Goal: Transaction & Acquisition: Purchase product/service

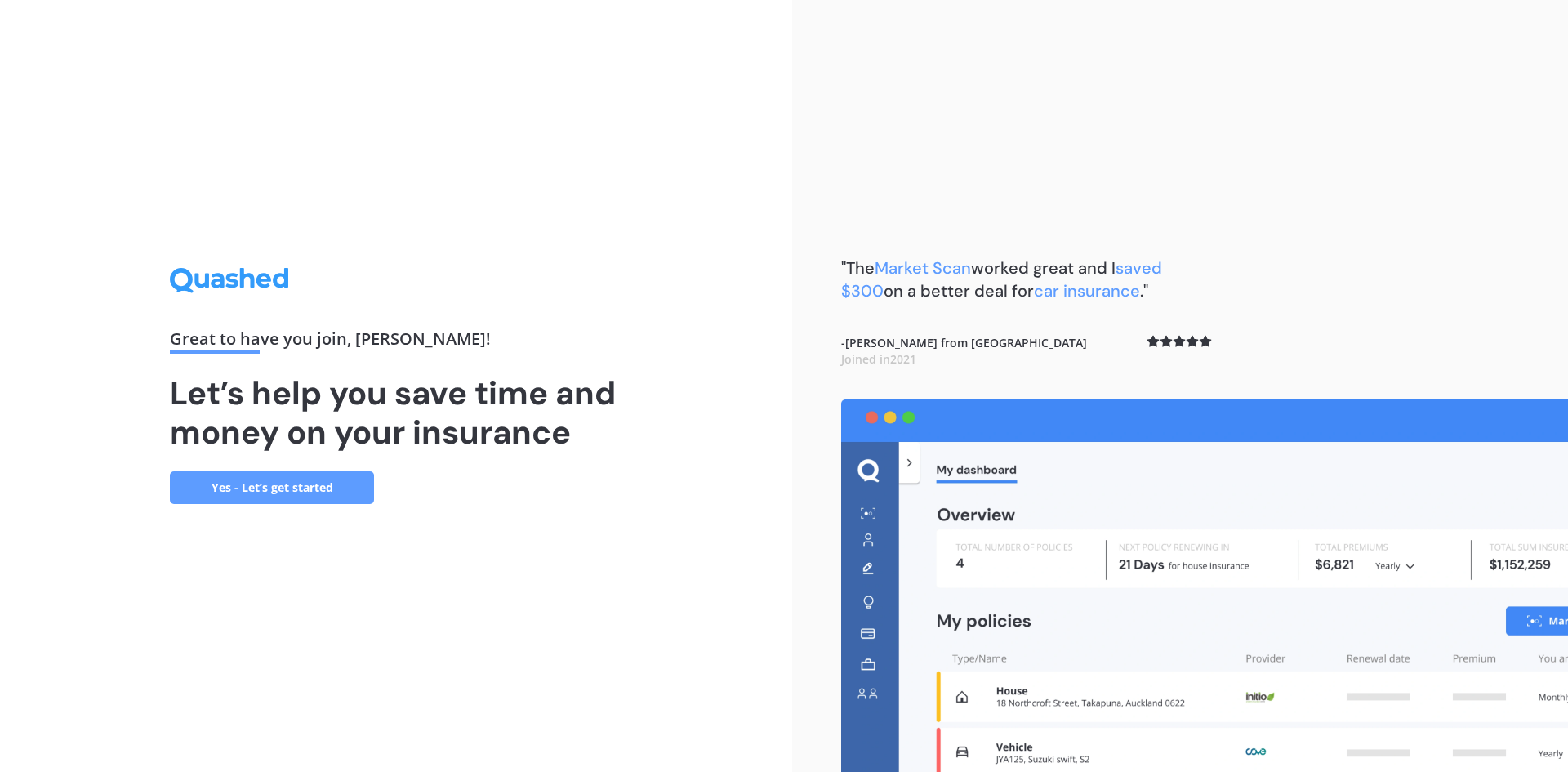
click at [316, 487] on link "Yes - Let’s get started" at bounding box center [272, 487] width 204 height 33
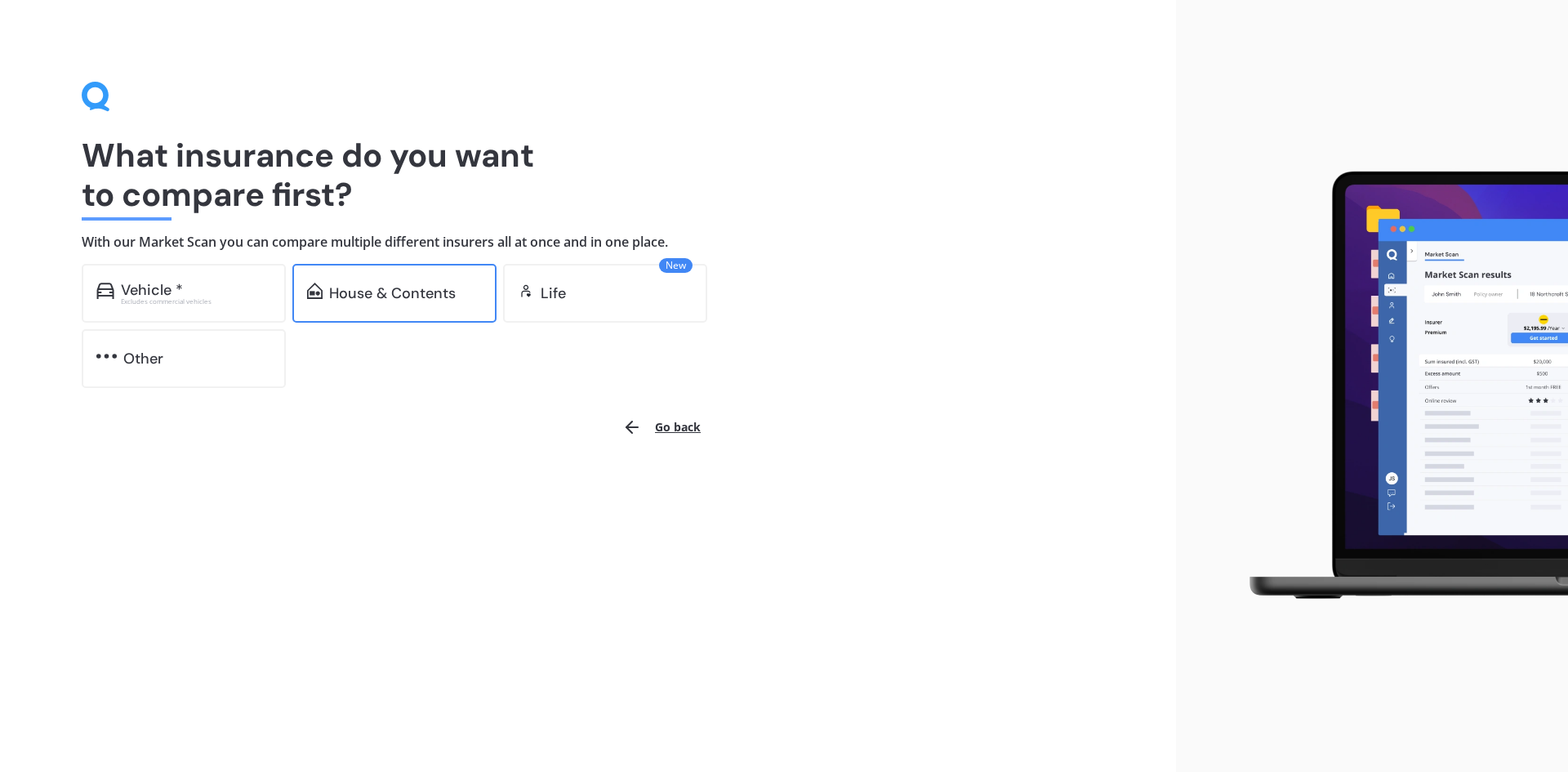
click at [394, 289] on div "House & Contents" at bounding box center [392, 293] width 127 height 17
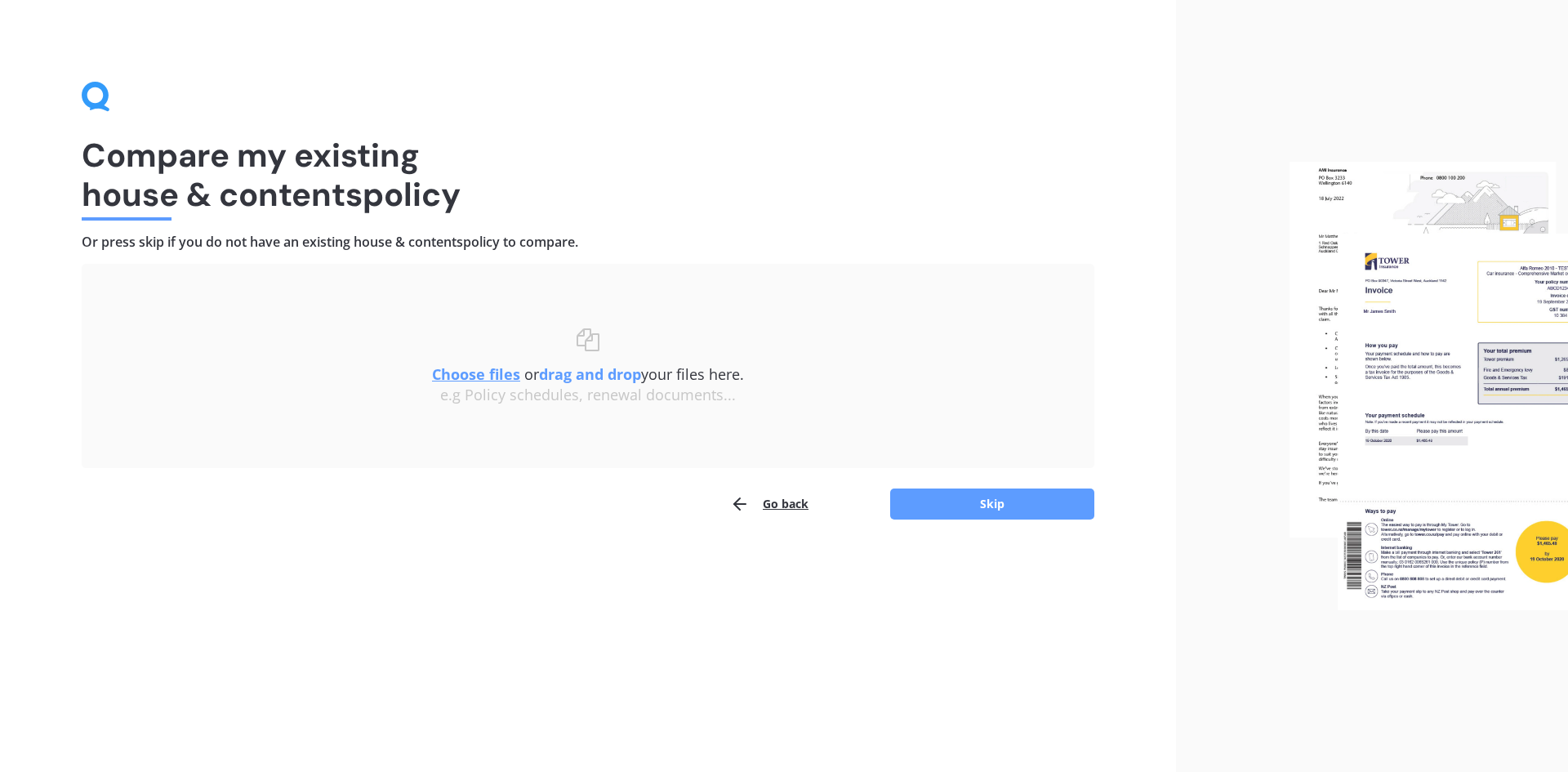
click at [490, 379] on u "Choose files" at bounding box center [475, 374] width 88 height 19
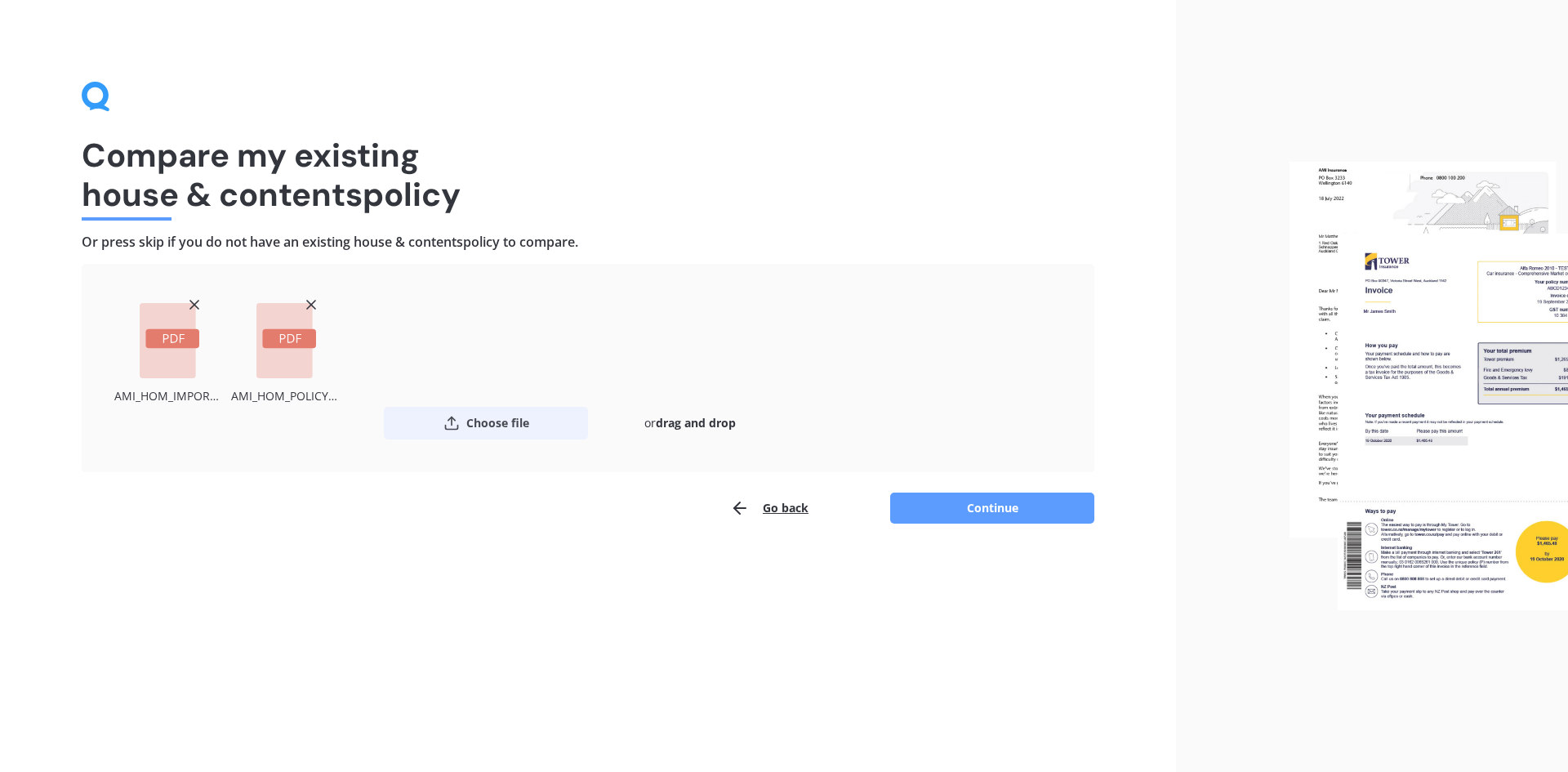
click at [485, 420] on button "Choose file" at bounding box center [486, 423] width 204 height 33
click at [486, 426] on button "Choose file" at bounding box center [486, 423] width 204 height 33
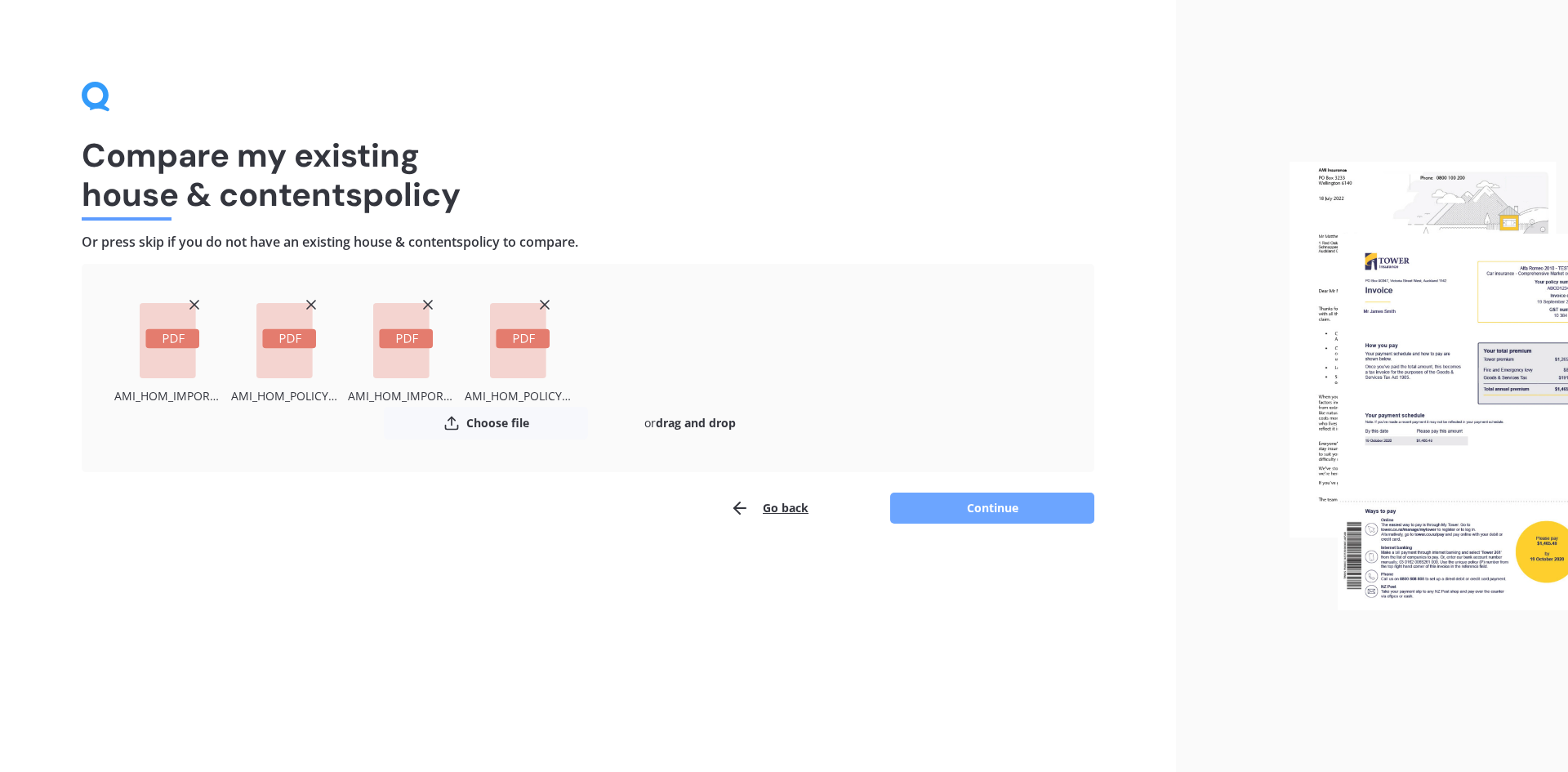
click at [992, 512] on button "Continue" at bounding box center [992, 507] width 204 height 31
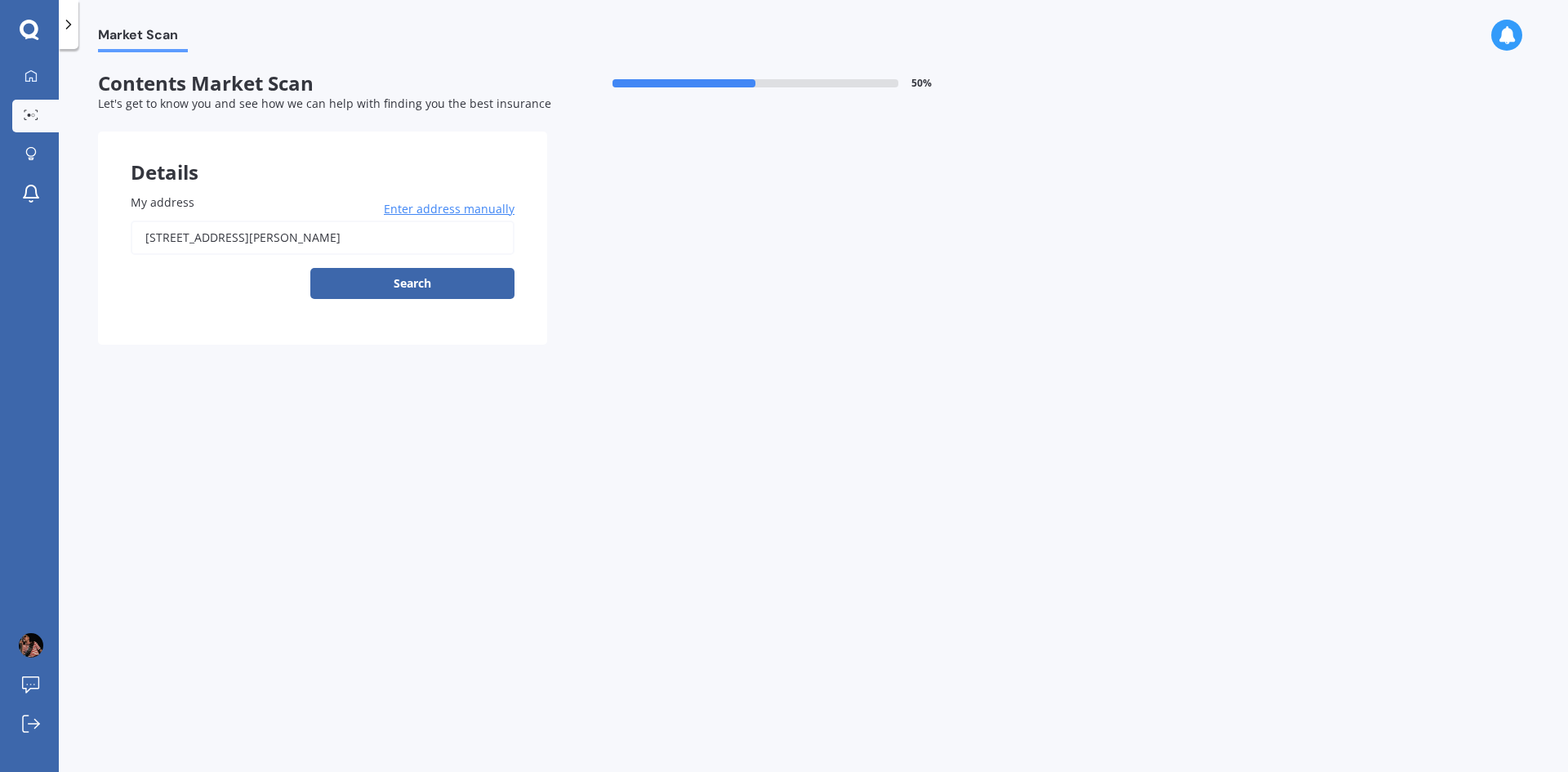
click at [420, 241] on input "[STREET_ADDRESS][PERSON_NAME]" at bounding box center [323, 237] width 384 height 34
type input "[STREET_ADDRESS][PERSON_NAME]"
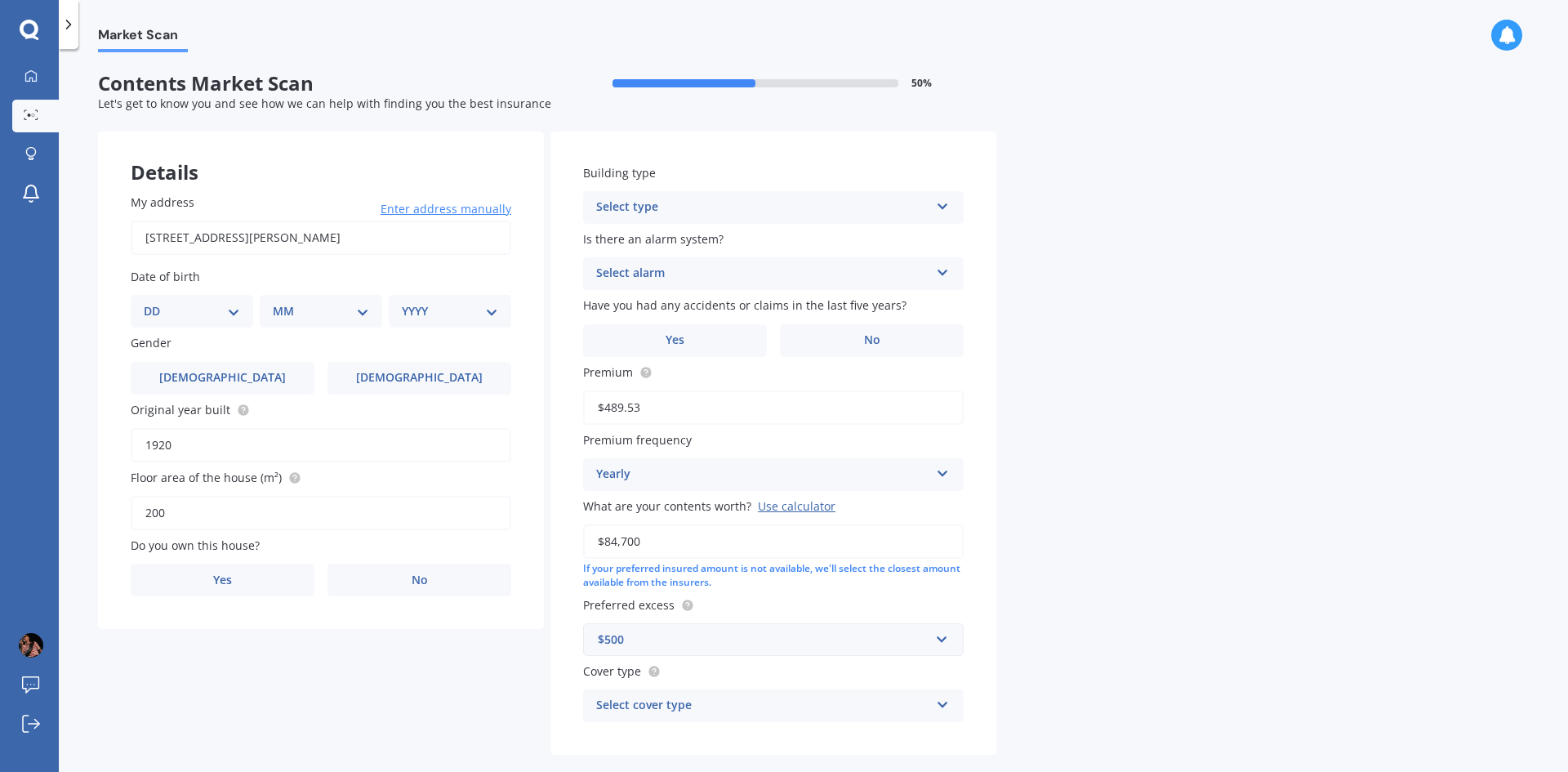
click at [176, 308] on select "DD 01 02 03 04 05 06 07 08 09 10 11 12 13 14 15 16 17 18 19 20 21 22 23 24 25 2…" at bounding box center [192, 311] width 97 height 18
select select "23"
click at [156, 302] on select "DD 01 02 03 04 05 06 07 08 09 10 11 12 13 14 15 16 17 18 19 20 21 22 23 24 25 2…" at bounding box center [192, 311] width 97 height 18
click at [355, 318] on select "MM 01 02 03 04 05 06 07 08 09 10 11 12" at bounding box center [324, 311] width 90 height 18
select select "04"
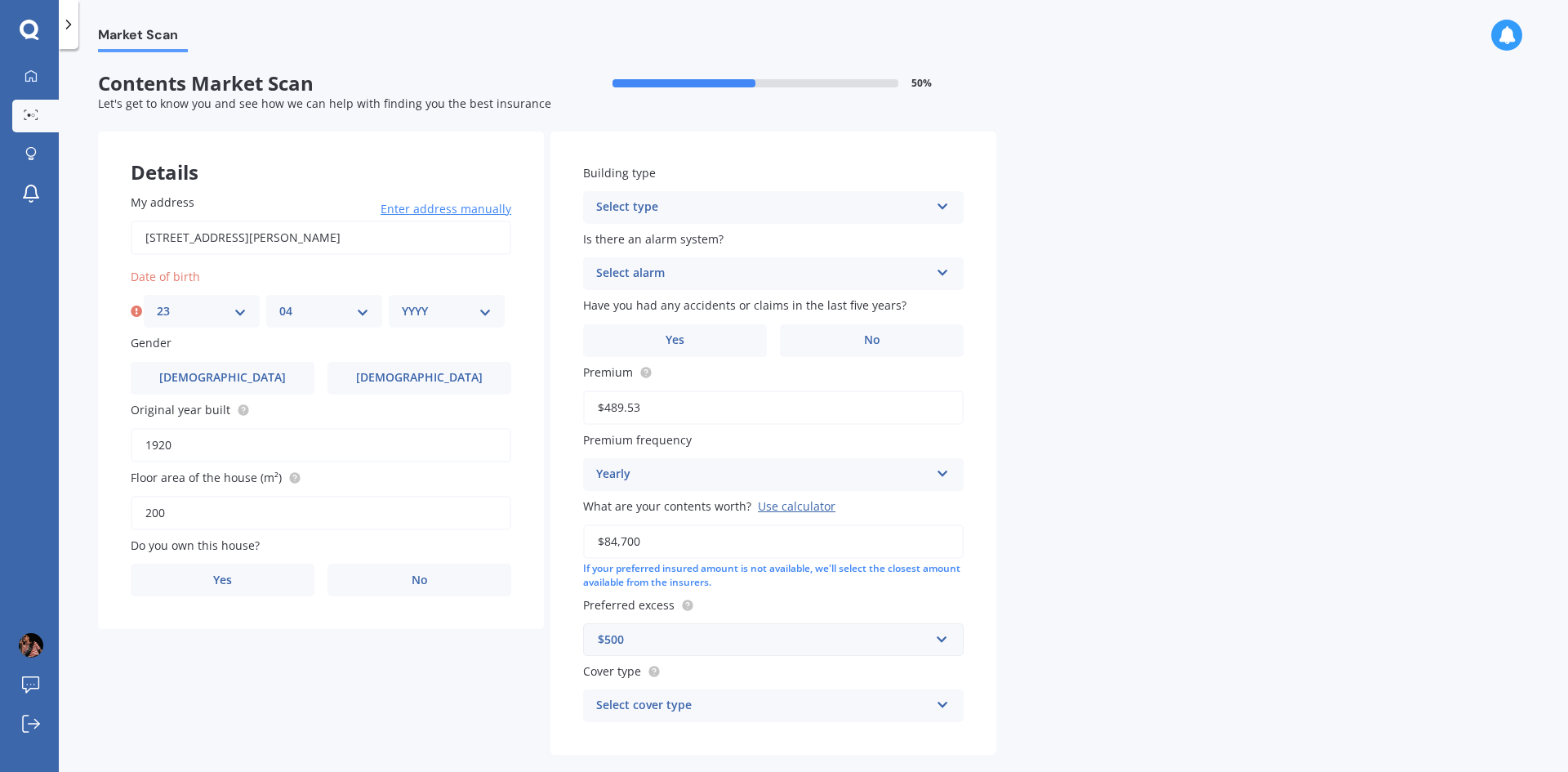
click at [279, 302] on select "MM 01 02 03 04 05 06 07 08 09 10 11 12" at bounding box center [324, 311] width 90 height 18
click at [470, 302] on div "YYYY 2009 2008 2007 2006 2005 2004 2003 2002 2001 2000 1999 1998 1997 1996 1995…" at bounding box center [446, 310] width 116 height 33
click at [481, 310] on select "YYYY 2009 2008 2007 2006 2005 2004 2003 2002 2001 2000 1999 1998 1997 1996 1995…" at bounding box center [446, 311] width 90 height 18
select select "1964"
click at [402, 302] on select "YYYY 2009 2008 2007 2006 2005 2004 2003 2002 2001 2000 1999 1998 1997 1996 1995…" at bounding box center [446, 311] width 90 height 18
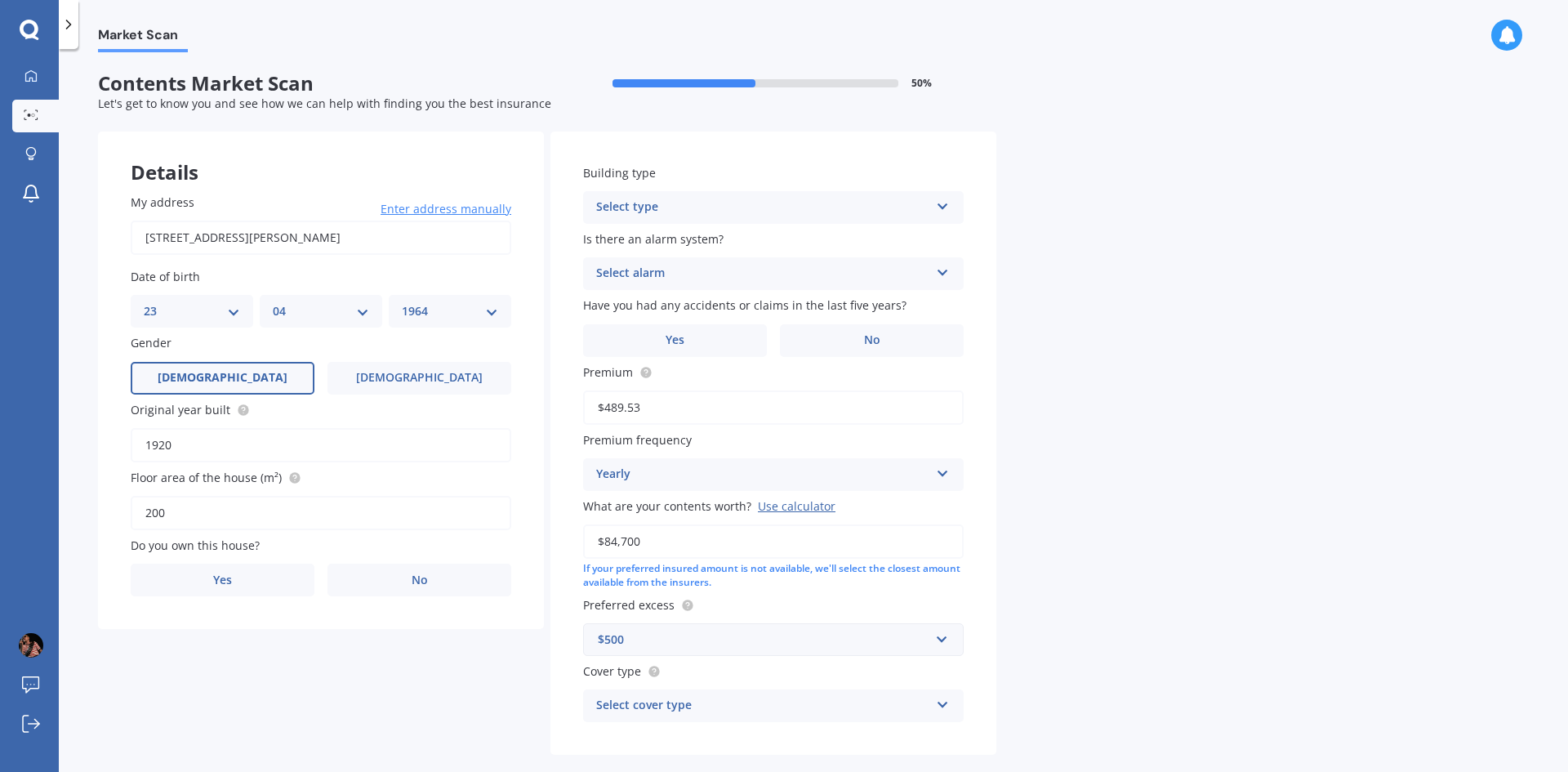
click at [255, 382] on label "[DEMOGRAPHIC_DATA]" at bounding box center [222, 378] width 184 height 33
click at [0, 0] on input "[DEMOGRAPHIC_DATA]" at bounding box center [0, 0] width 0 height 0
click at [242, 446] on input "1920" at bounding box center [321, 445] width 381 height 34
type input "1922"
click at [245, 581] on label "Yes" at bounding box center [222, 579] width 184 height 33
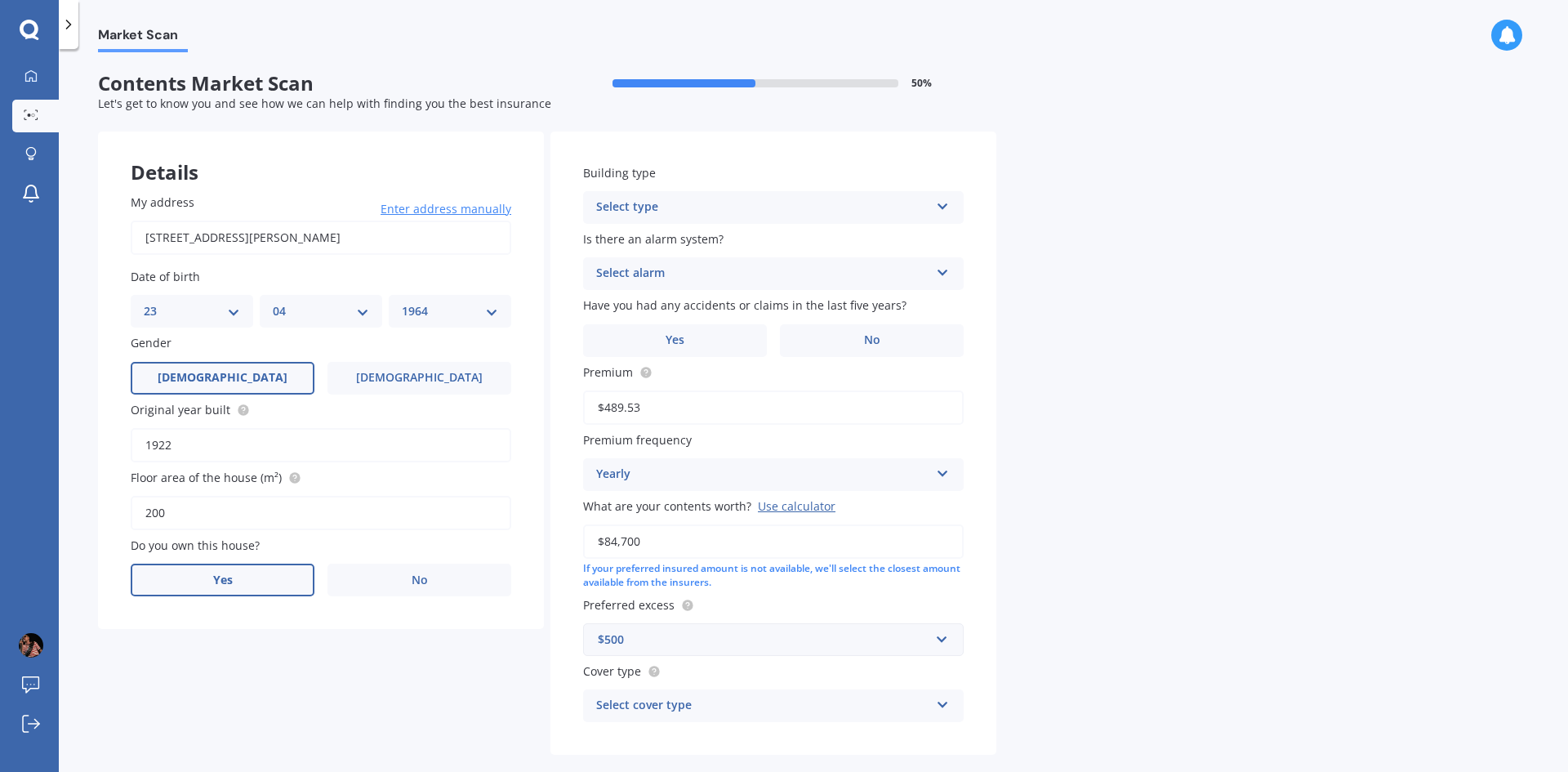
click at [0, 0] on input "Yes" at bounding box center [0, 0] width 0 height 0
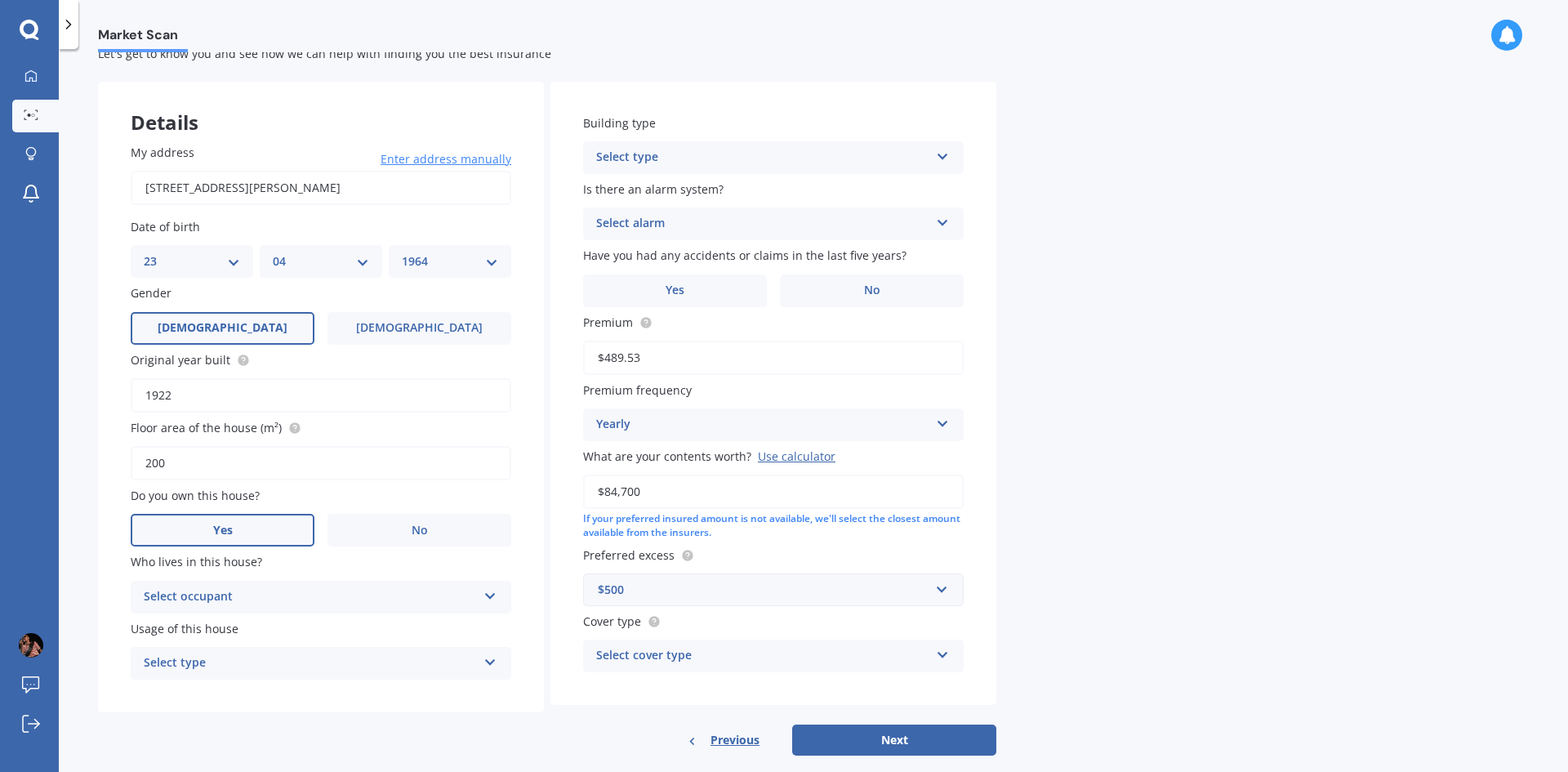
scroll to position [76, 0]
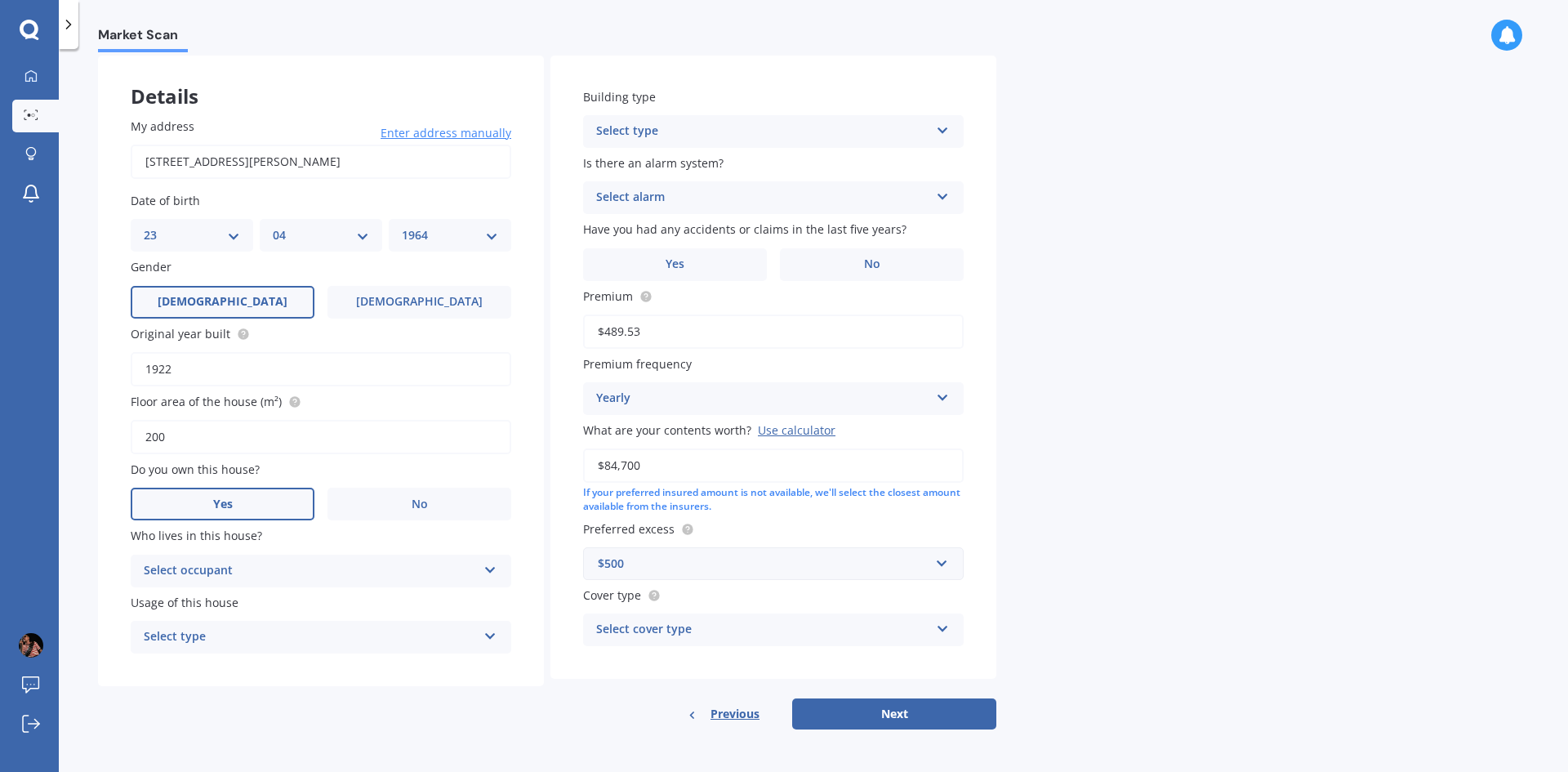
click at [489, 570] on icon at bounding box center [490, 566] width 14 height 11
click at [397, 608] on div "Owner" at bounding box center [321, 602] width 379 height 29
click at [489, 638] on icon at bounding box center [490, 632] width 14 height 11
click at [397, 671] on div "Permanent" at bounding box center [321, 668] width 379 height 29
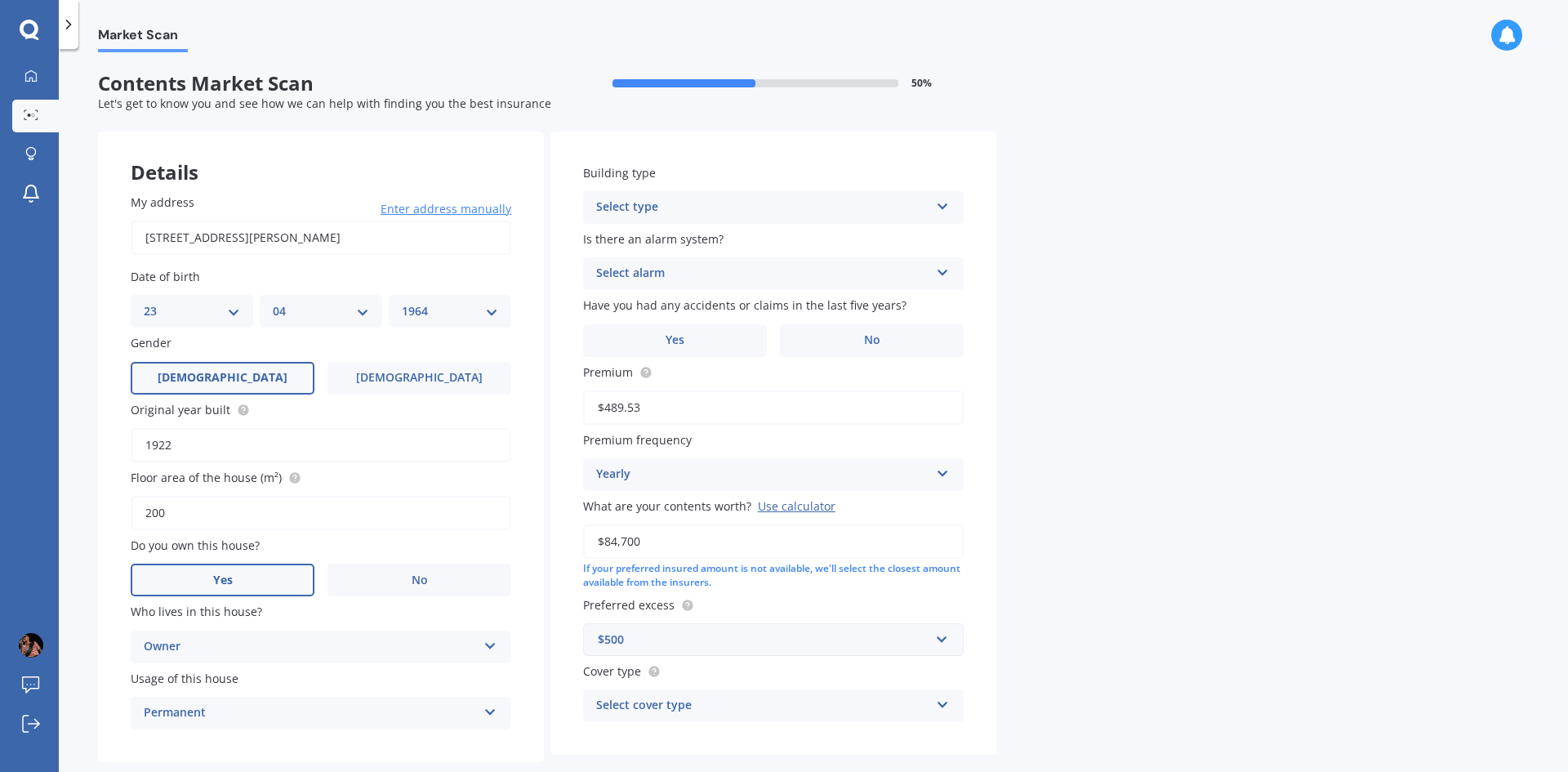
click at [936, 208] on icon at bounding box center [943, 203] width 14 height 11
click at [891, 237] on div "Freestanding" at bounding box center [773, 238] width 379 height 29
click at [944, 269] on icon at bounding box center [943, 269] width 14 height 11
click at [869, 366] on div "No" at bounding box center [773, 364] width 379 height 29
click at [868, 346] on span "No" at bounding box center [872, 340] width 17 height 14
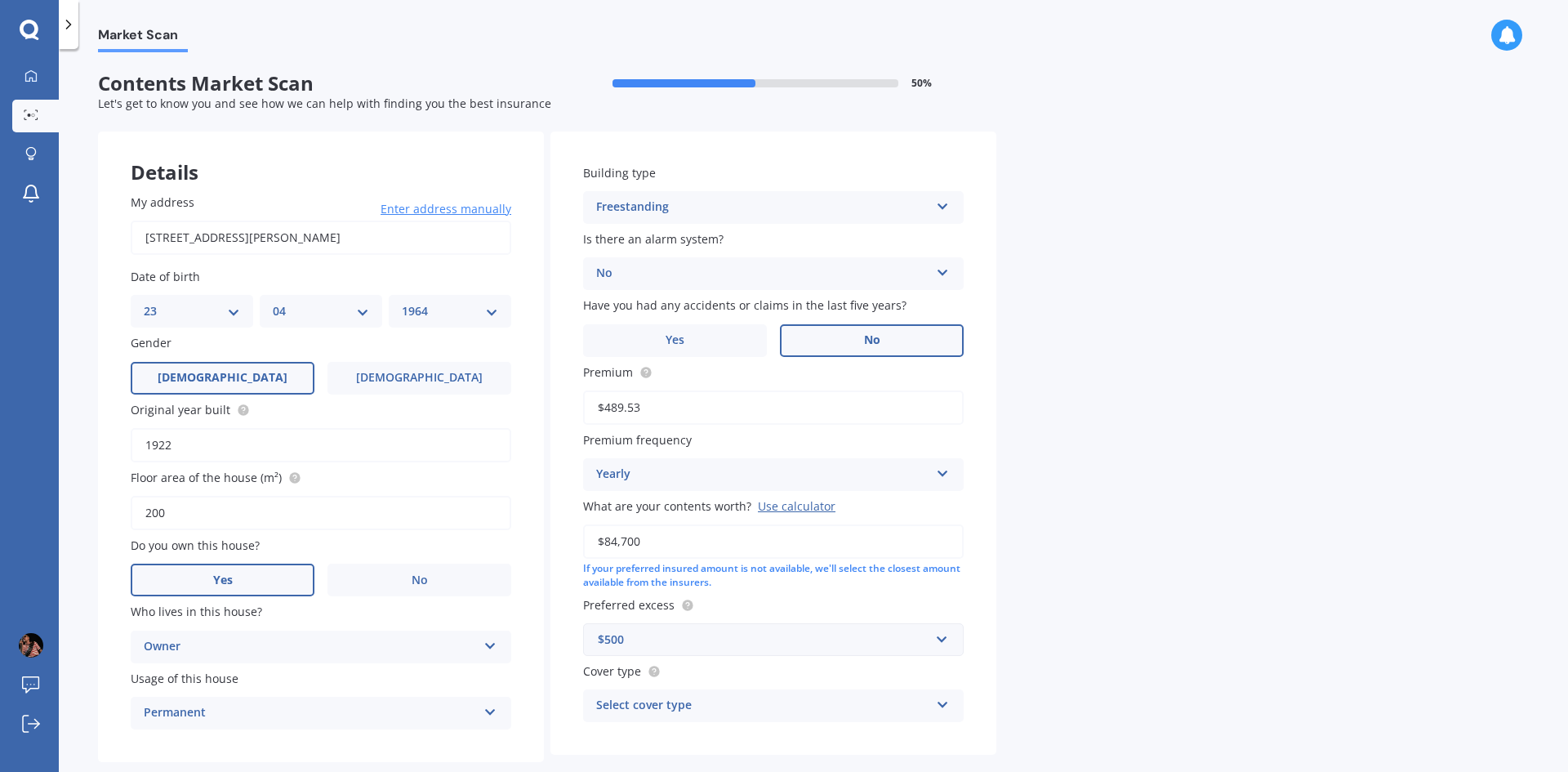
click at [0, 0] on input "No" at bounding box center [0, 0] width 0 height 0
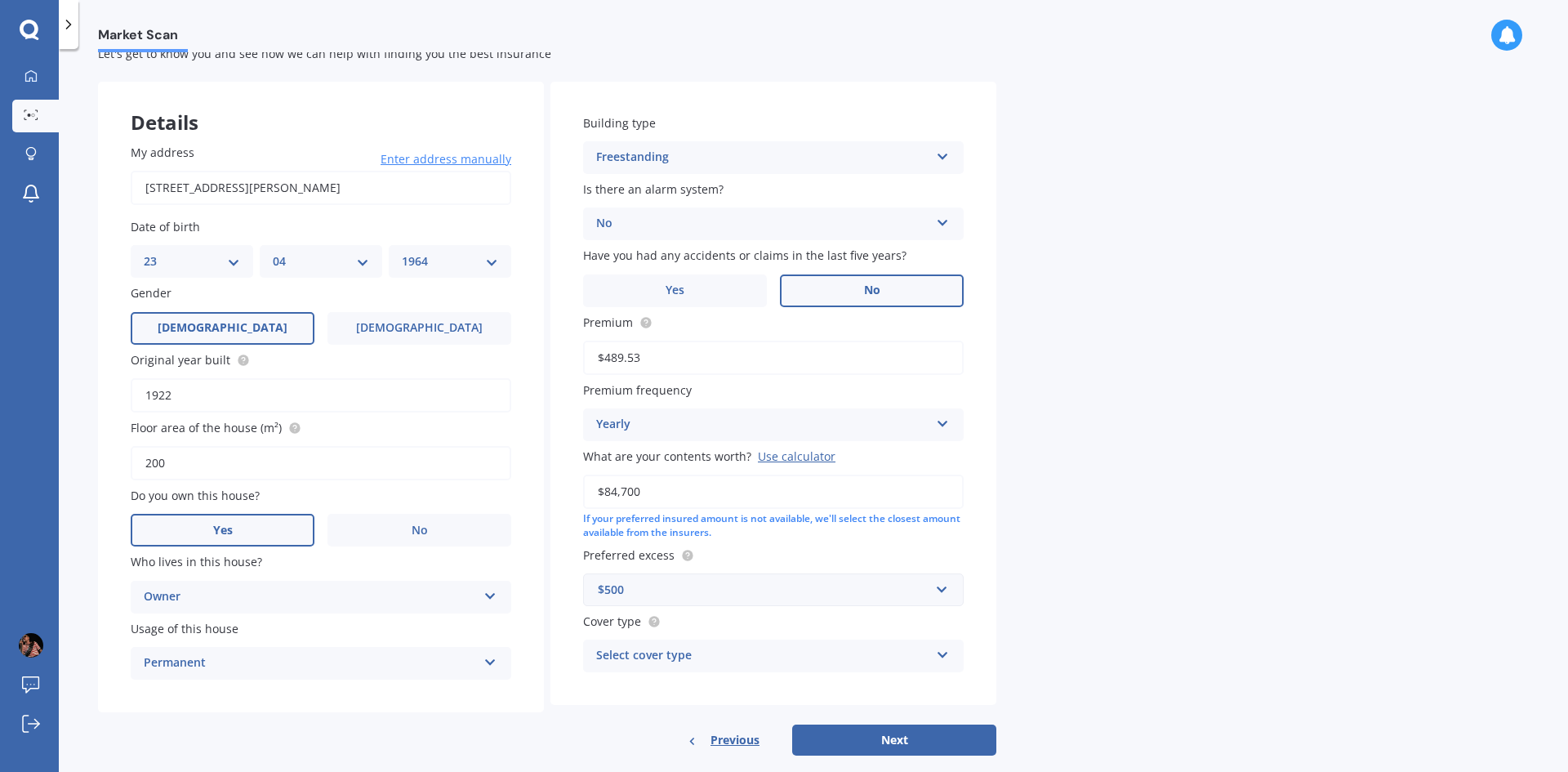
scroll to position [76, 0]
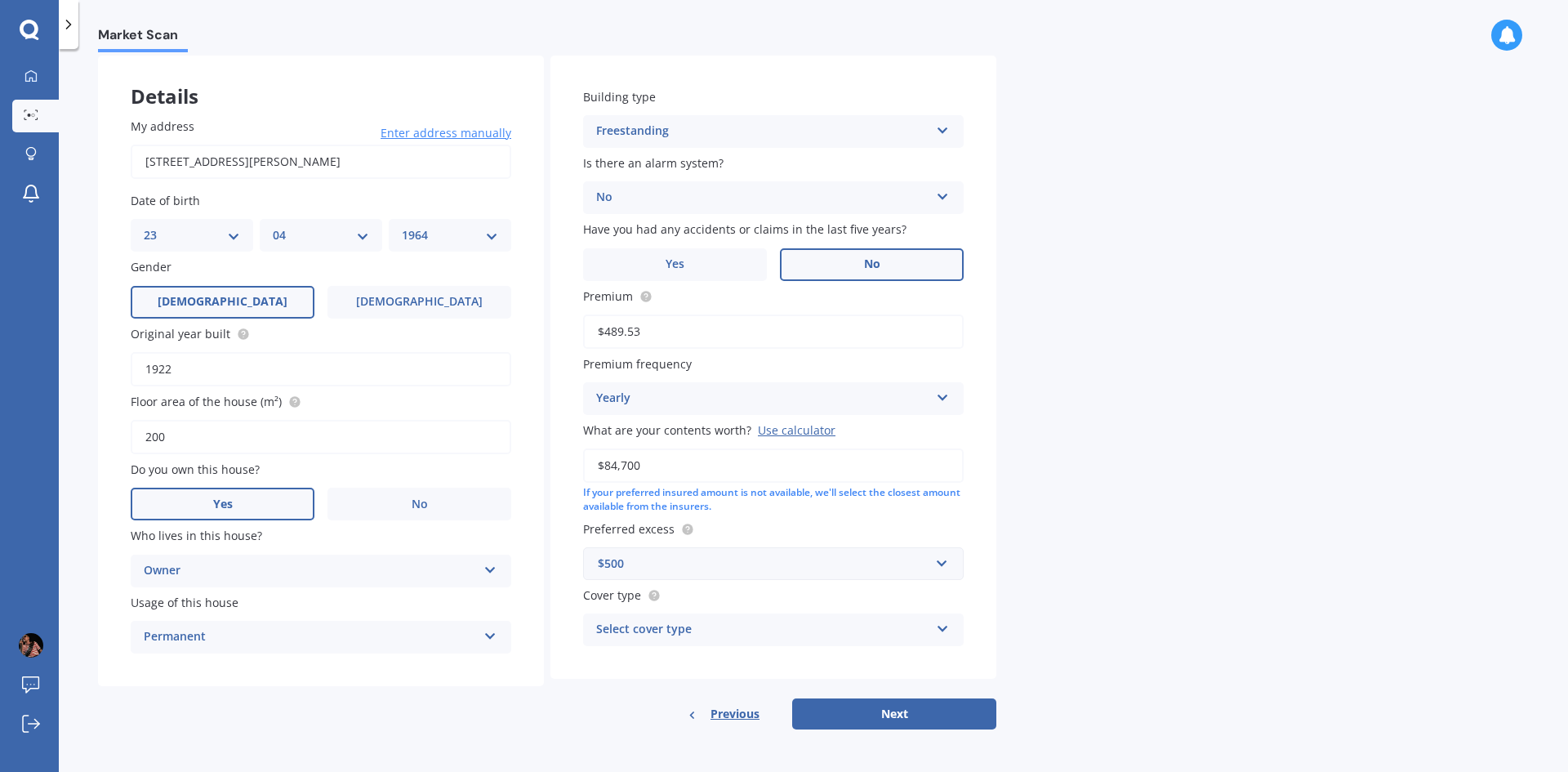
click at [767, 429] on div "Use calculator" at bounding box center [796, 430] width 77 height 16
click at [767, 448] on input "$84,700" at bounding box center [773, 465] width 381 height 34
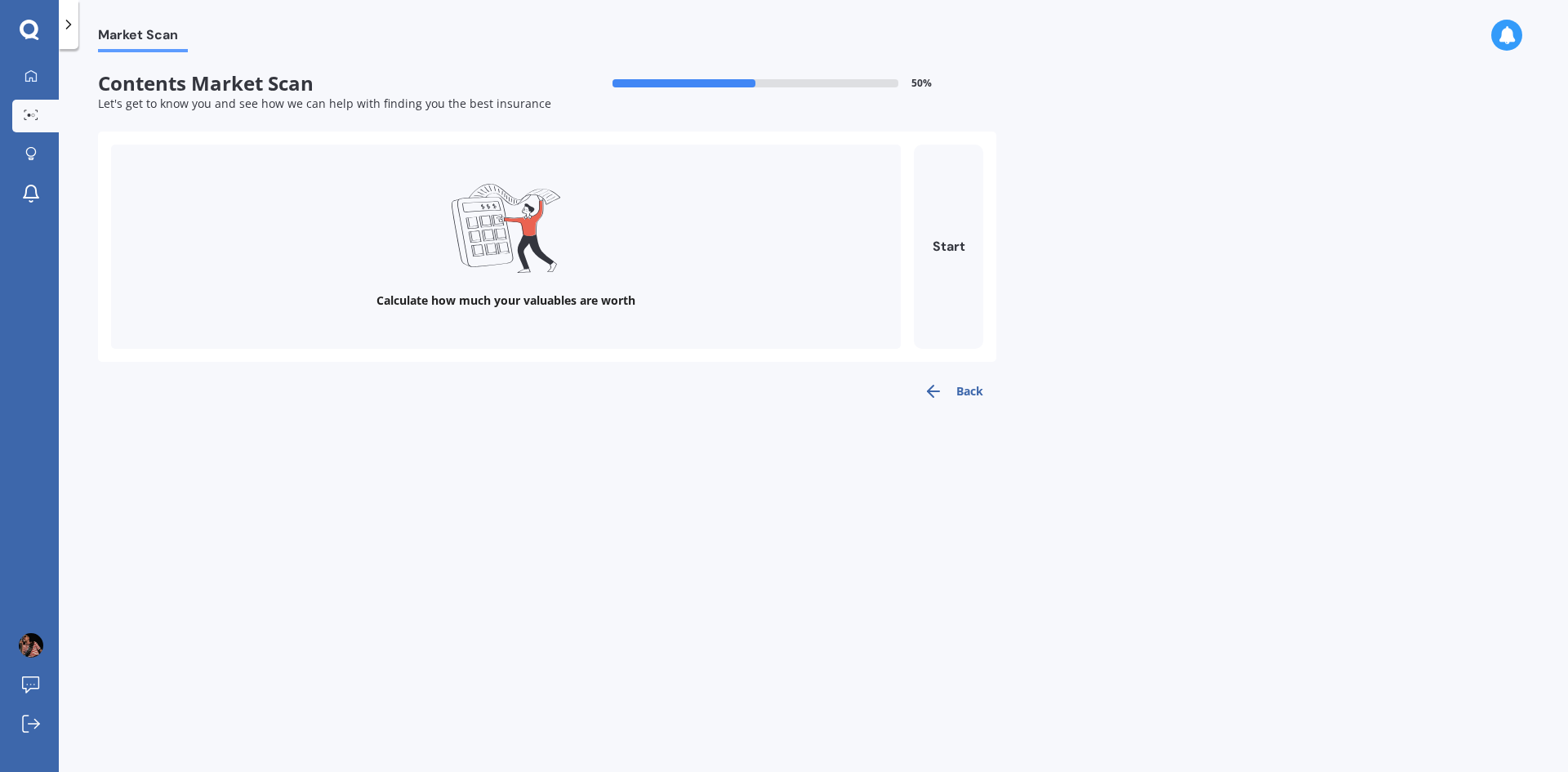
scroll to position [0, 0]
click at [947, 246] on button "Start" at bounding box center [948, 246] width 69 height 204
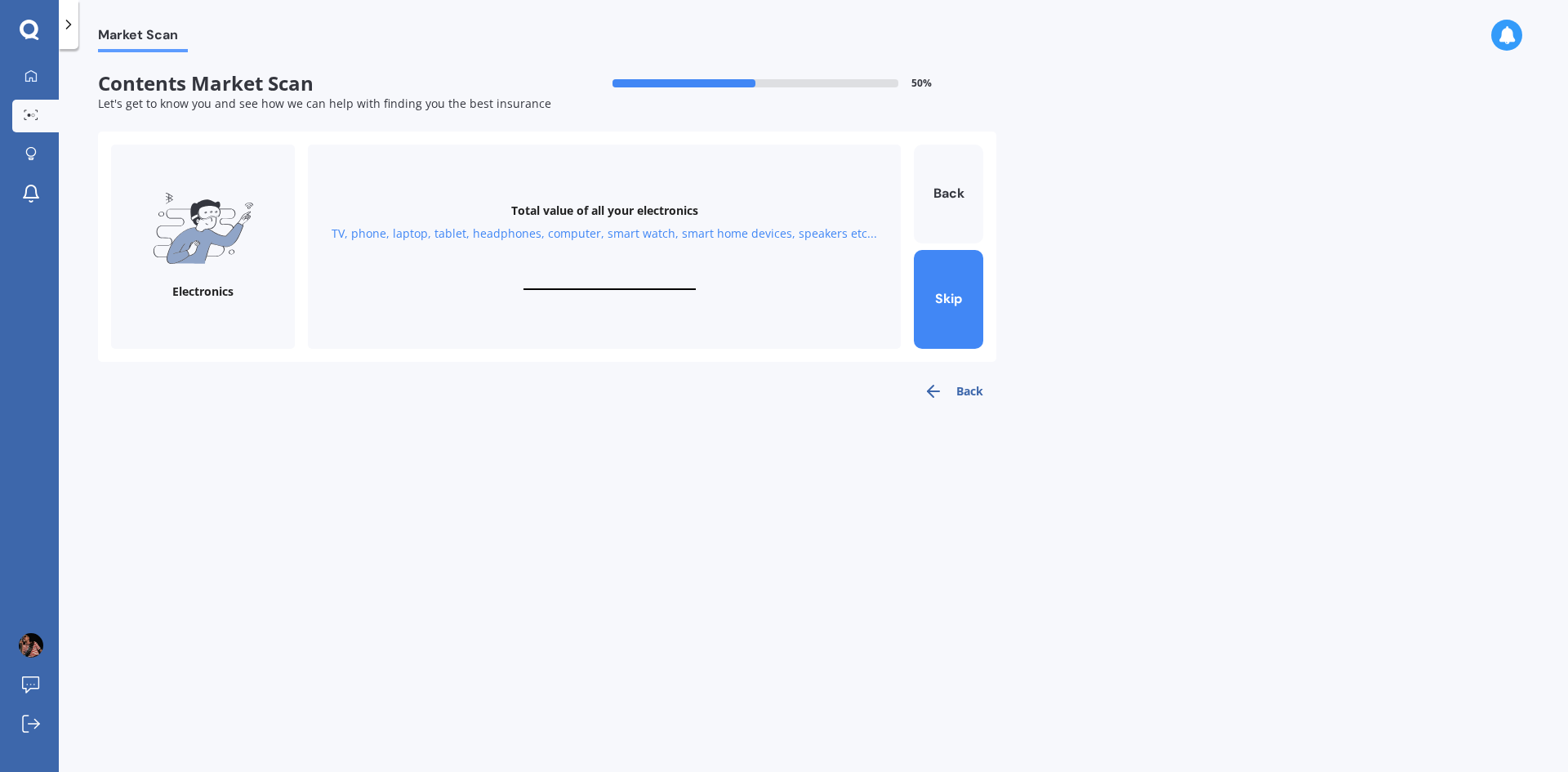
click at [623, 232] on div "TV, phone, laptop, tablet, headphones, computer, smart watch, smart home device…" at bounding box center [604, 233] width 546 height 17
click at [642, 278] on input "text" at bounding box center [610, 282] width 172 height 16
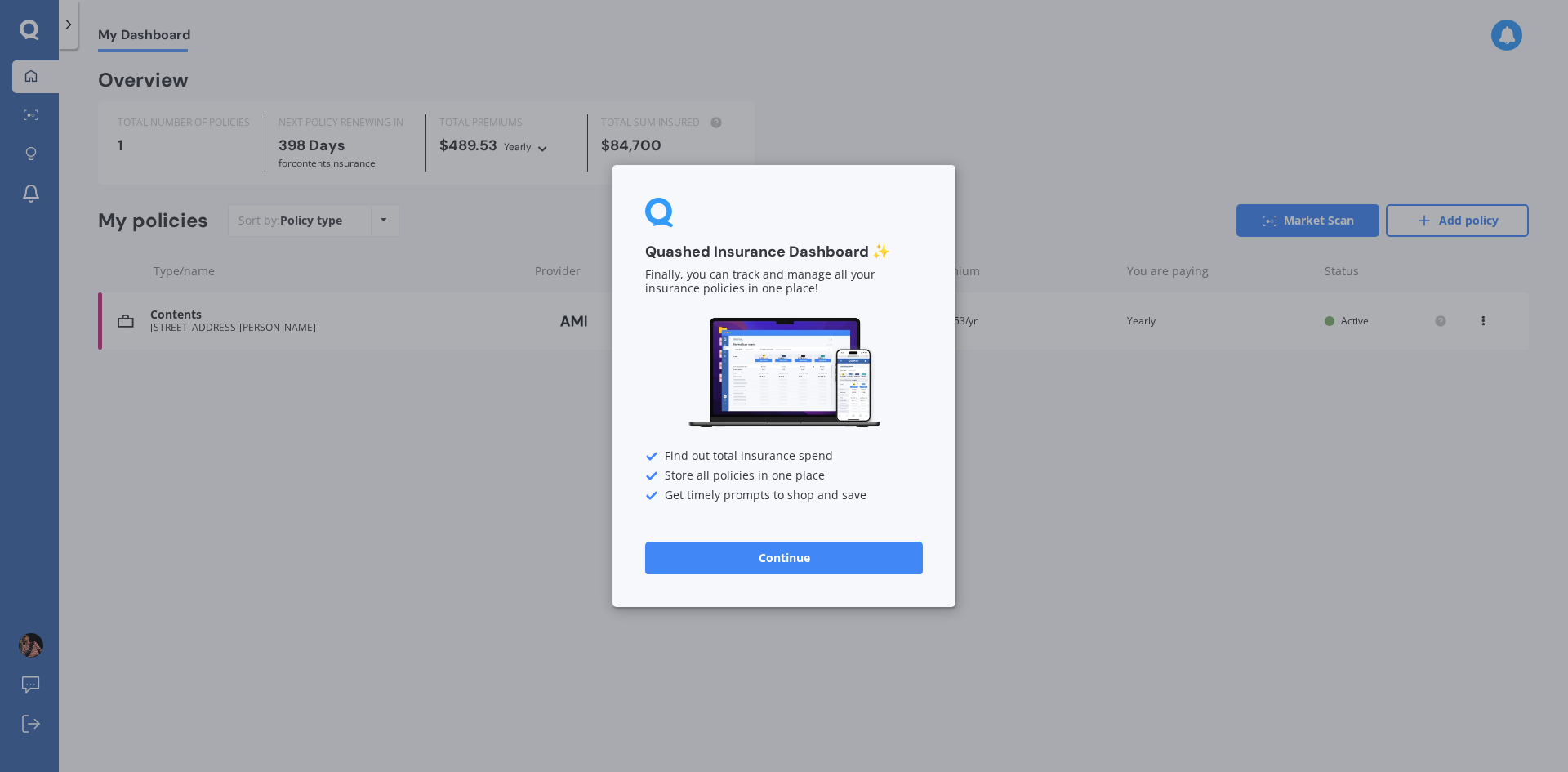
click at [826, 567] on button "Continue" at bounding box center [784, 557] width 278 height 33
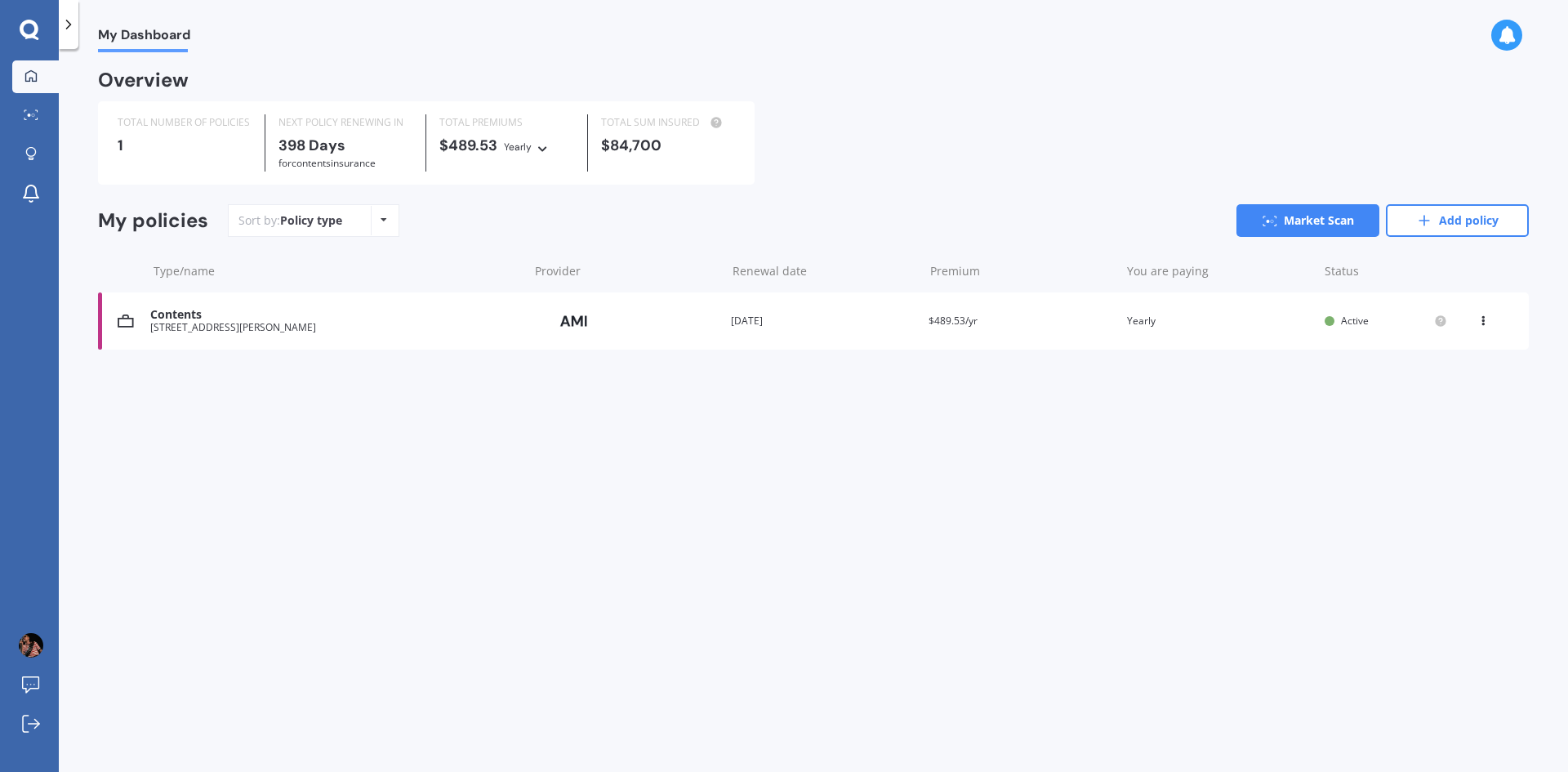
click at [712, 329] on div "Provider" at bounding box center [626, 320] width 185 height 31
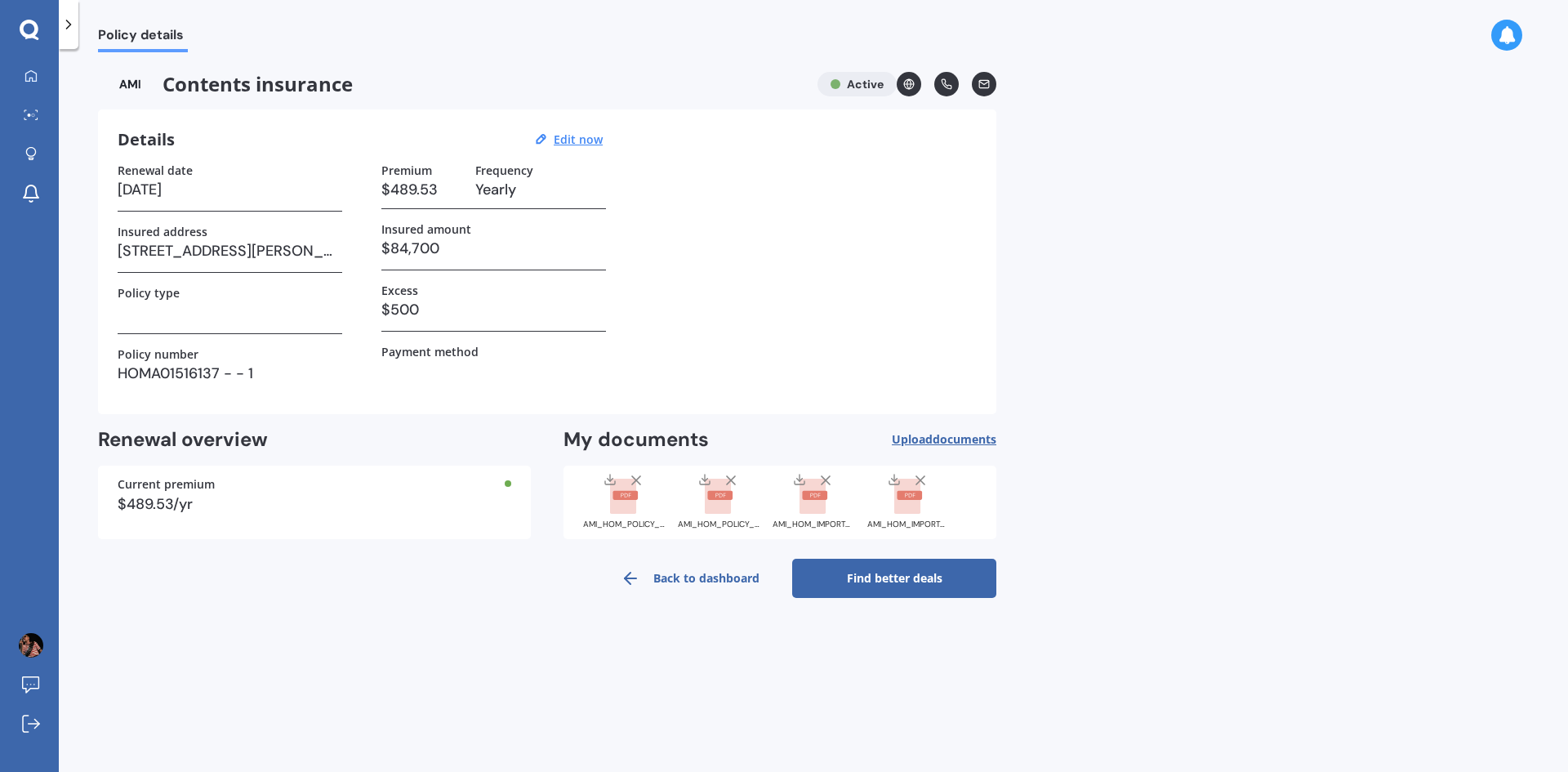
click at [880, 581] on link "Find better deals" at bounding box center [894, 578] width 204 height 40
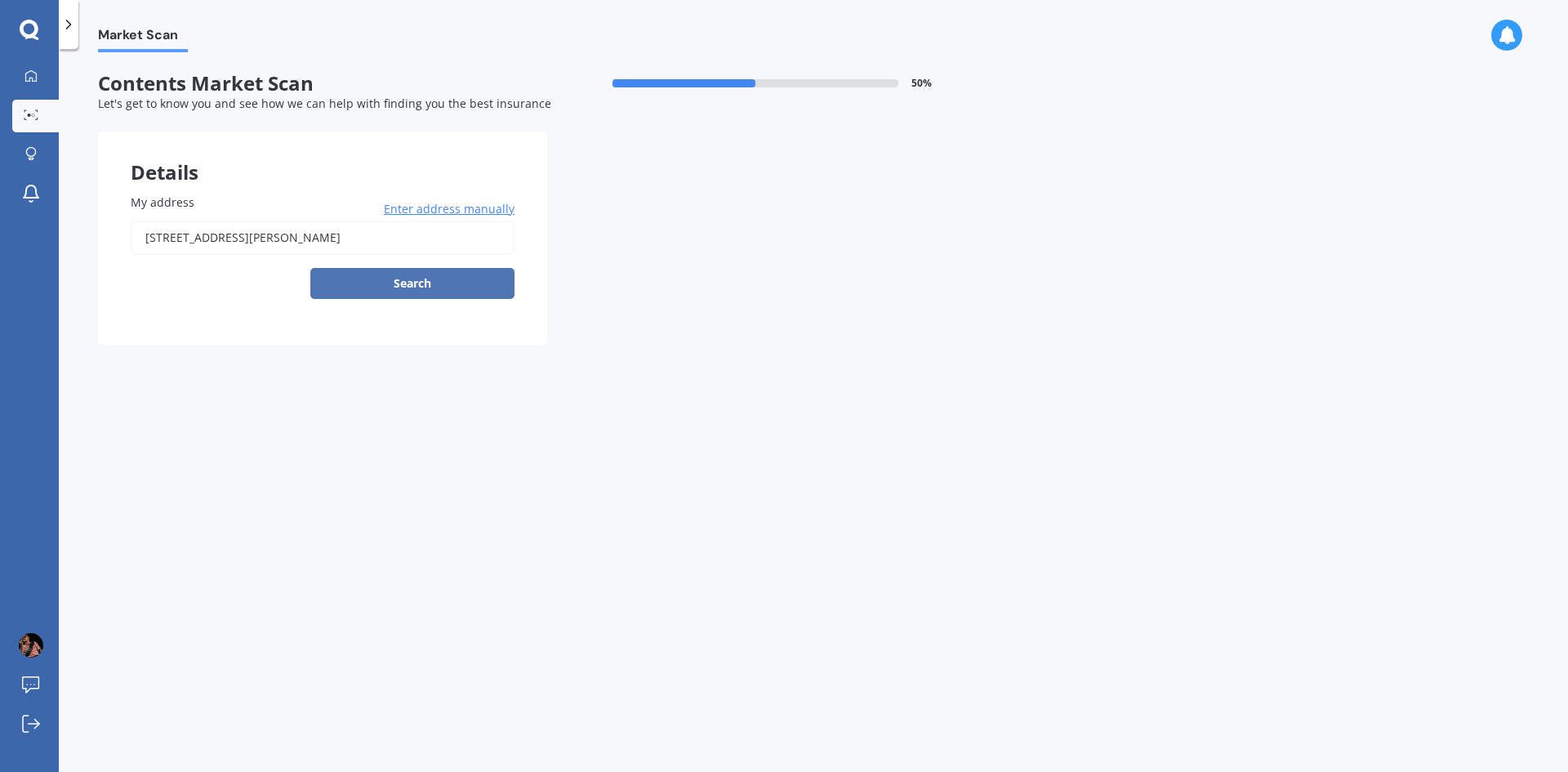
click at [424, 282] on button "Search" at bounding box center [412, 283] width 204 height 31
type input "[STREET_ADDRESS][PERSON_NAME]"
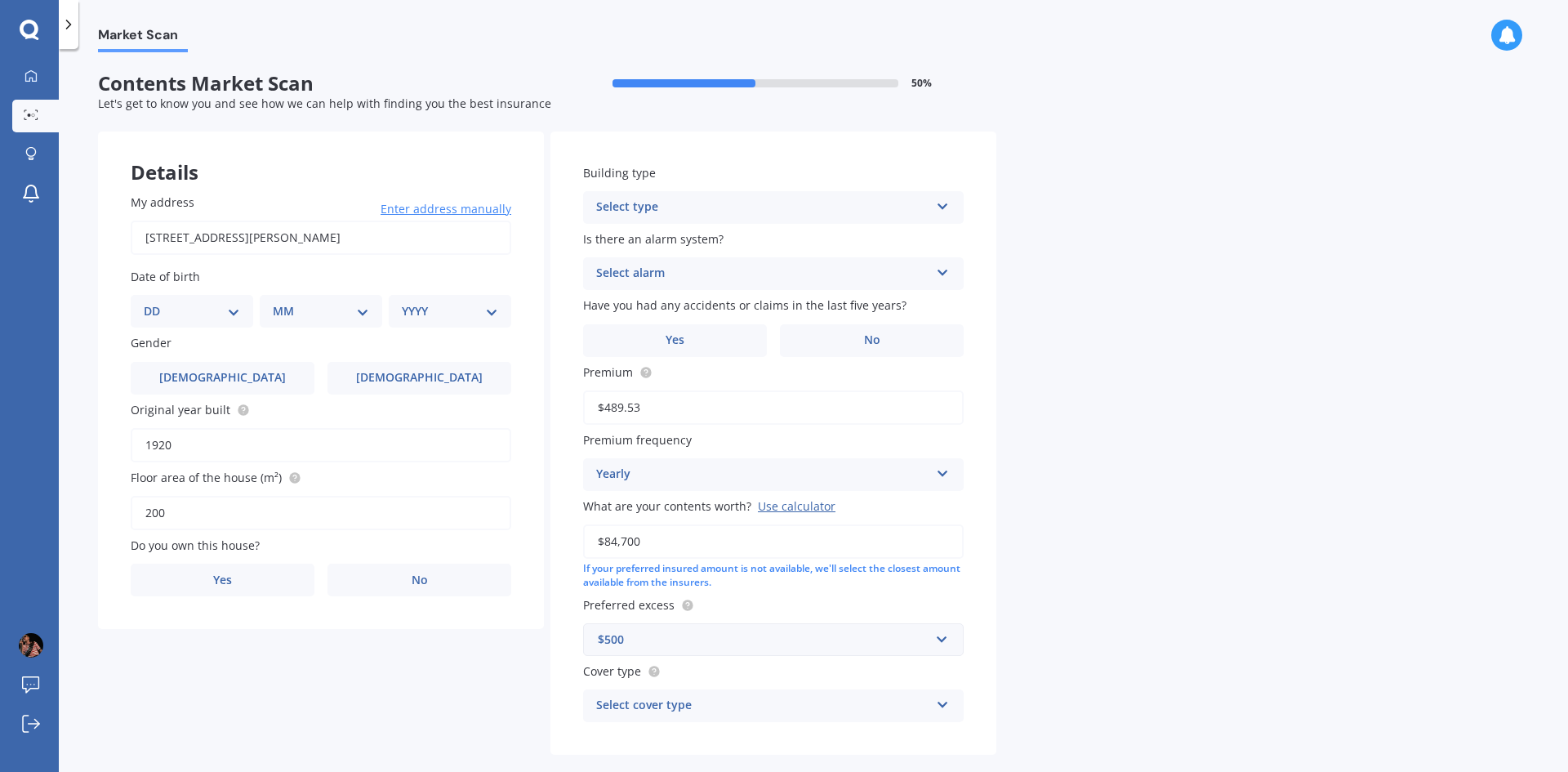
click at [236, 301] on div "DD 01 02 03 04 05 06 07 08 09 10 11 12 13 14 15 16 17 18 19 20 21 22 23 24 25 2…" at bounding box center [192, 310] width 122 height 33
click at [232, 314] on select "DD 01 02 03 04 05 06 07 08 09 10 11 12 13 14 15 16 17 18 19 20 21 22 23 24 25 2…" at bounding box center [192, 311] width 97 height 18
select select "23"
click at [156, 302] on select "DD 01 02 03 04 05 06 07 08 09 10 11 12 13 14 15 16 17 18 19 20 21 22 23 24 25 2…" at bounding box center [192, 311] width 97 height 18
click at [354, 311] on select "MM 01 02 03 04 05 06 07 08 09 10 11 12" at bounding box center [324, 311] width 90 height 18
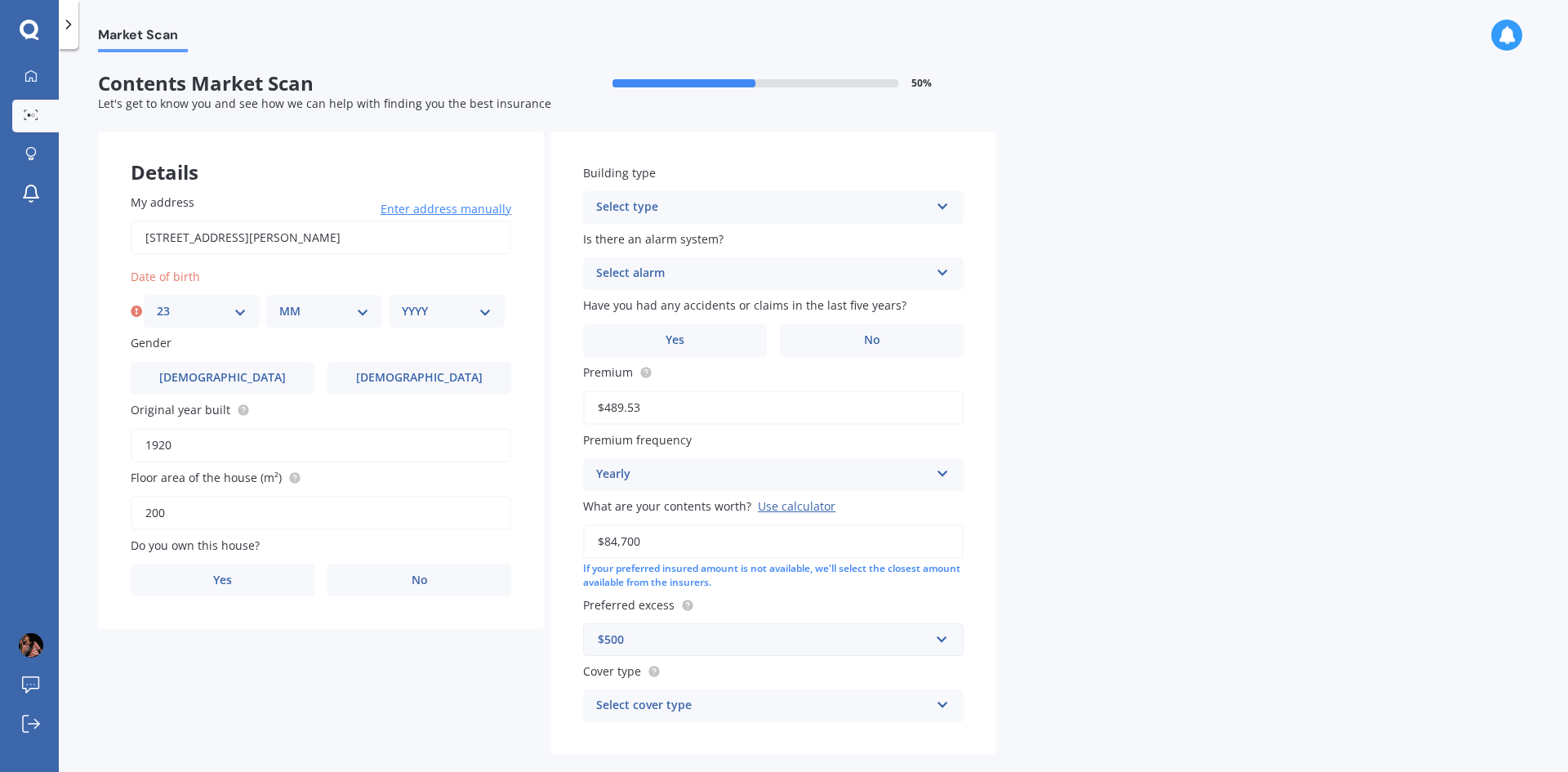
select select "04"
click at [279, 302] on select "MM 01 02 03 04 05 06 07 08 09 10 11 12" at bounding box center [324, 311] width 90 height 18
click at [483, 312] on select "YYYY 2009 2008 2007 2006 2005 2004 2003 2002 2001 2000 1999 1998 1997 1996 1995…" at bounding box center [446, 311] width 90 height 18
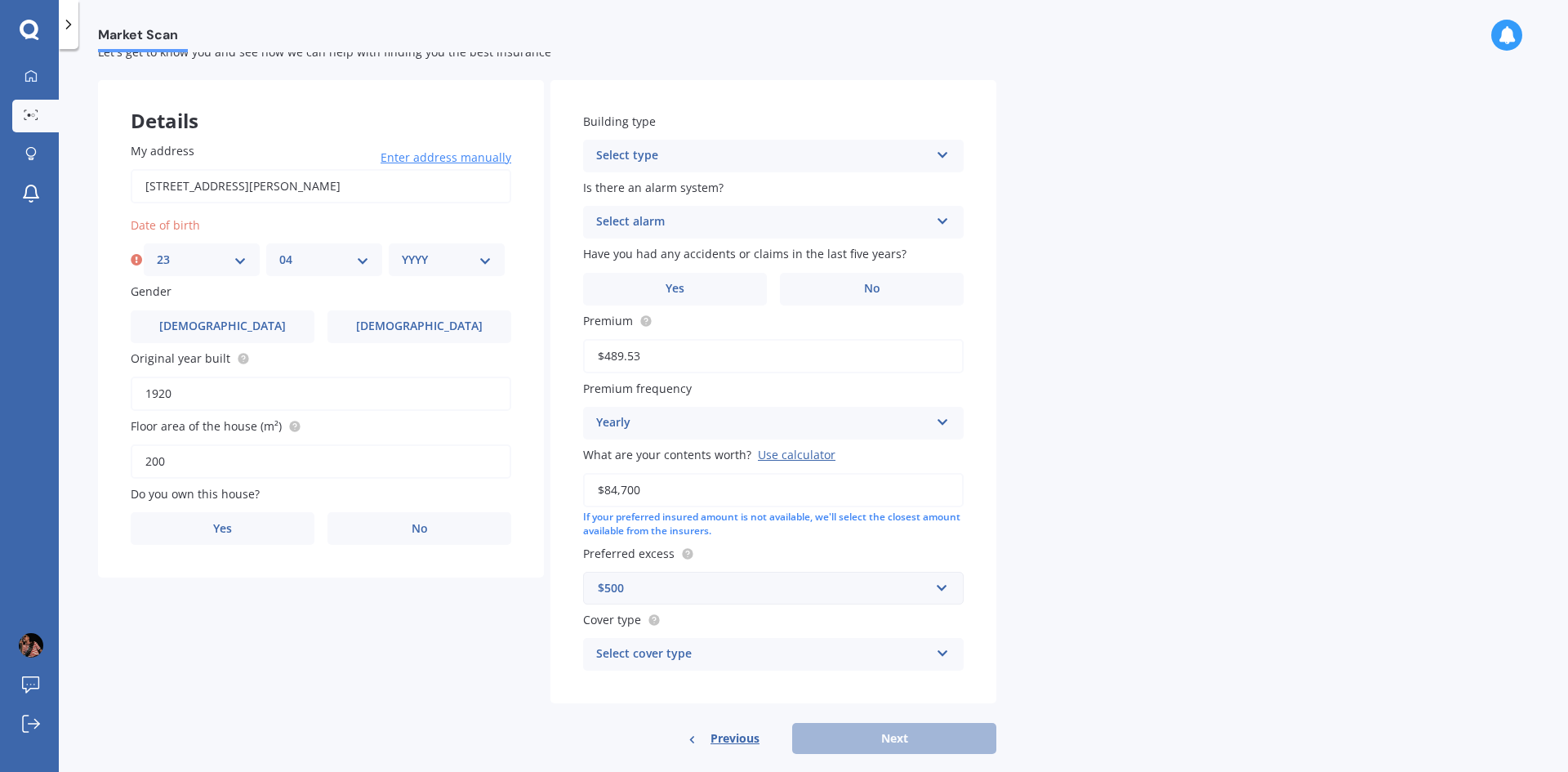
scroll to position [76, 0]
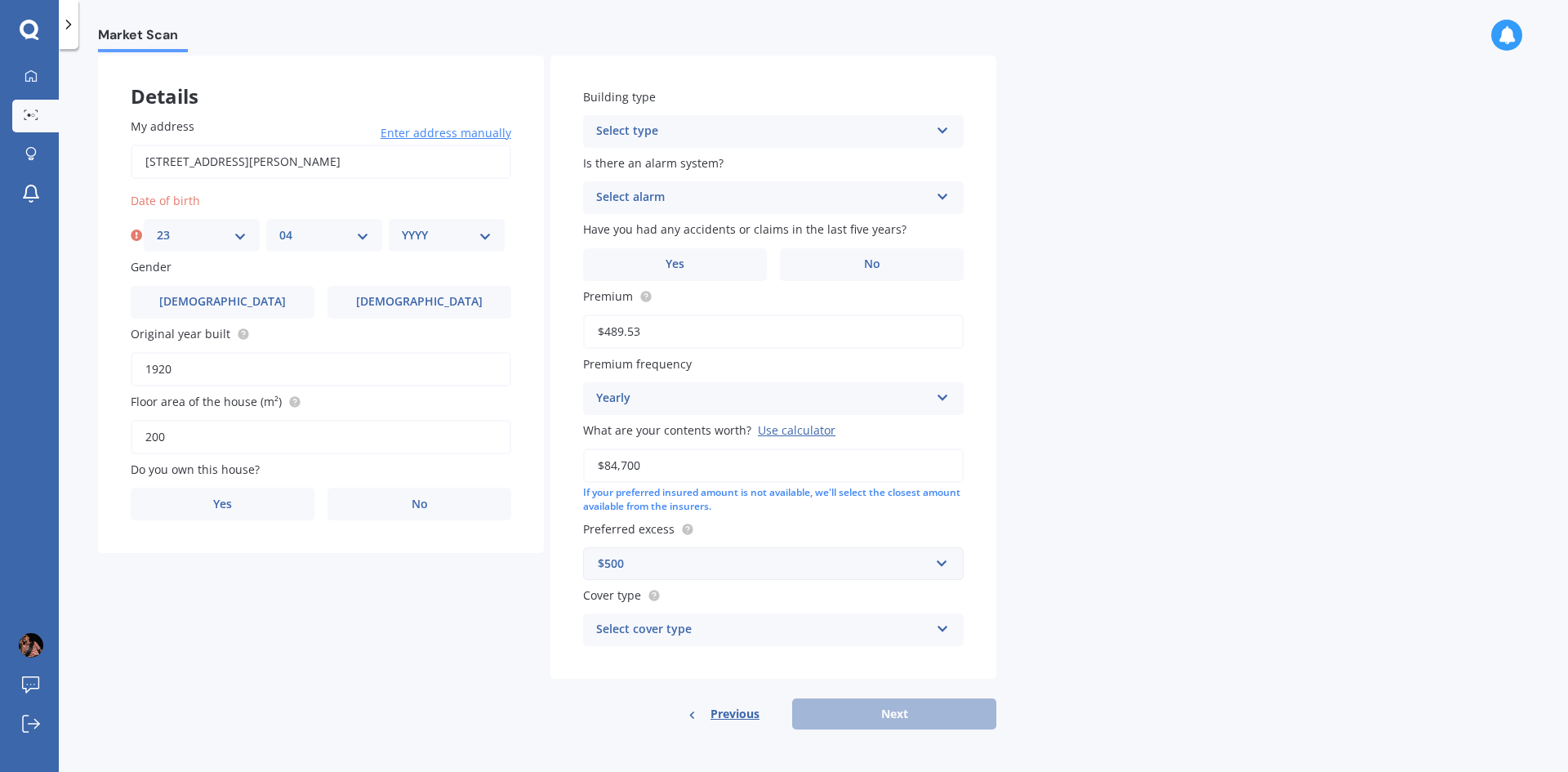
click at [488, 233] on select "YYYY 2009 2008 2007 2006 2005 2004 2003 2002 2001 2000 1999 1998 1997 1996 1995…" at bounding box center [446, 235] width 90 height 18
select select "1964"
click at [402, 226] on select "YYYY 2009 2008 2007 2006 2005 2004 2003 2002 2001 2000 1999 1998 1997 1996 1995…" at bounding box center [446, 235] width 90 height 18
click at [229, 365] on input "1920" at bounding box center [321, 368] width 381 height 34
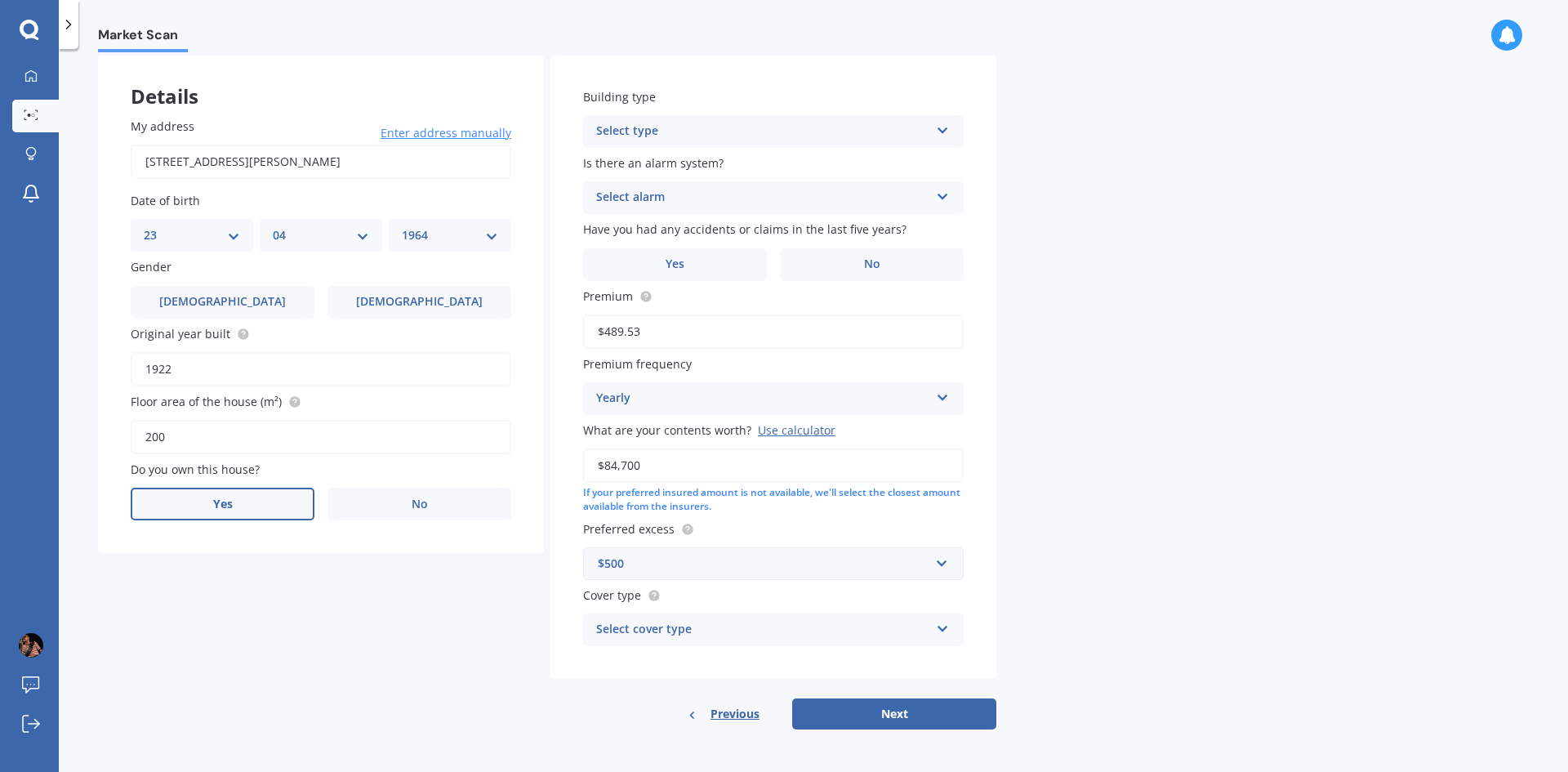
type input "1922"
click at [246, 498] on label "Yes" at bounding box center [222, 504] width 184 height 33
click at [0, 0] on input "Yes" at bounding box center [0, 0] width 0 height 0
click at [905, 140] on div "Select type" at bounding box center [762, 131] width 333 height 19
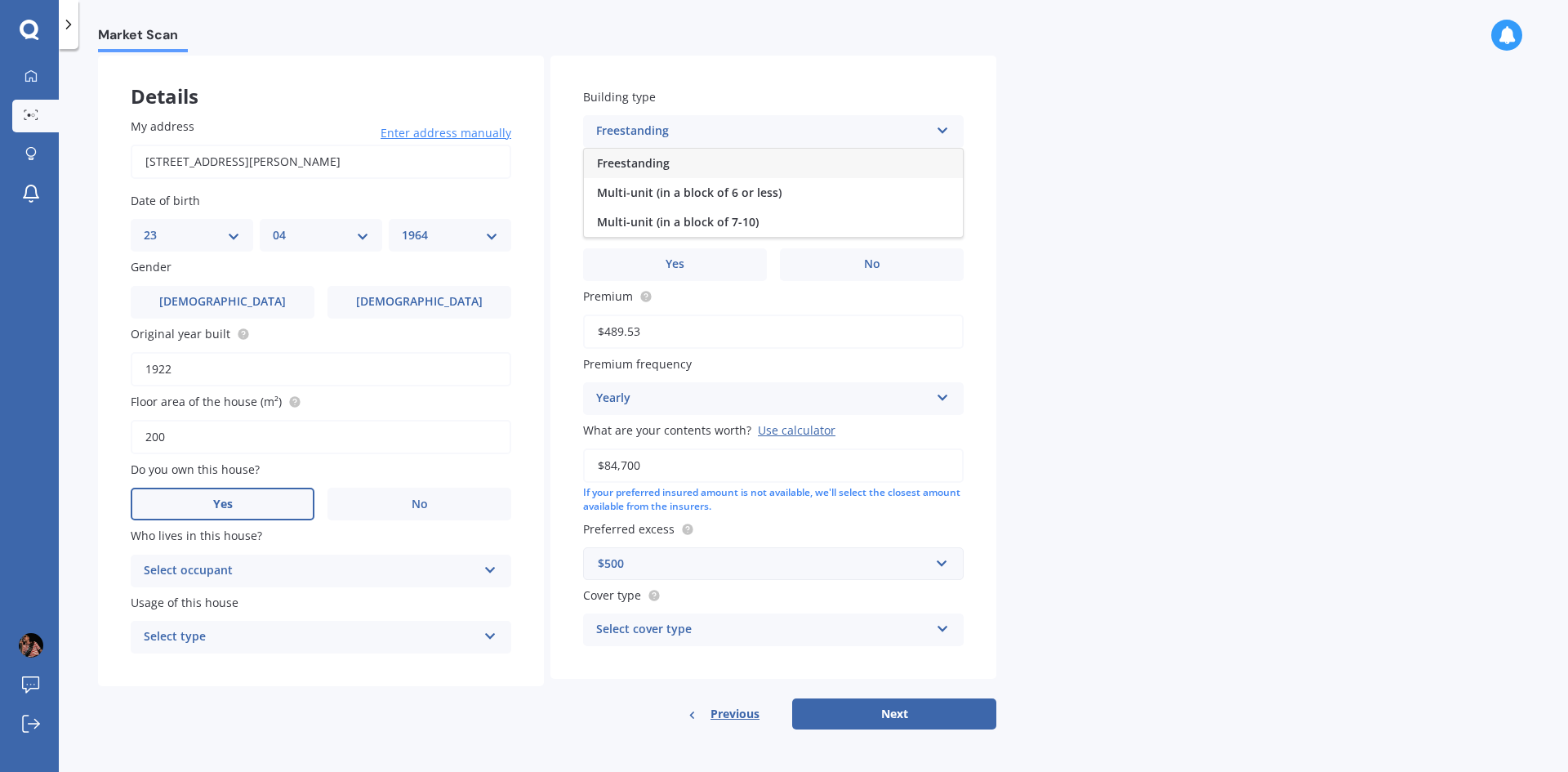
click at [766, 164] on div "Freestanding" at bounding box center [773, 163] width 379 height 29
click at [831, 208] on div "Select alarm Yes, monitored Yes, not monitored No" at bounding box center [773, 197] width 381 height 33
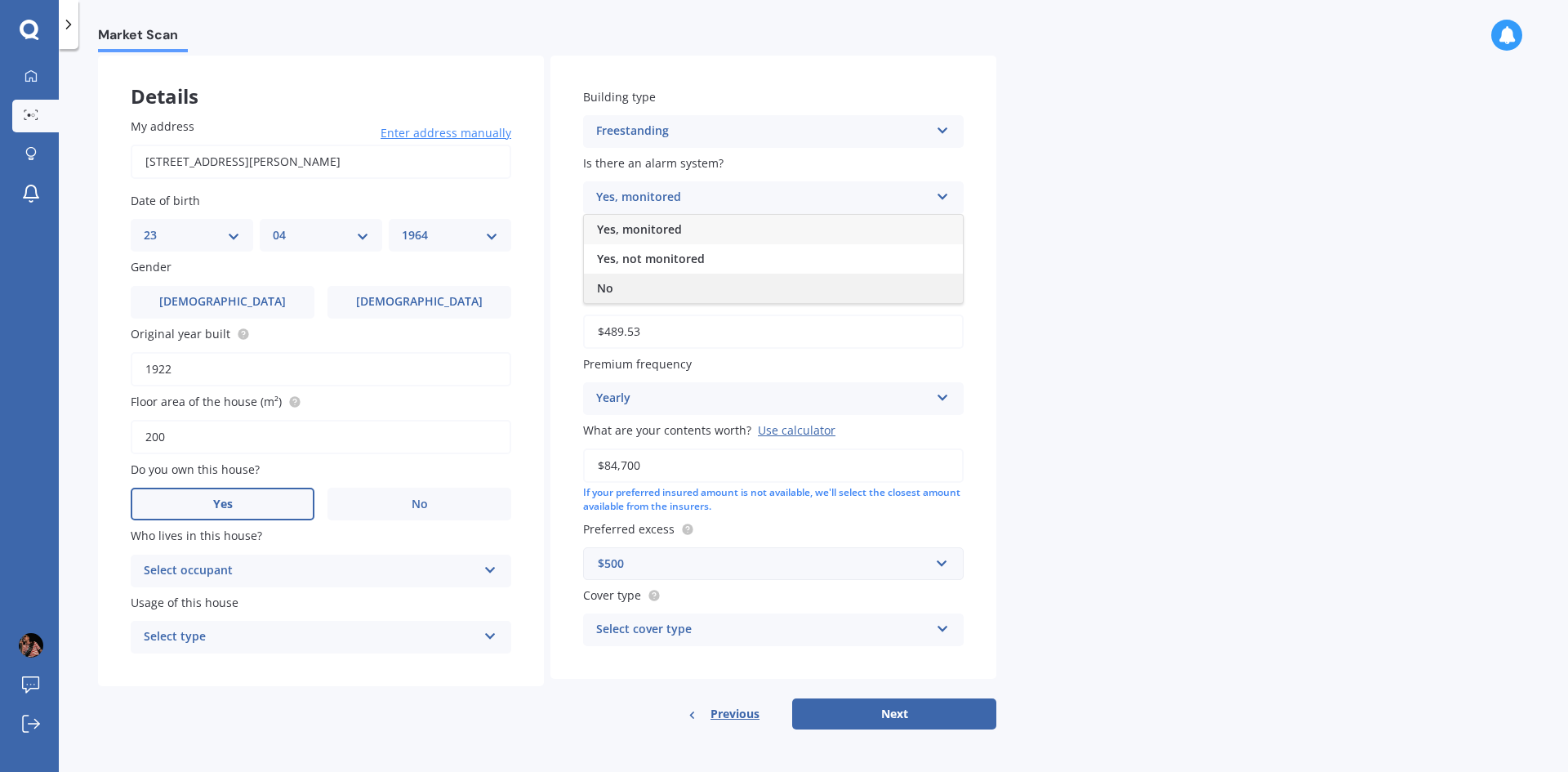
click at [673, 288] on div "No" at bounding box center [773, 288] width 379 height 29
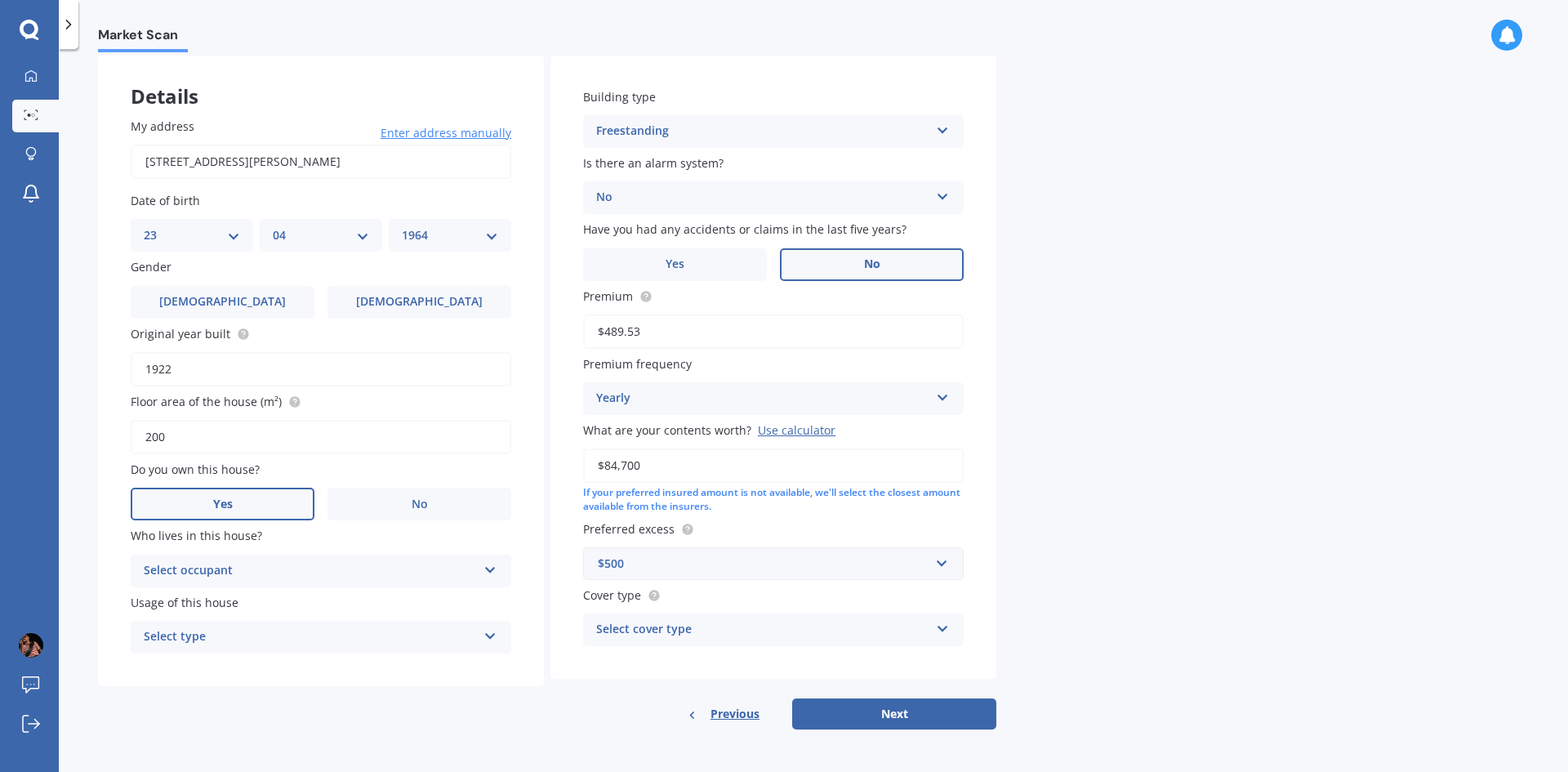
click at [868, 255] on label "No" at bounding box center [871, 264] width 184 height 33
click at [0, 0] on input "No" at bounding box center [0, 0] width 0 height 0
click at [943, 626] on icon at bounding box center [943, 625] width 14 height 11
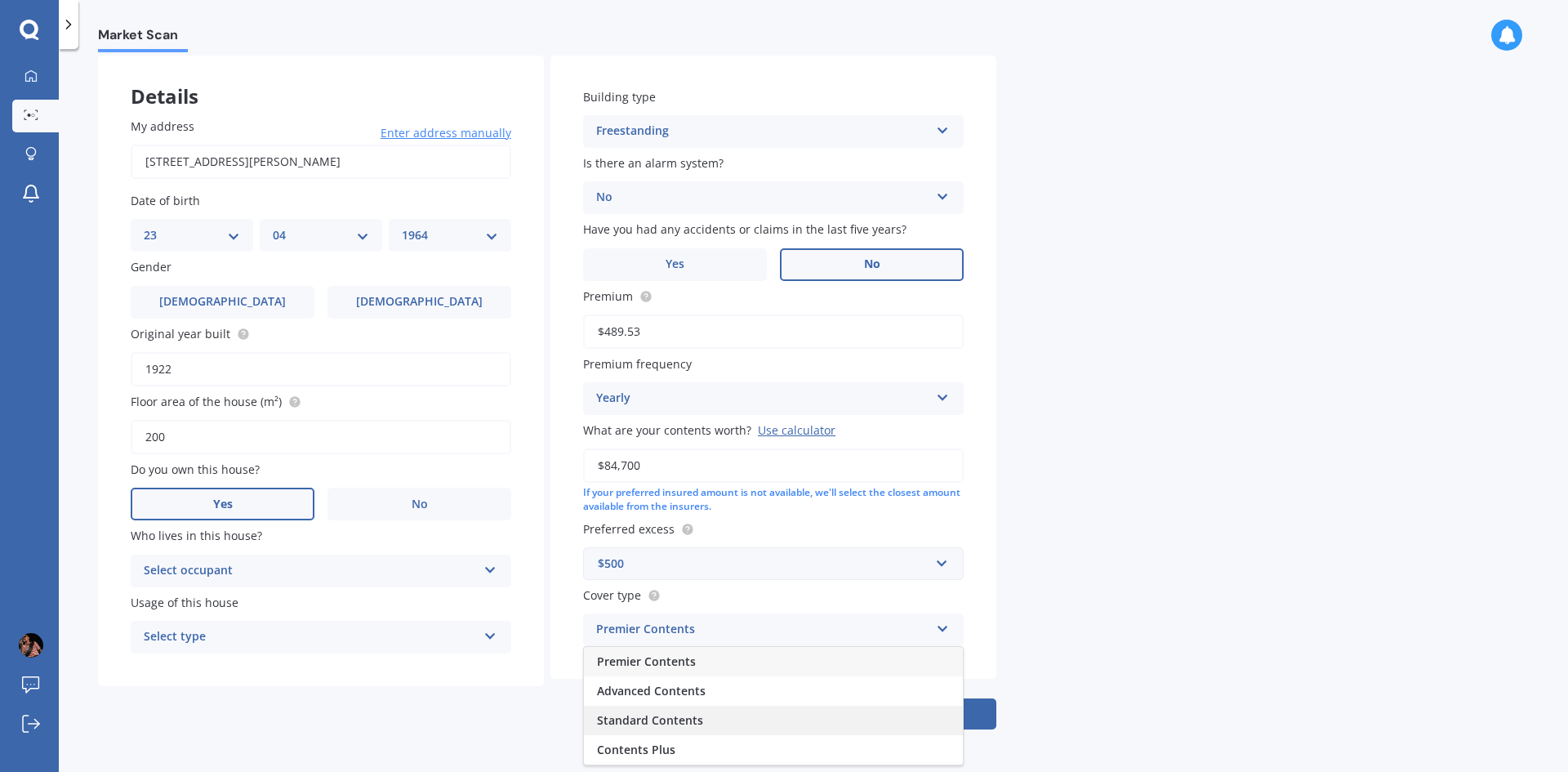
click at [868, 718] on div "Standard Contents" at bounding box center [773, 720] width 379 height 29
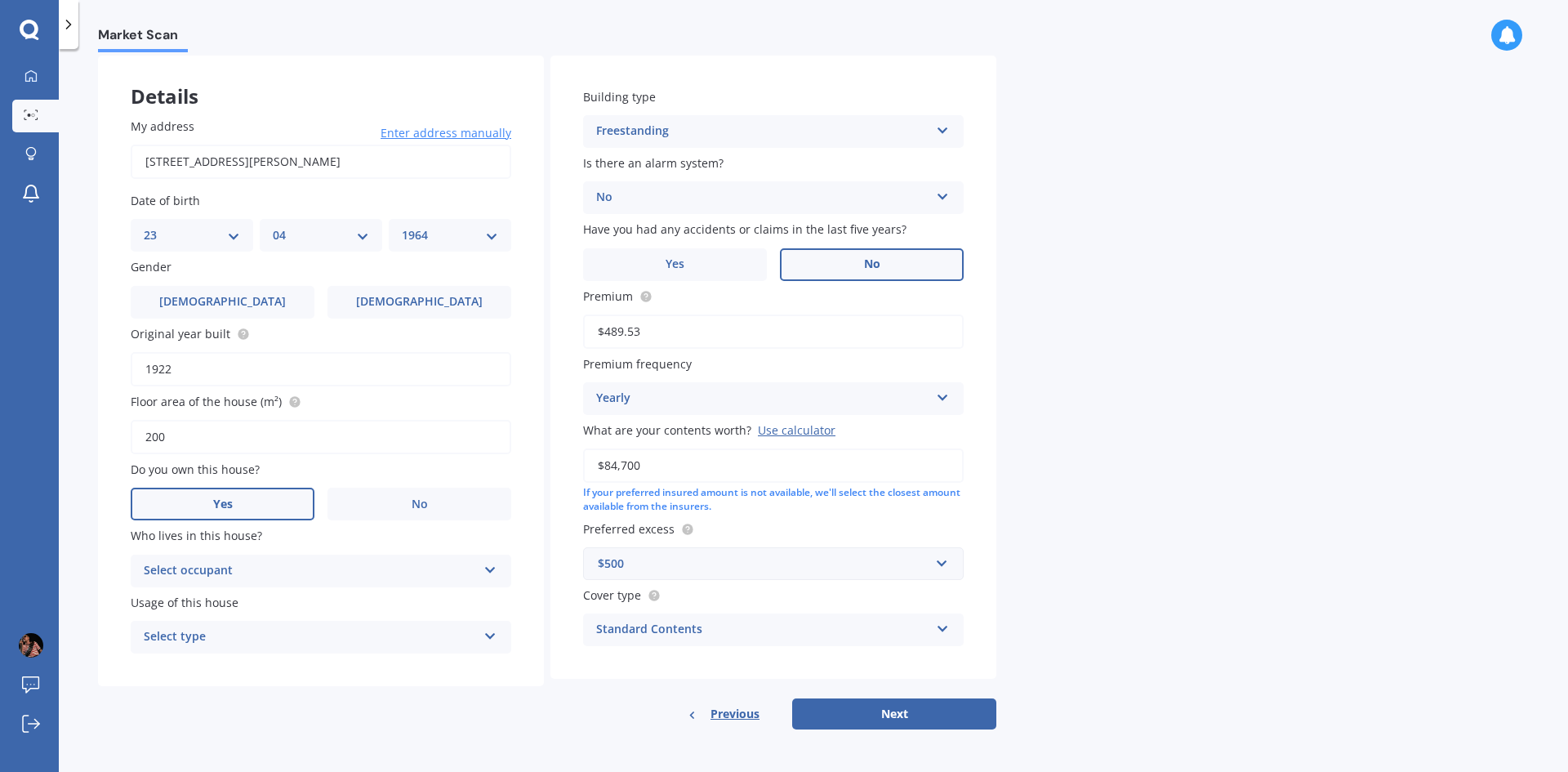
click at [939, 628] on icon at bounding box center [943, 625] width 14 height 11
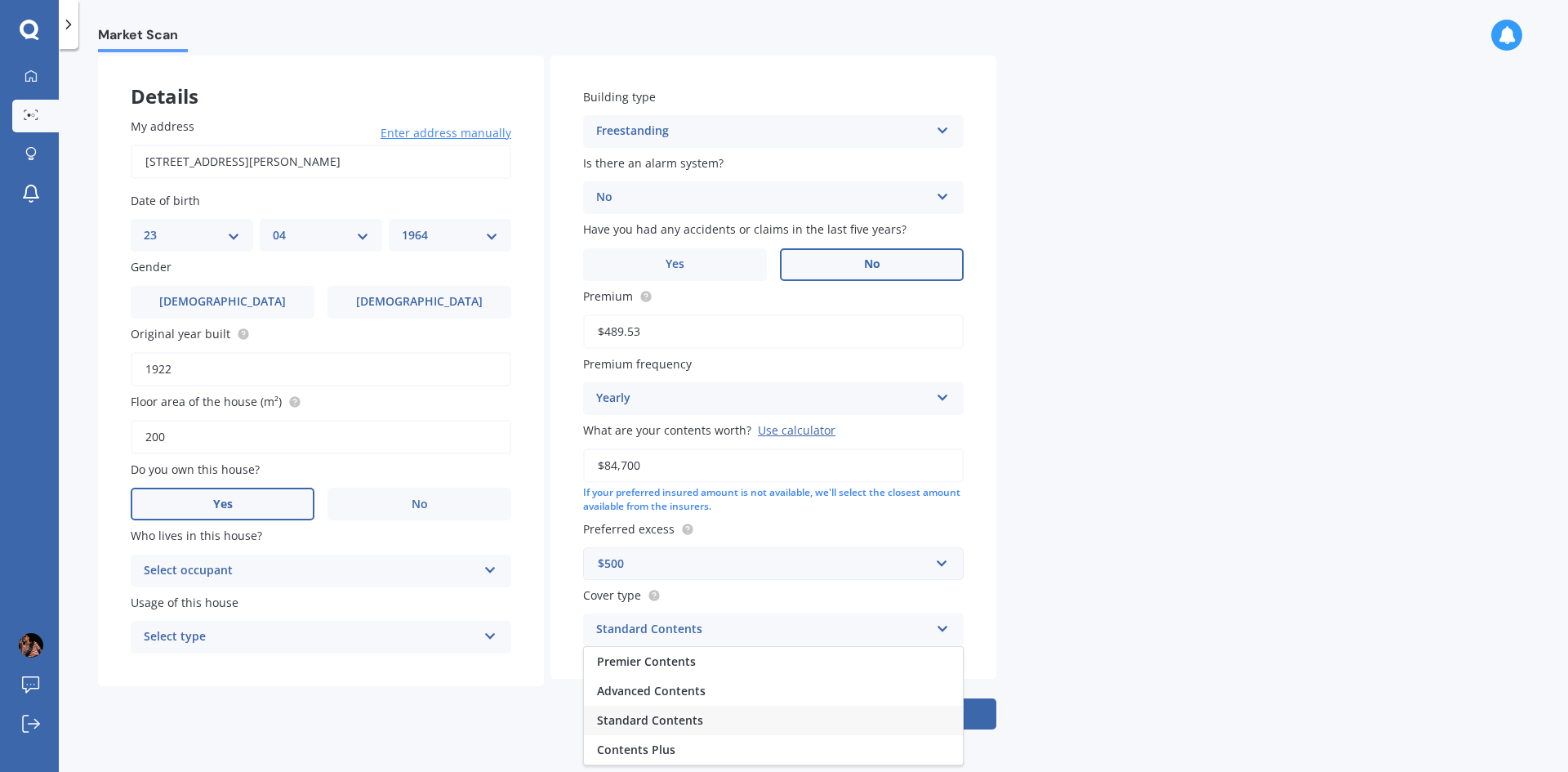
click at [812, 723] on div "Standard Contents" at bounding box center [773, 720] width 379 height 29
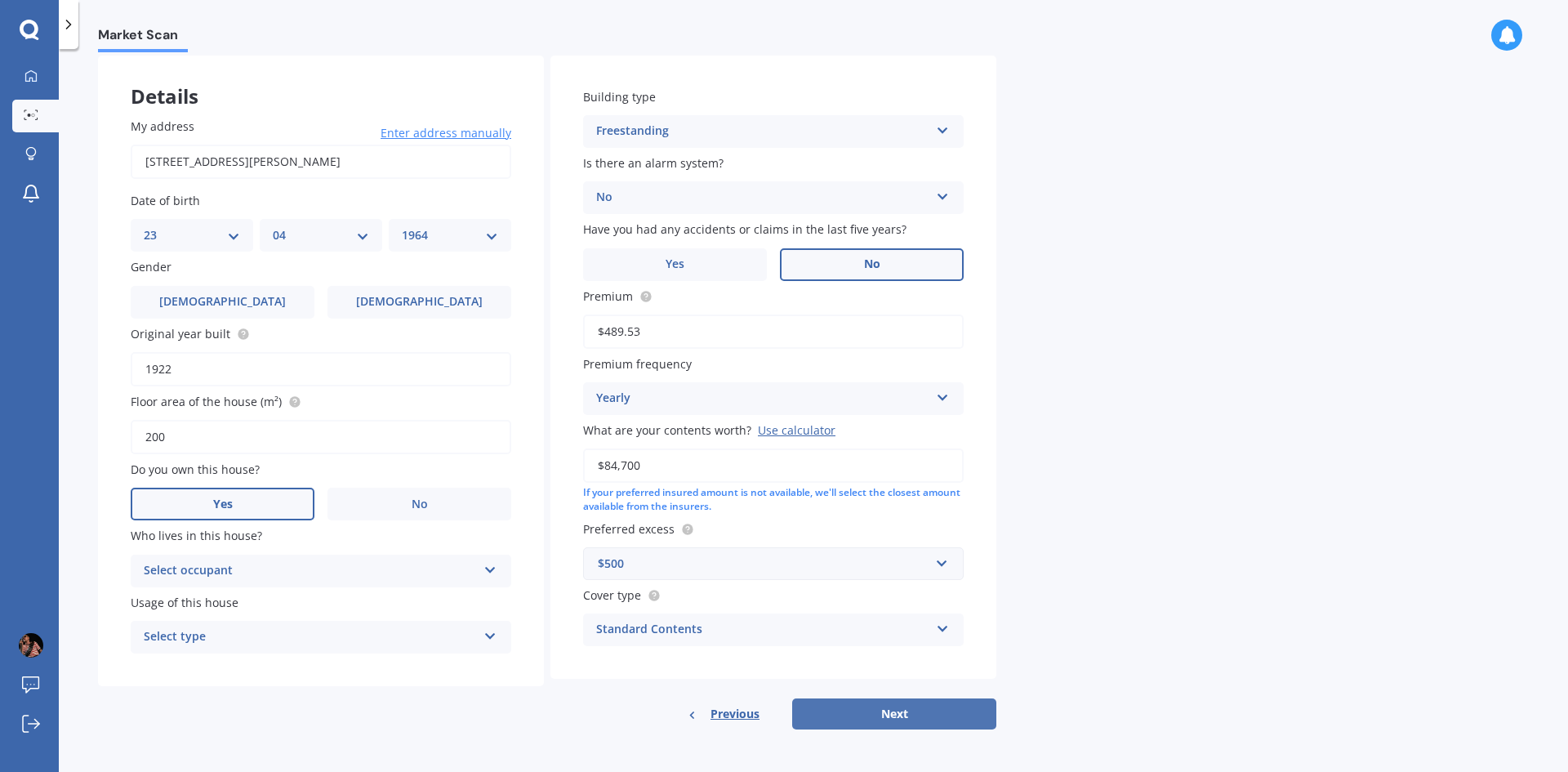
click at [923, 708] on button "Next" at bounding box center [894, 713] width 204 height 31
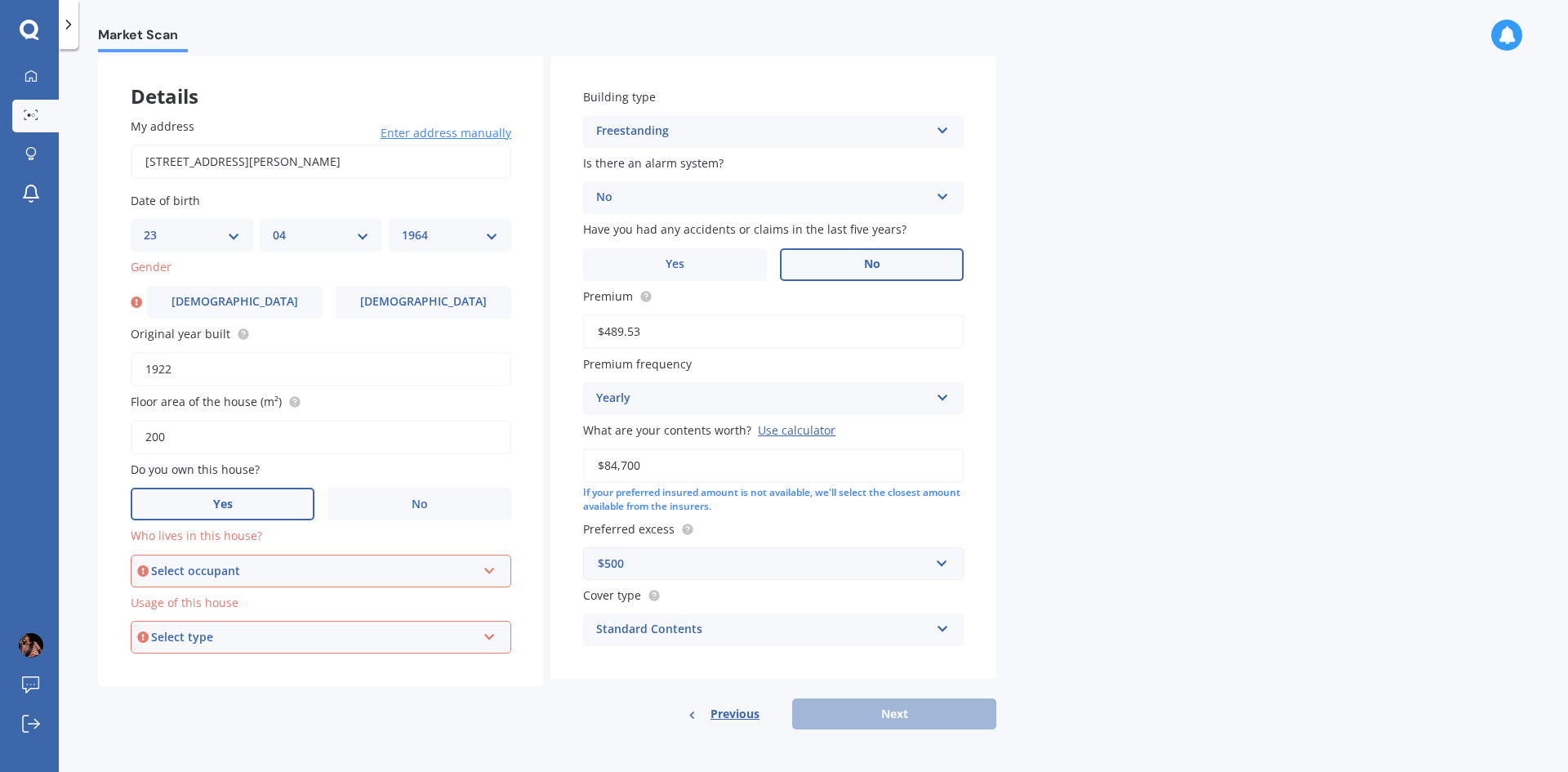
click at [481, 570] on div "Select occupant Owner" at bounding box center [321, 571] width 381 height 33
click at [334, 600] on div "Owner" at bounding box center [321, 601] width 377 height 29
click at [354, 636] on div "Select type" at bounding box center [314, 637] width 325 height 18
click at [316, 665] on div "Permanent" at bounding box center [321, 667] width 377 height 29
click at [274, 503] on label "Yes" at bounding box center [222, 504] width 184 height 33
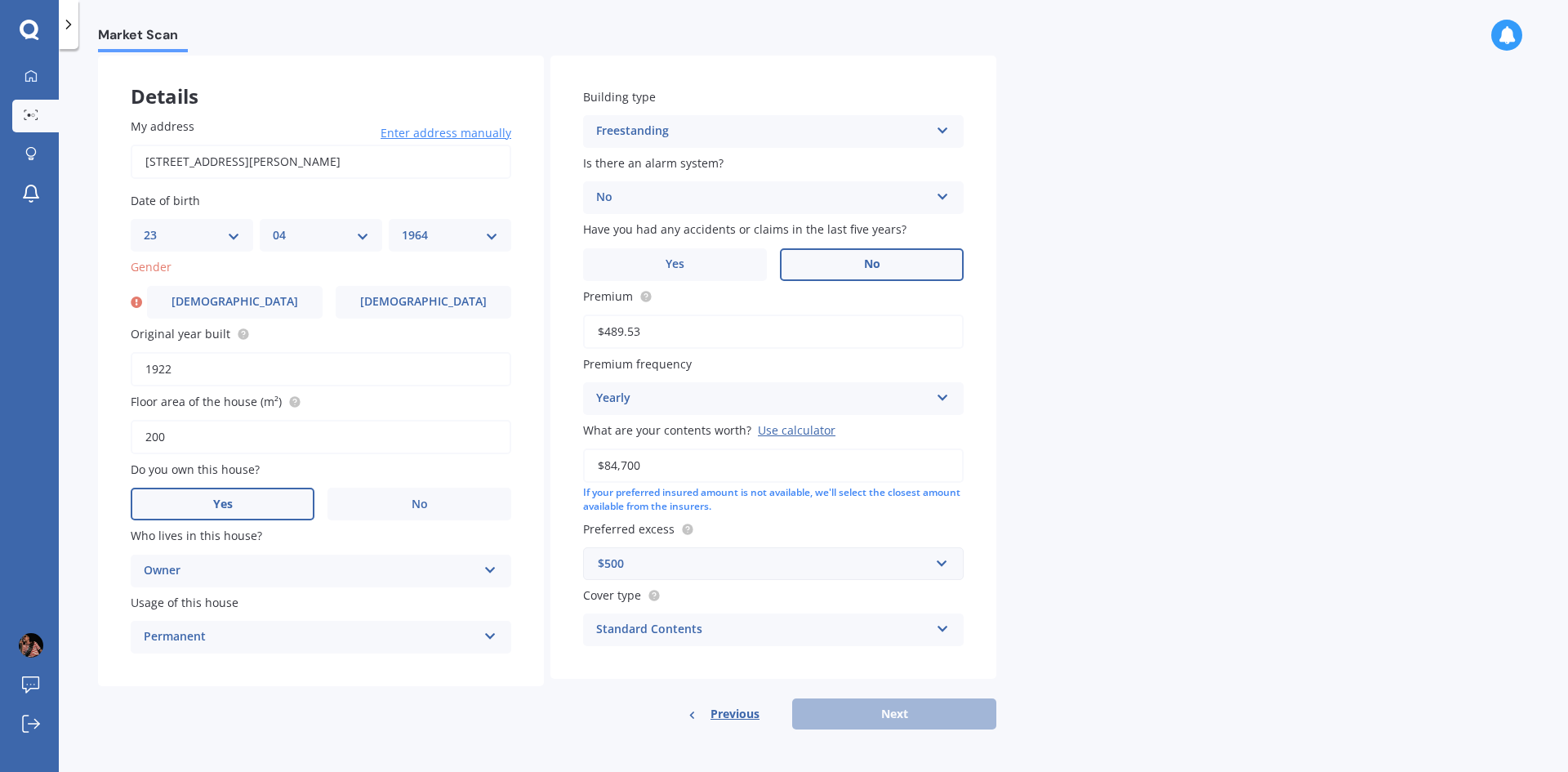
click at [0, 0] on input "Yes" at bounding box center [0, 0] width 0 height 0
click at [303, 470] on label "Do you own this house?" at bounding box center [317, 470] width 374 height 18
click at [912, 718] on div "Previous Next" at bounding box center [773, 713] width 446 height 31
click at [243, 296] on span "[DEMOGRAPHIC_DATA]" at bounding box center [235, 302] width 130 height 14
click at [0, 0] on input "[DEMOGRAPHIC_DATA]" at bounding box center [0, 0] width 0 height 0
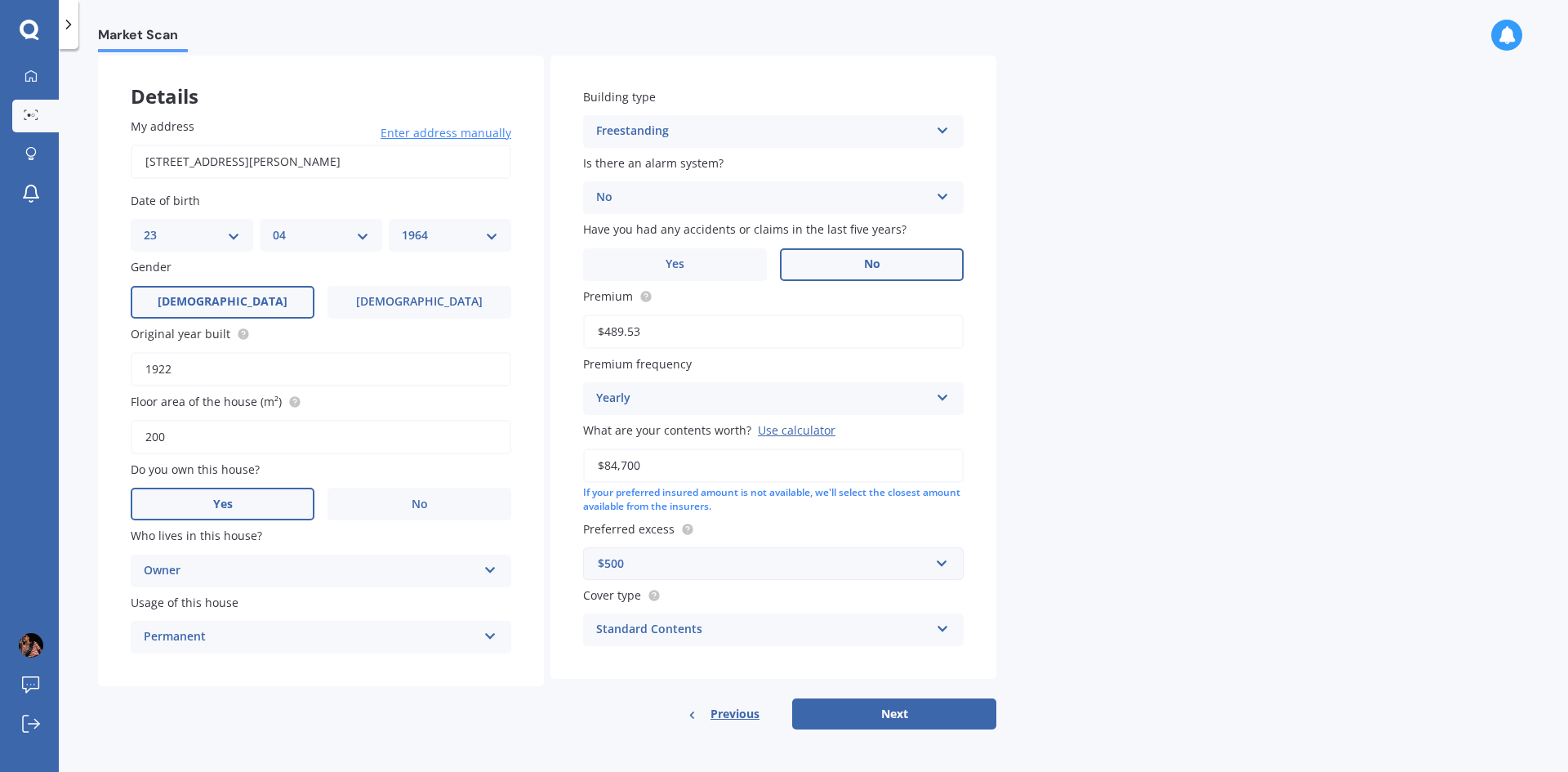
click at [888, 716] on button "Next" at bounding box center [894, 713] width 204 height 31
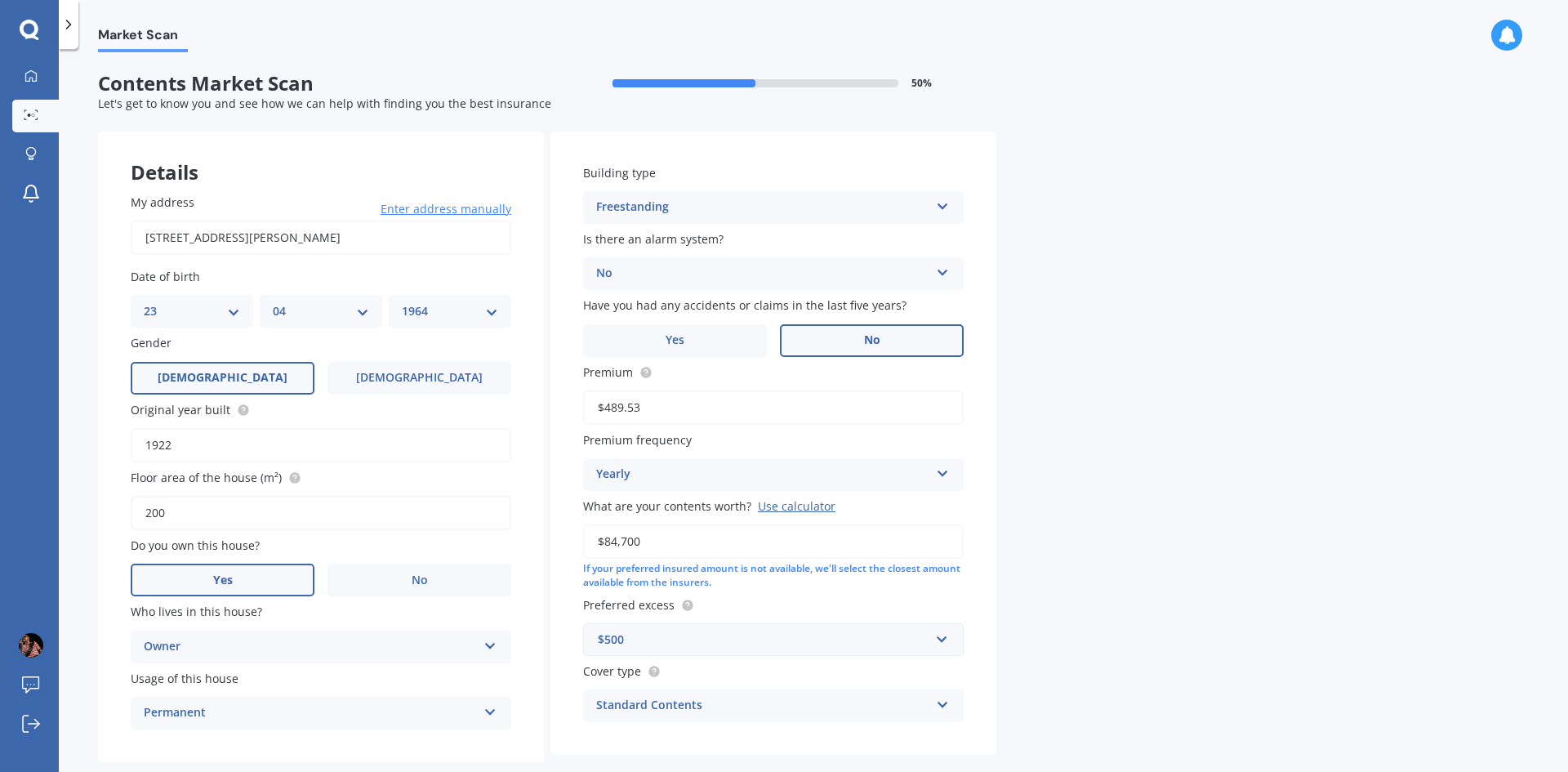
select select "23"
select select "04"
select select "1964"
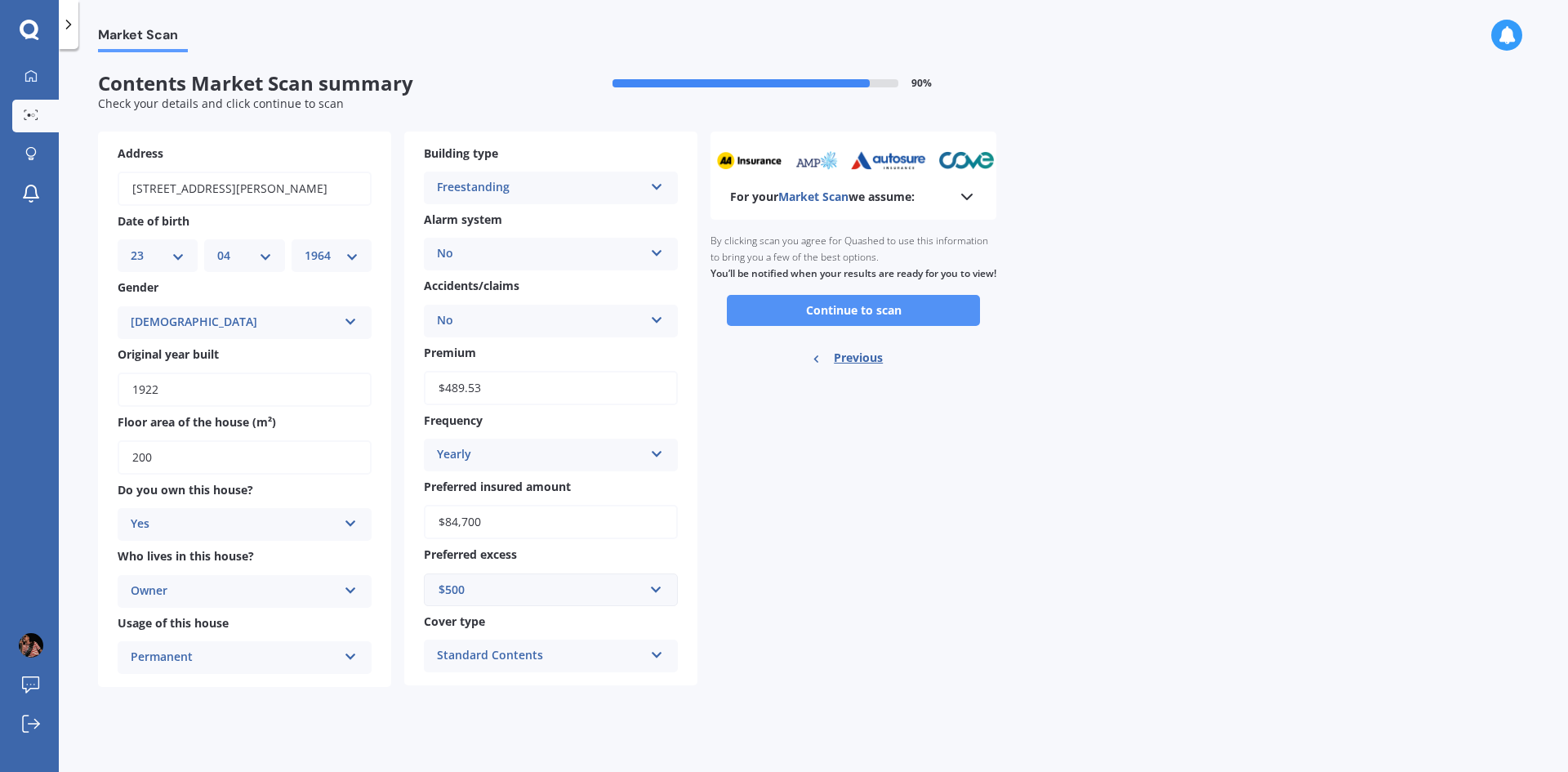
click at [885, 326] on button "Continue to scan" at bounding box center [853, 310] width 253 height 31
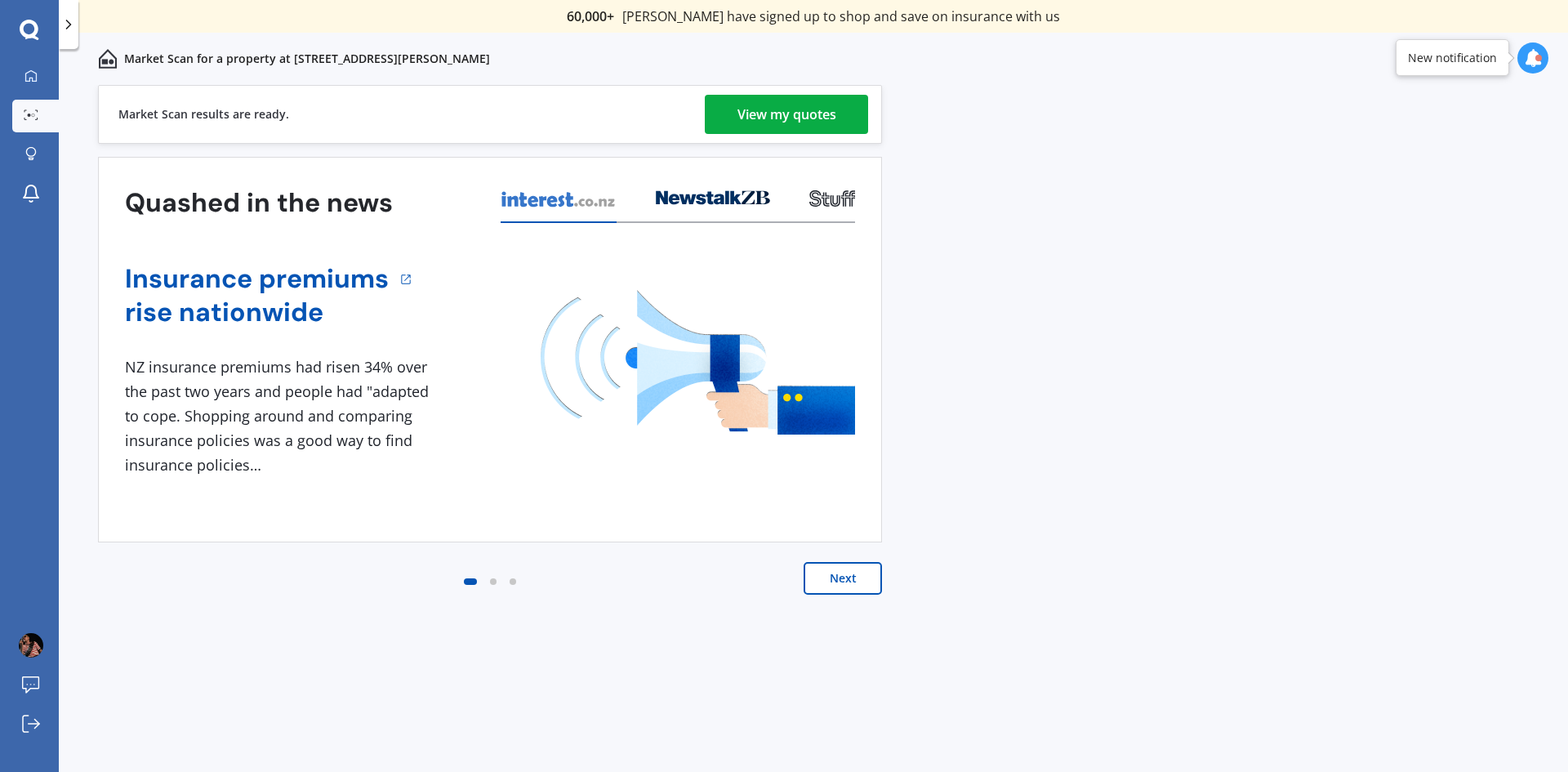
click at [816, 117] on div "View my quotes" at bounding box center [787, 114] width 98 height 40
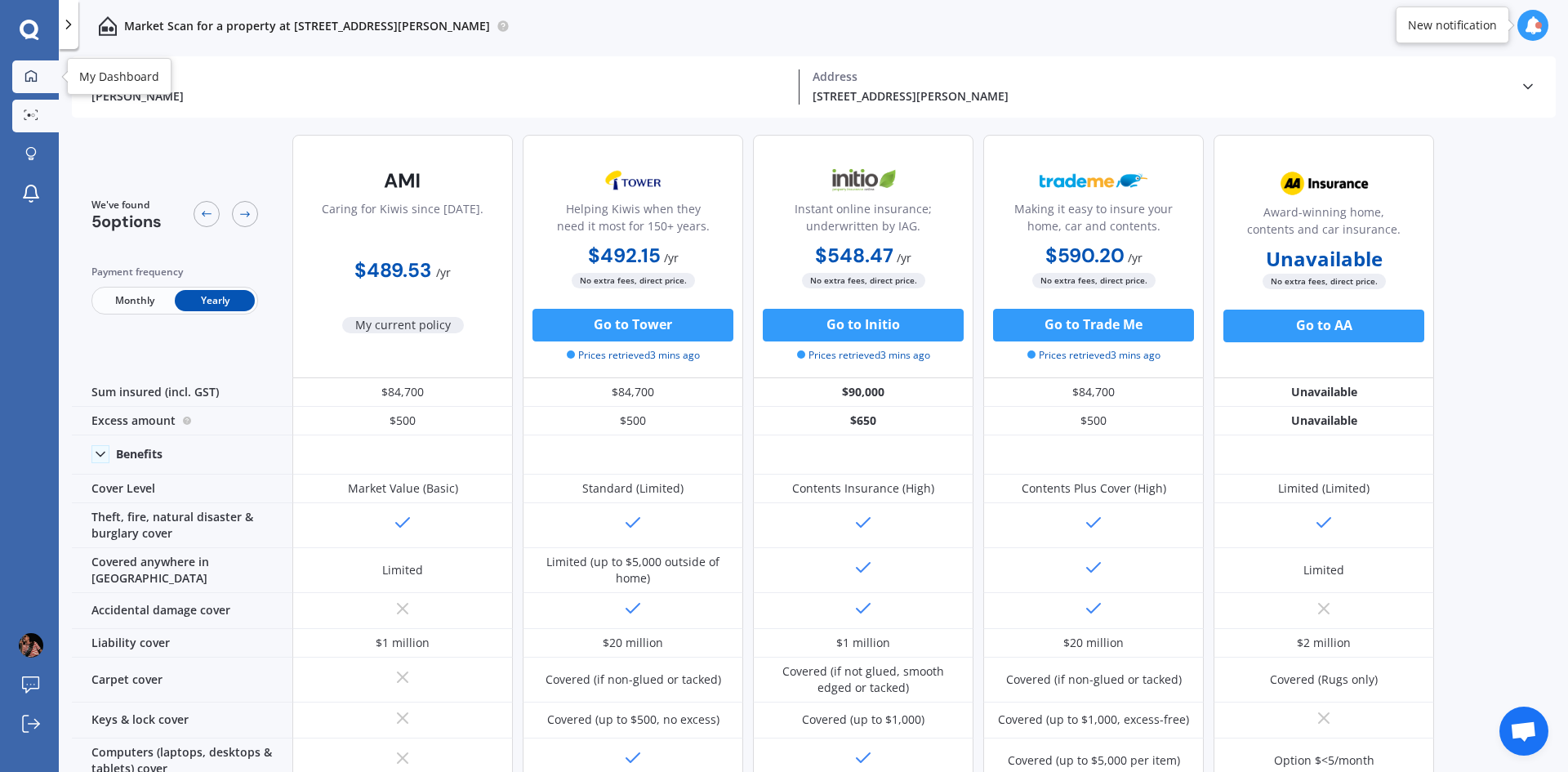
click at [27, 69] on icon at bounding box center [31, 76] width 13 height 13
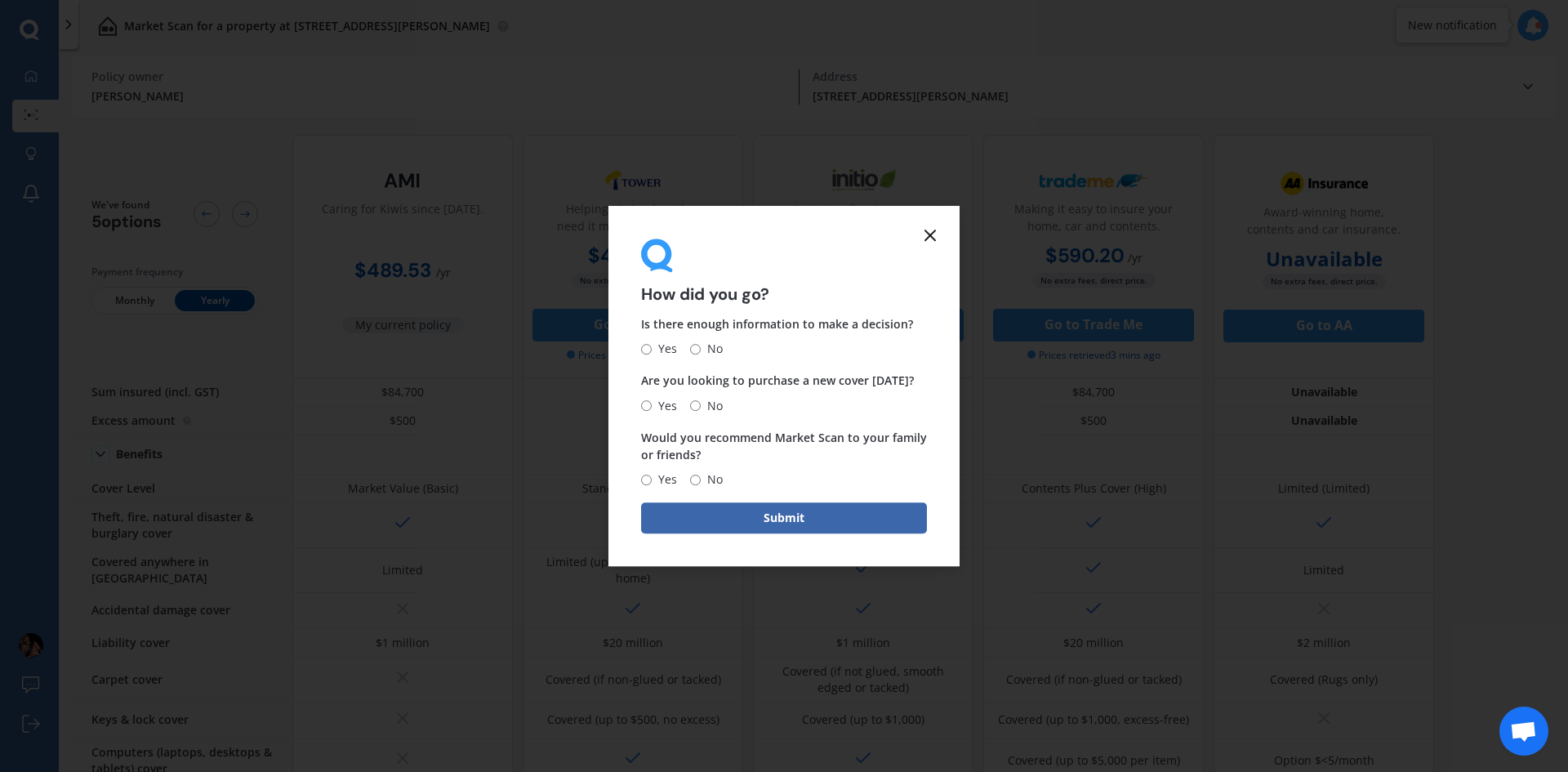
click at [642, 346] on input "Yes" at bounding box center [646, 349] width 11 height 11
radio input "true"
click at [649, 408] on input "Yes" at bounding box center [646, 405] width 11 height 11
radio input "true"
click at [646, 477] on input "Yes" at bounding box center [646, 480] width 11 height 11
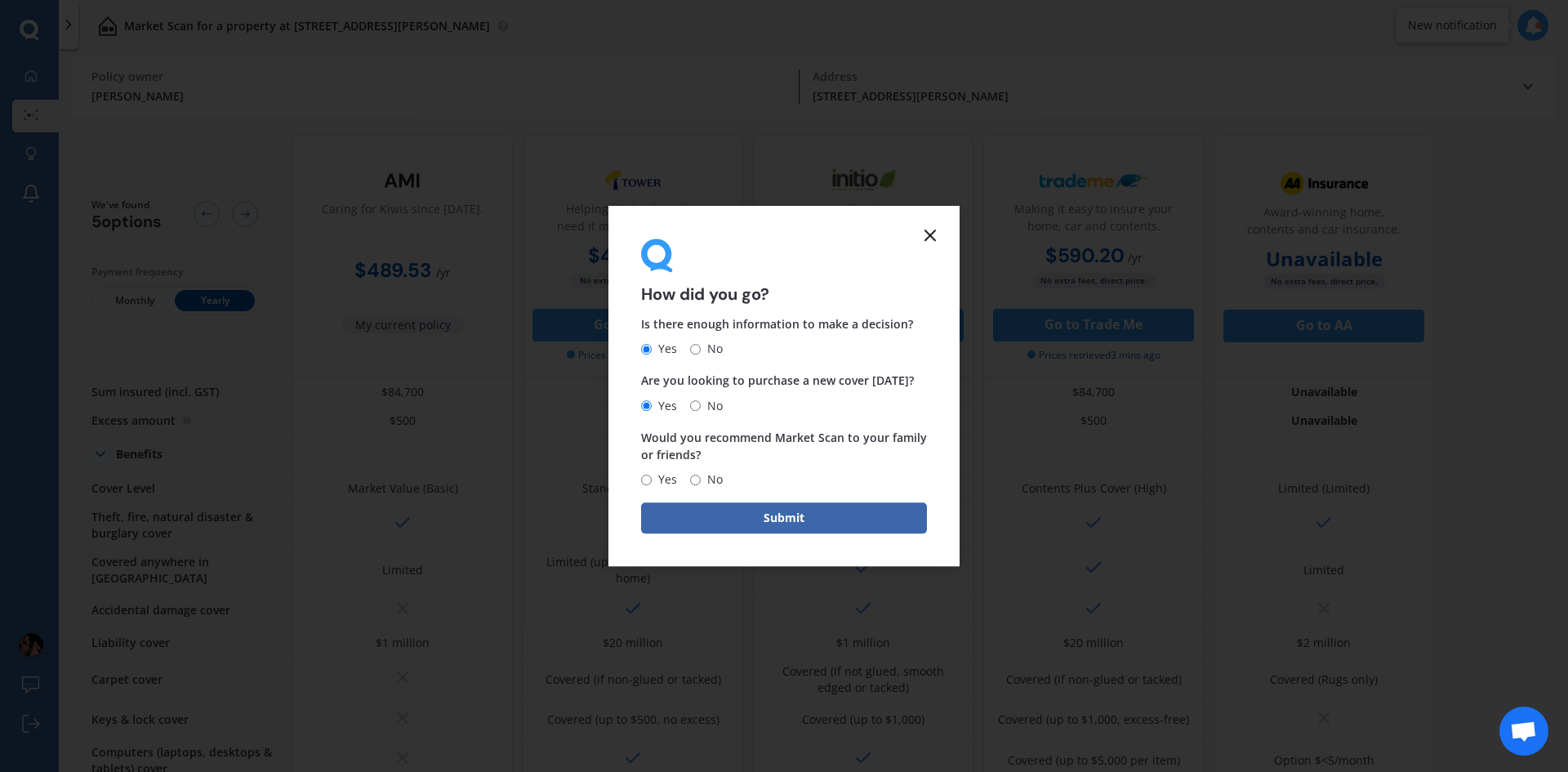
radio input "true"
click at [769, 525] on button "Submit" at bounding box center [783, 517] width 286 height 31
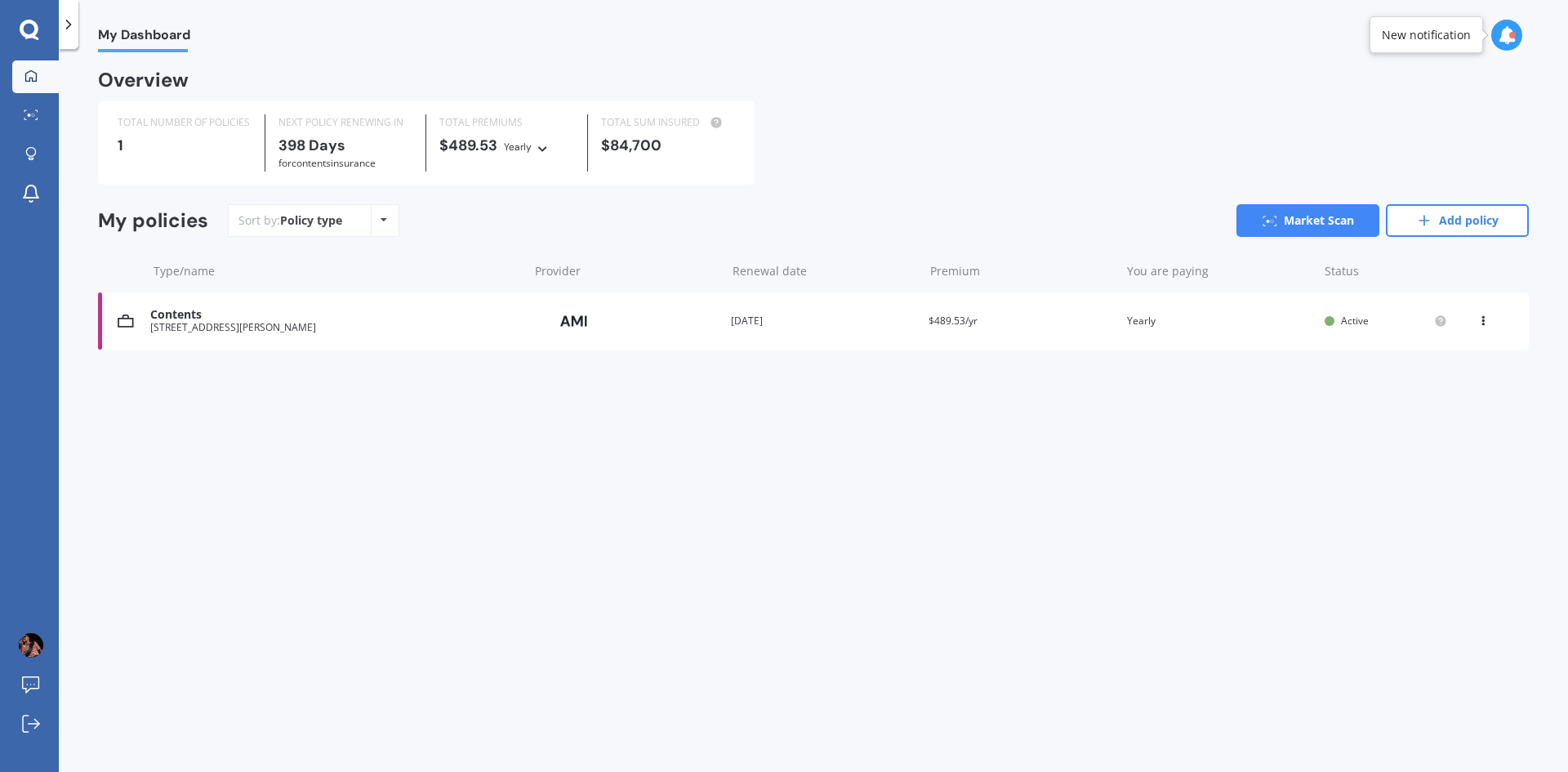
click at [140, 37] on span "My Dashboard" at bounding box center [143, 38] width 92 height 22
click at [112, 40] on span "My Dashboard" at bounding box center [143, 38] width 92 height 22
click at [36, 25] on icon at bounding box center [28, 28] width 18 height 18
click at [382, 232] on div "Policy type Alphabetical Date added Renewing next" at bounding box center [383, 220] width 25 height 29
click at [201, 375] on div "Overview TOTAL NUMBER OF POLICIES 1 NEXT POLICY RENEWING [DATE] for Contents in…" at bounding box center [813, 230] width 1431 height 317
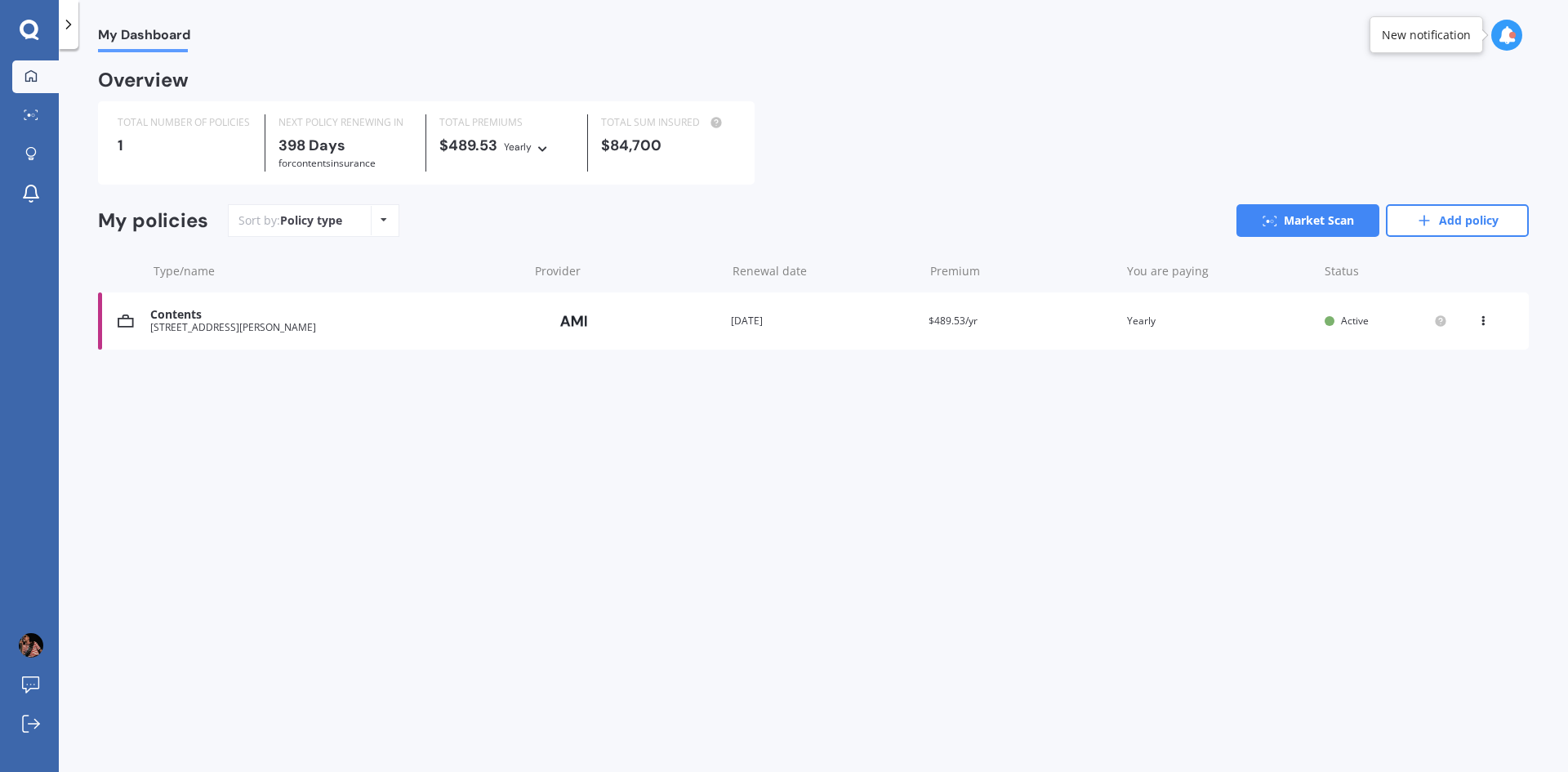
click at [36, 33] on icon at bounding box center [28, 28] width 18 height 18
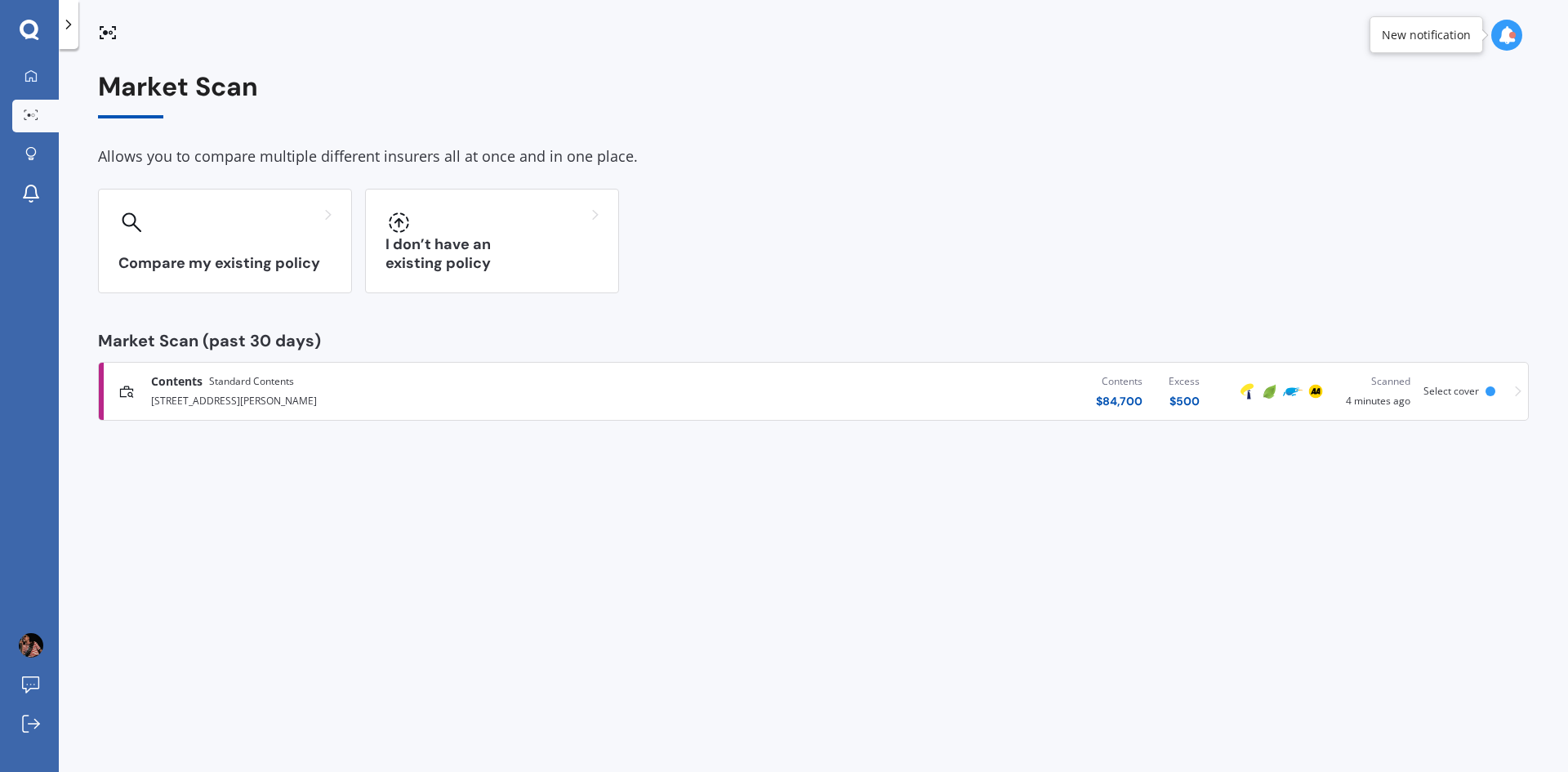
click at [27, 32] on icon at bounding box center [29, 30] width 19 height 21
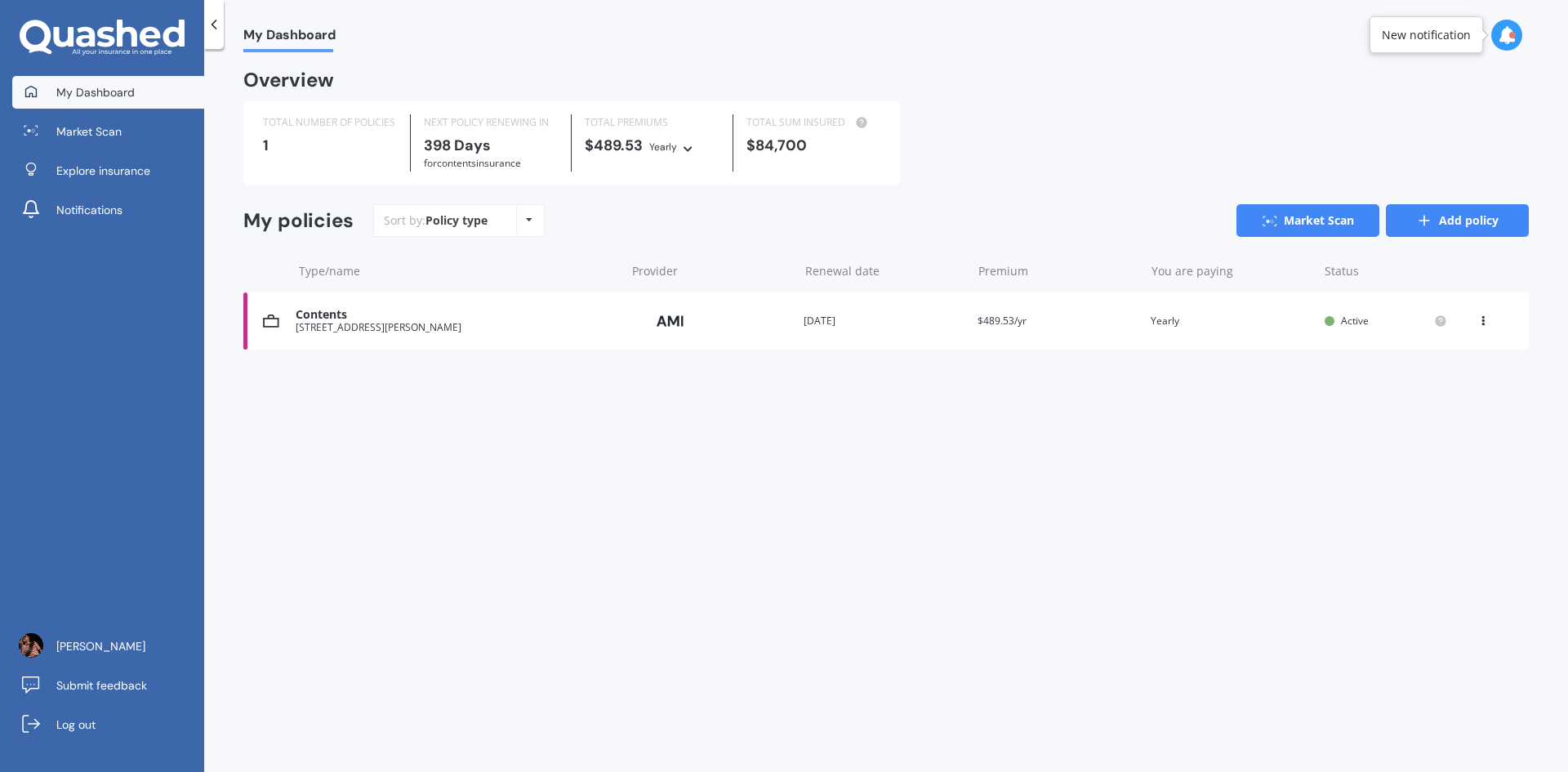
click at [1444, 224] on link "Add policy" at bounding box center [1457, 220] width 143 height 33
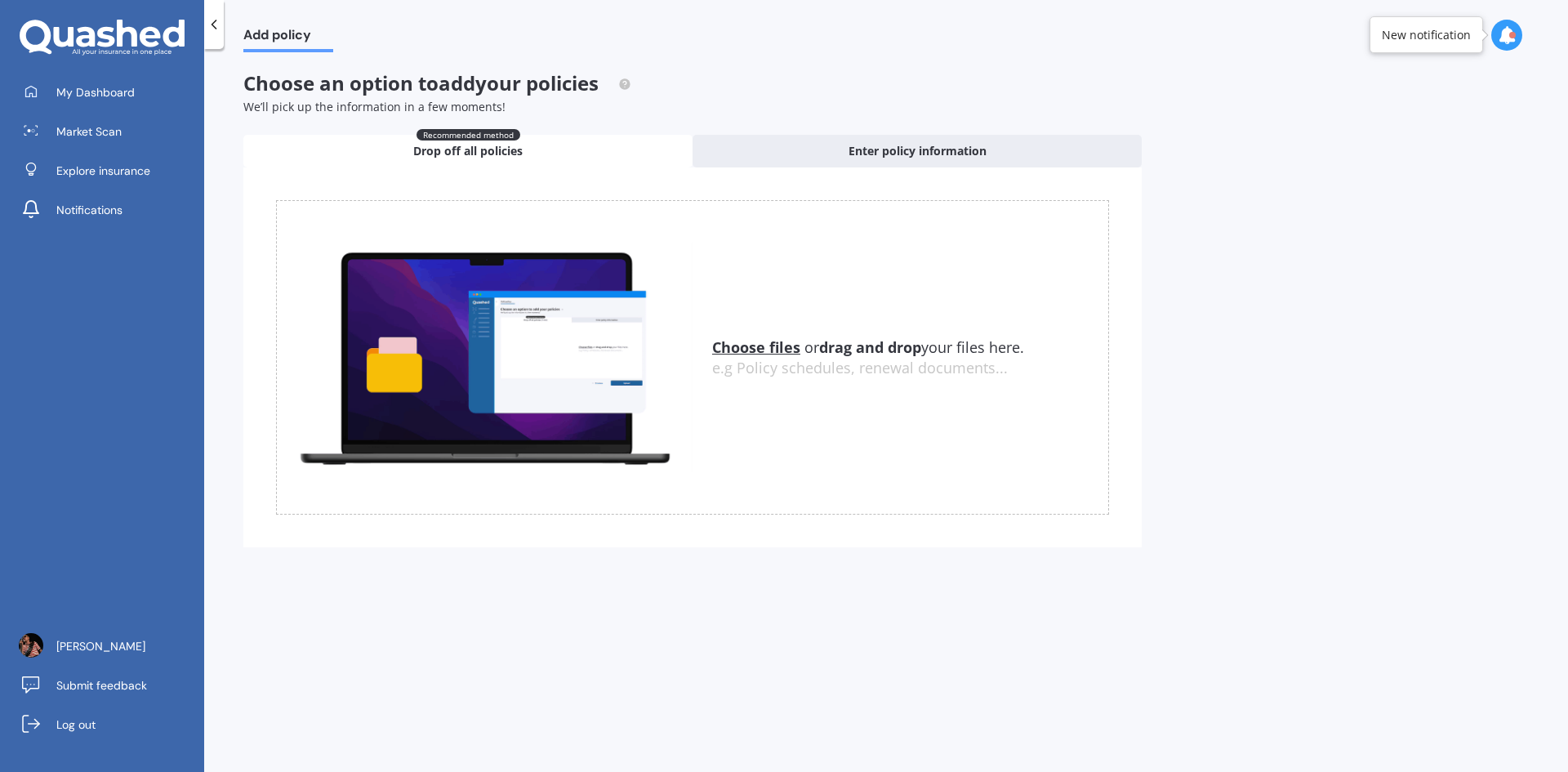
click at [751, 349] on u "Choose files" at bounding box center [756, 347] width 88 height 19
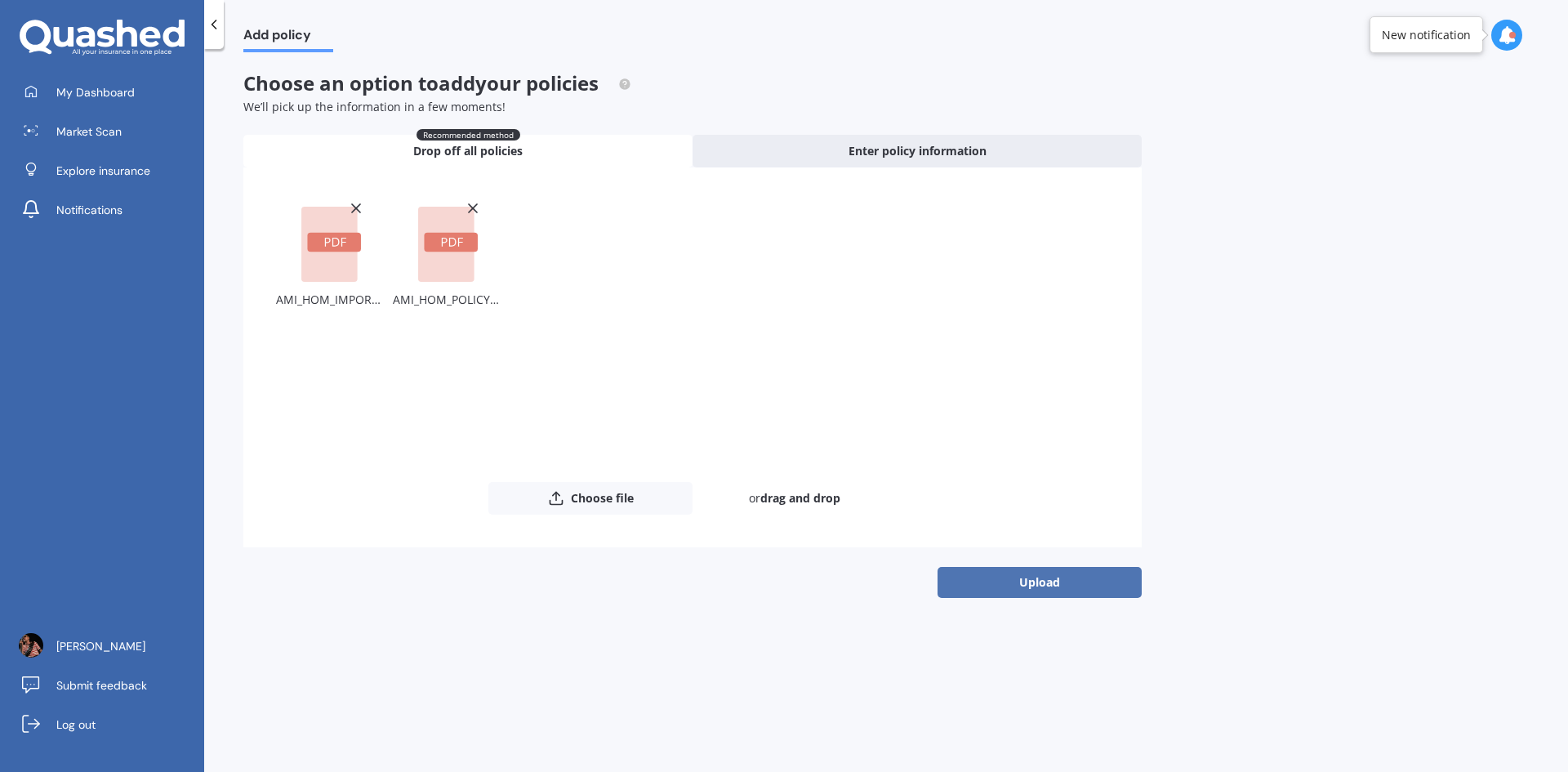
click at [1020, 585] on button "Upload" at bounding box center [1040, 582] width 204 height 31
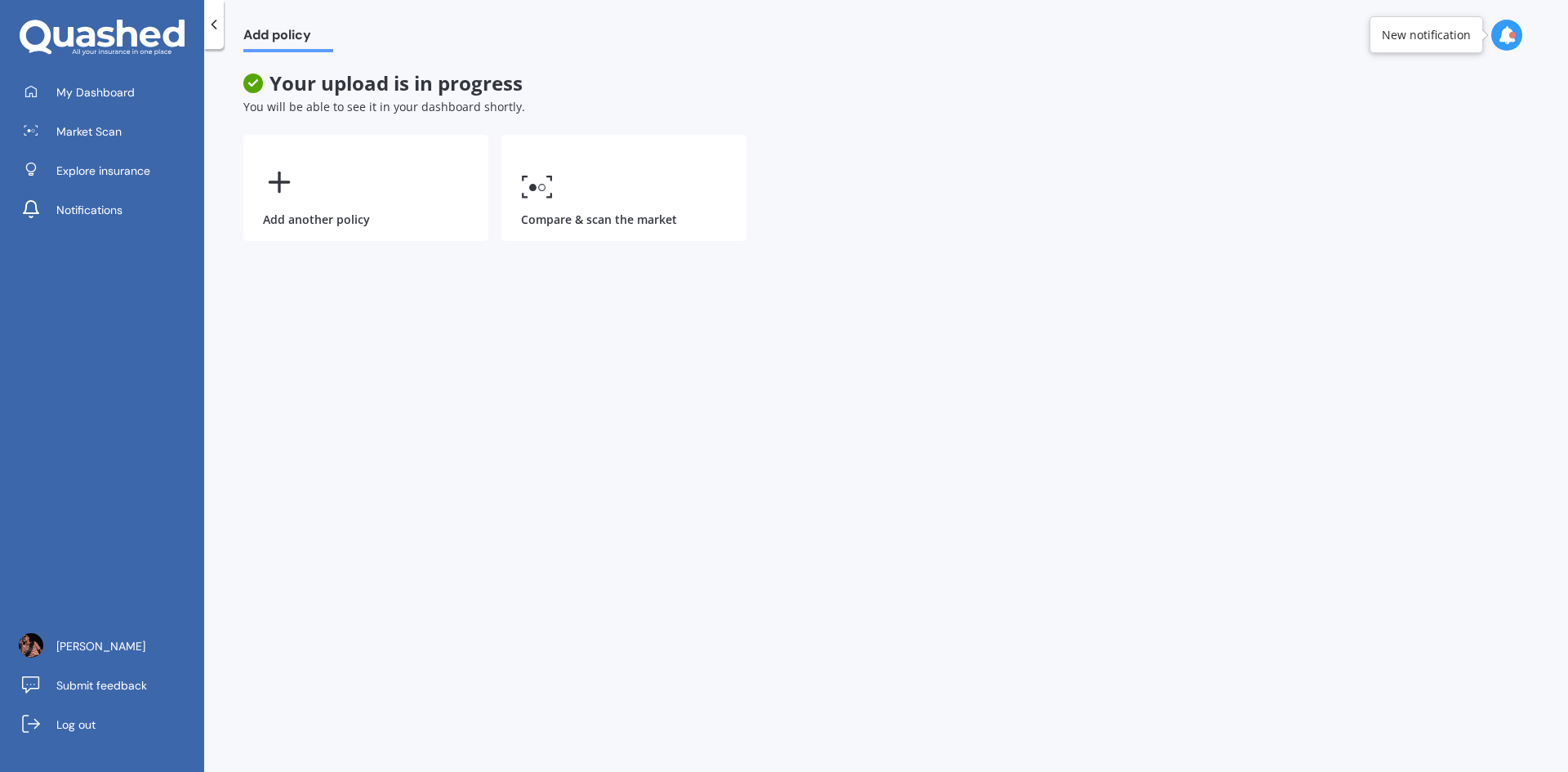
click at [1505, 35] on icon at bounding box center [1506, 35] width 18 height 18
click at [1389, 113] on div "Market Scan Ready" at bounding box center [1367, 108] width 113 height 18
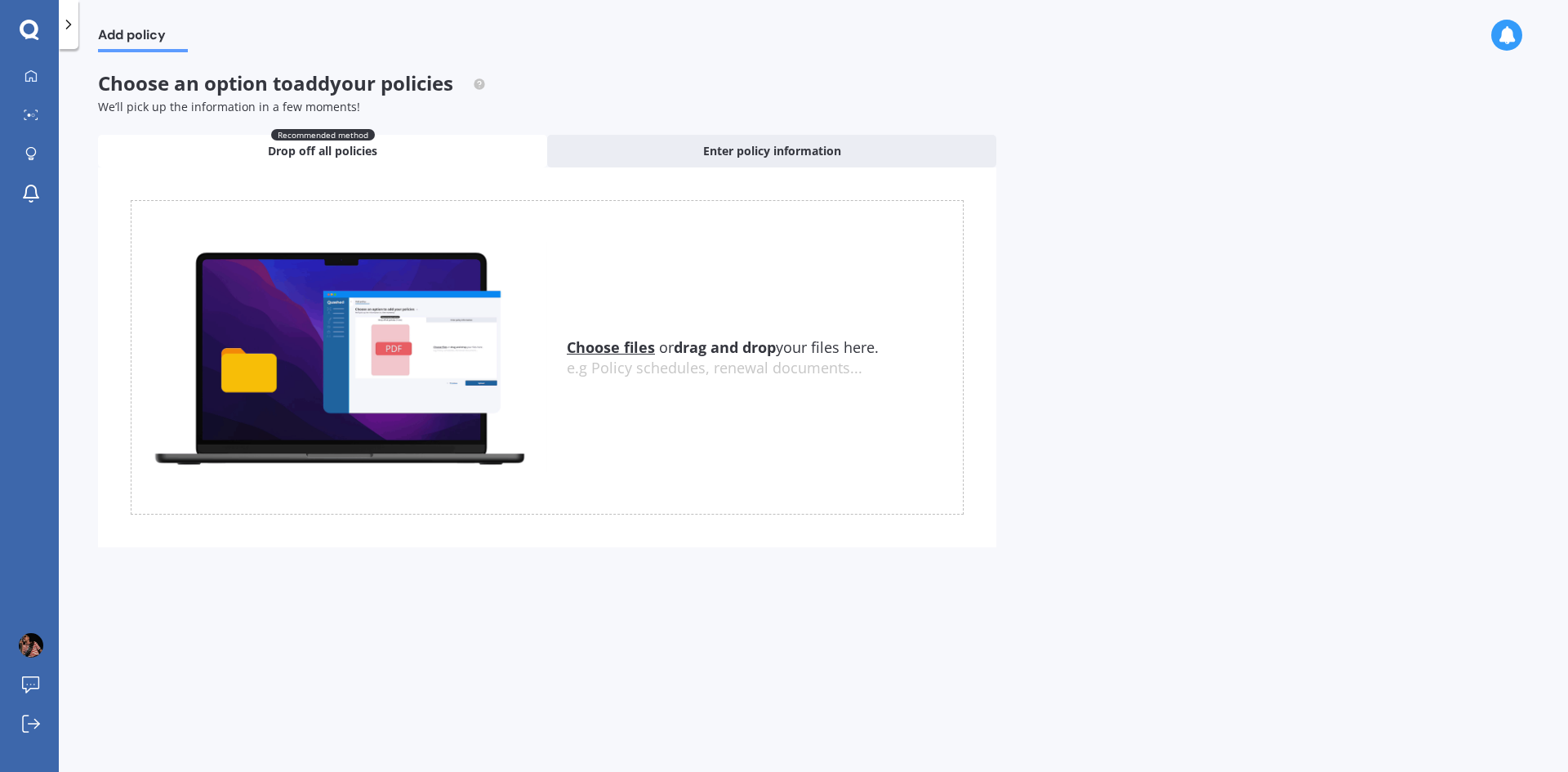
click at [621, 347] on u "Choose files" at bounding box center [611, 347] width 88 height 19
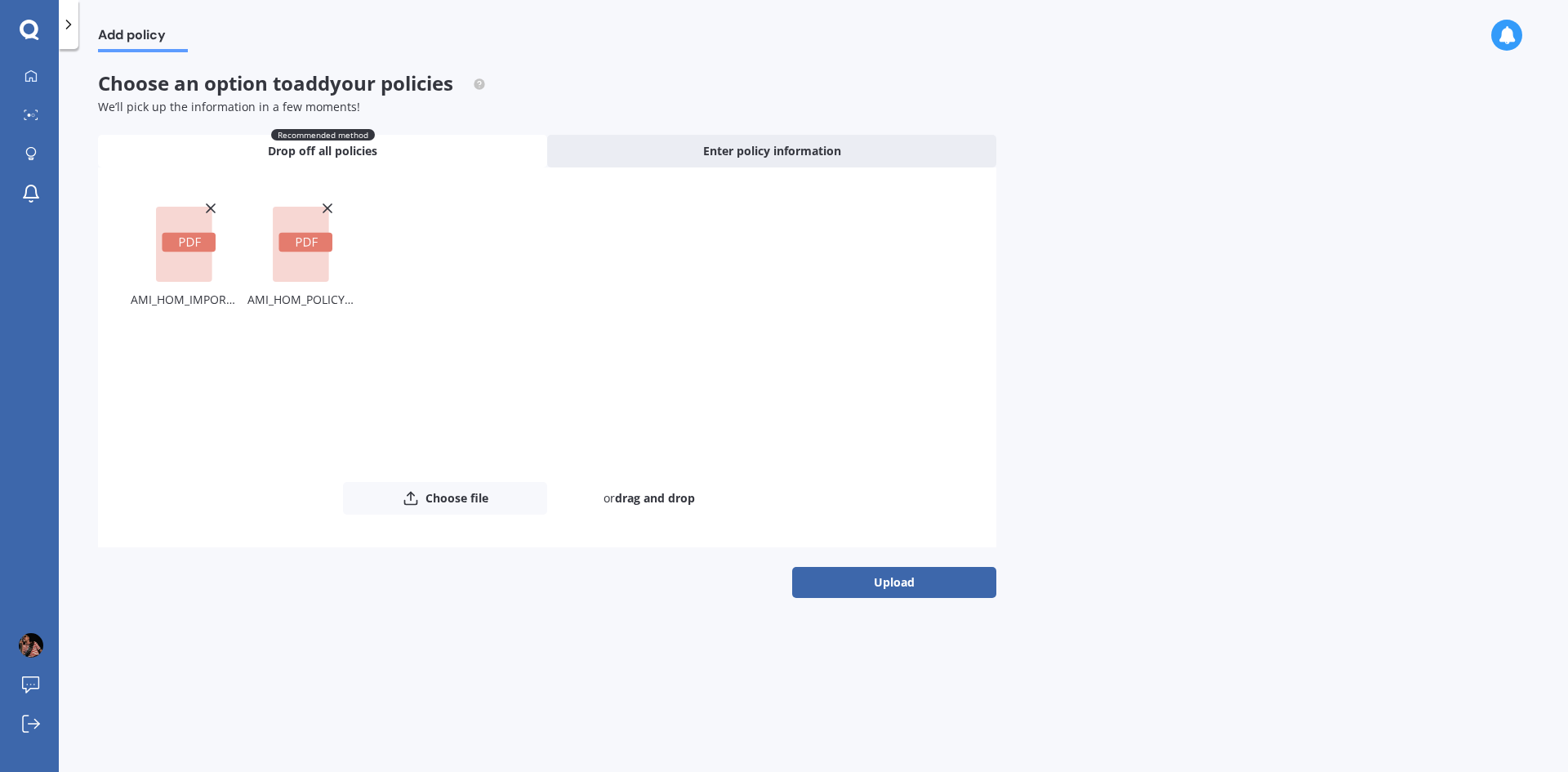
click at [892, 587] on button "Upload" at bounding box center [894, 582] width 204 height 31
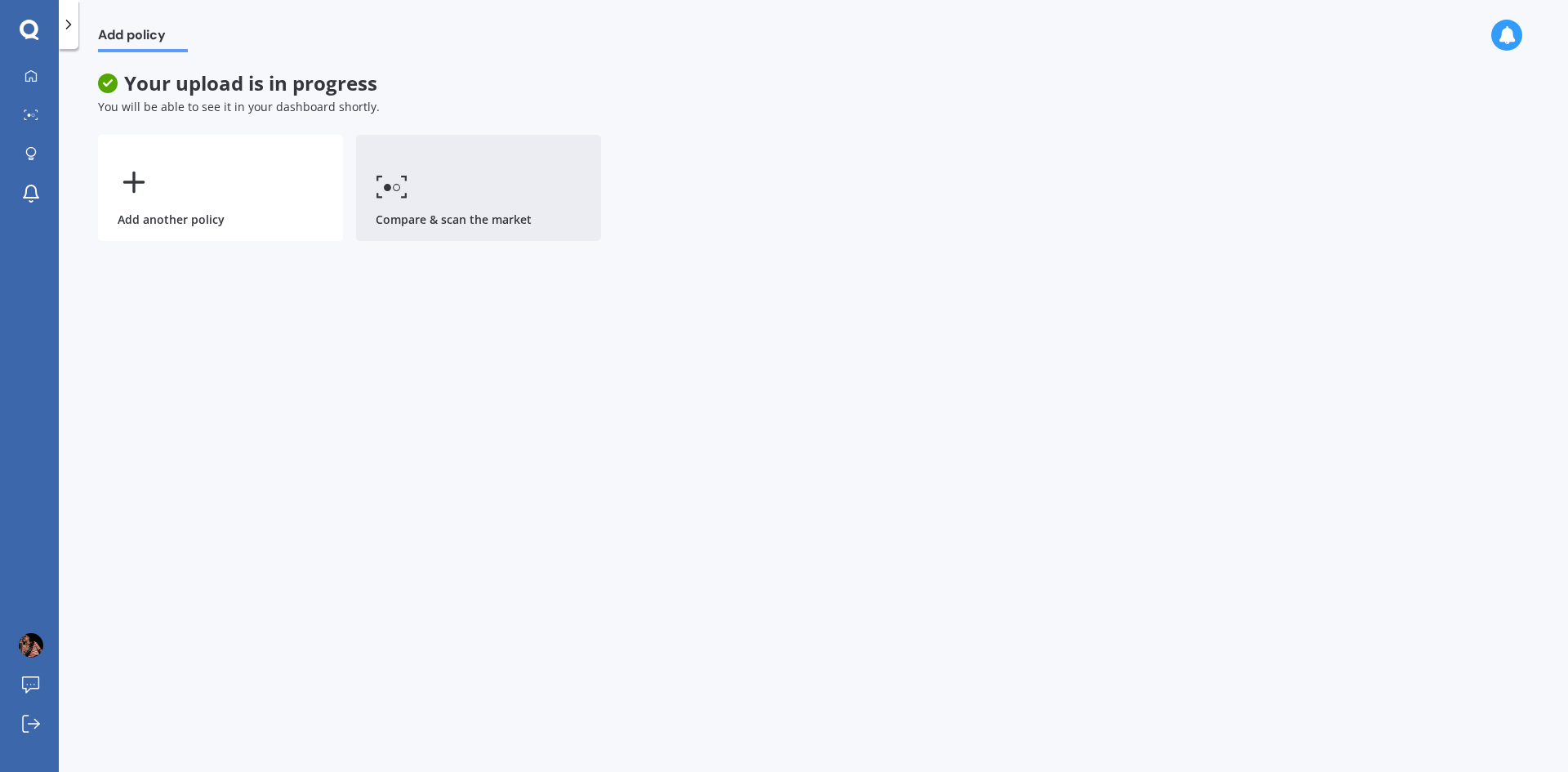
click at [484, 213] on link "Compare & scan the market" at bounding box center [478, 187] width 245 height 106
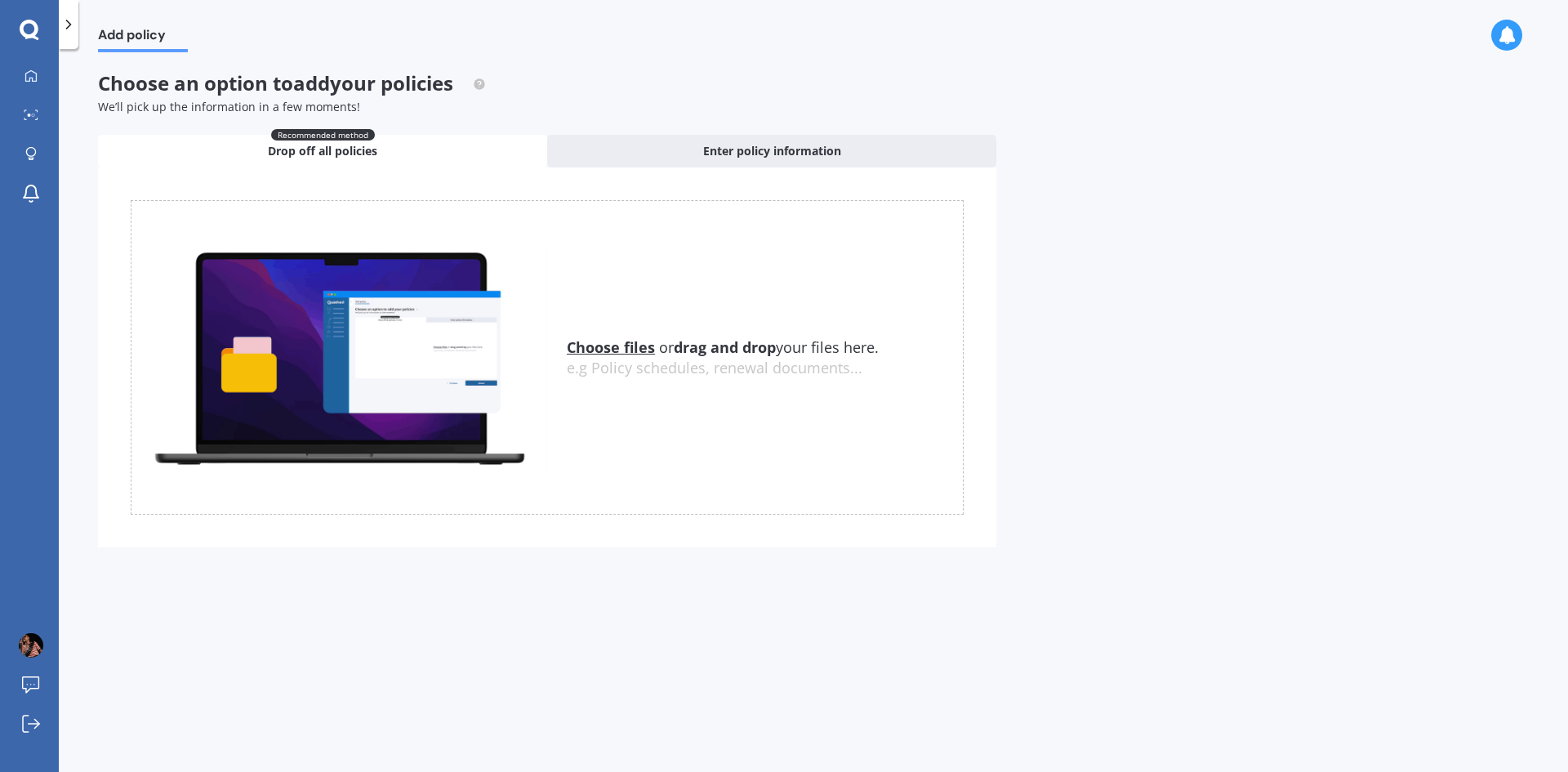
click at [612, 350] on u "Choose files" at bounding box center [611, 347] width 88 height 19
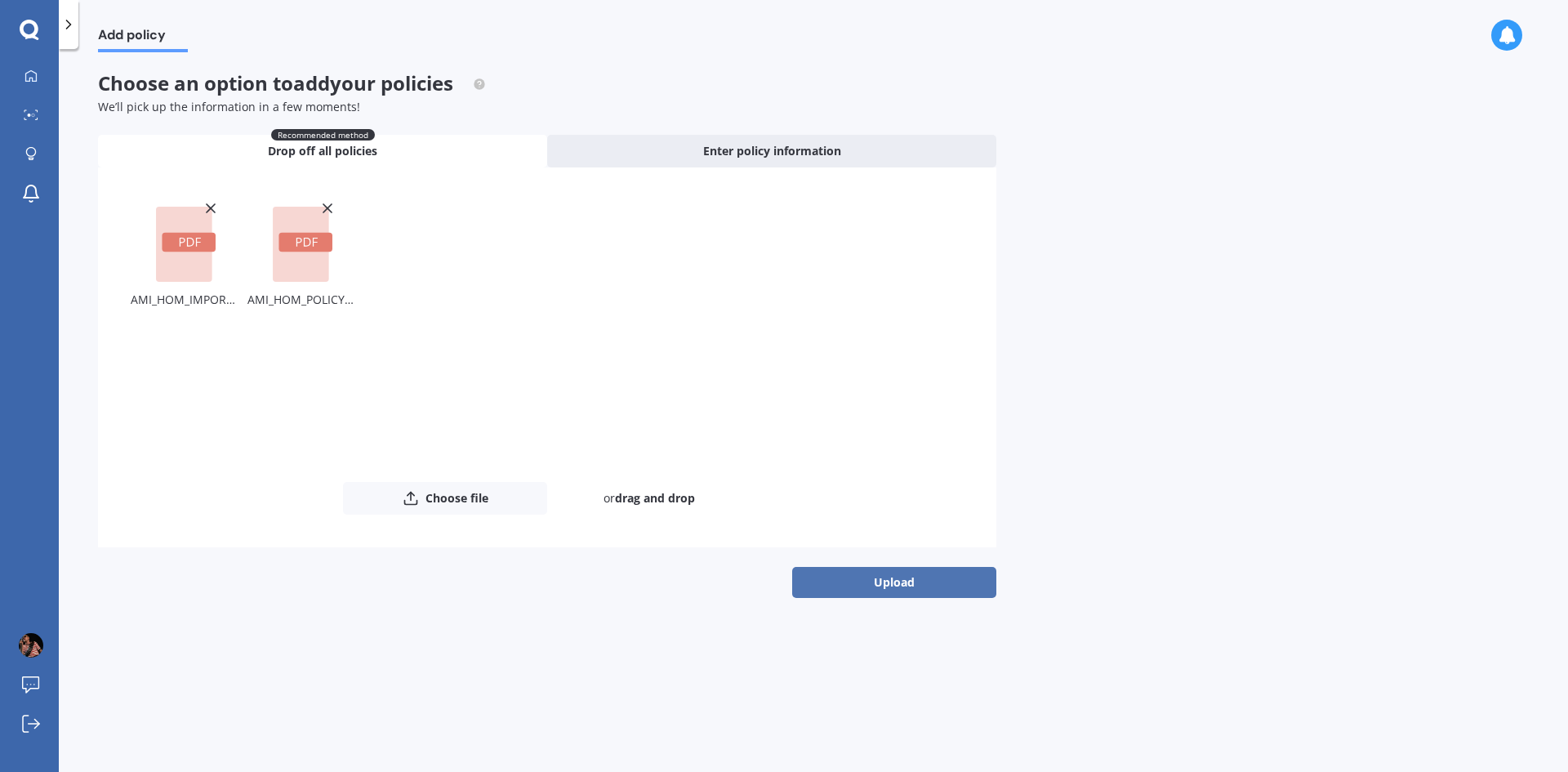
click at [900, 580] on button "Upload" at bounding box center [894, 582] width 204 height 31
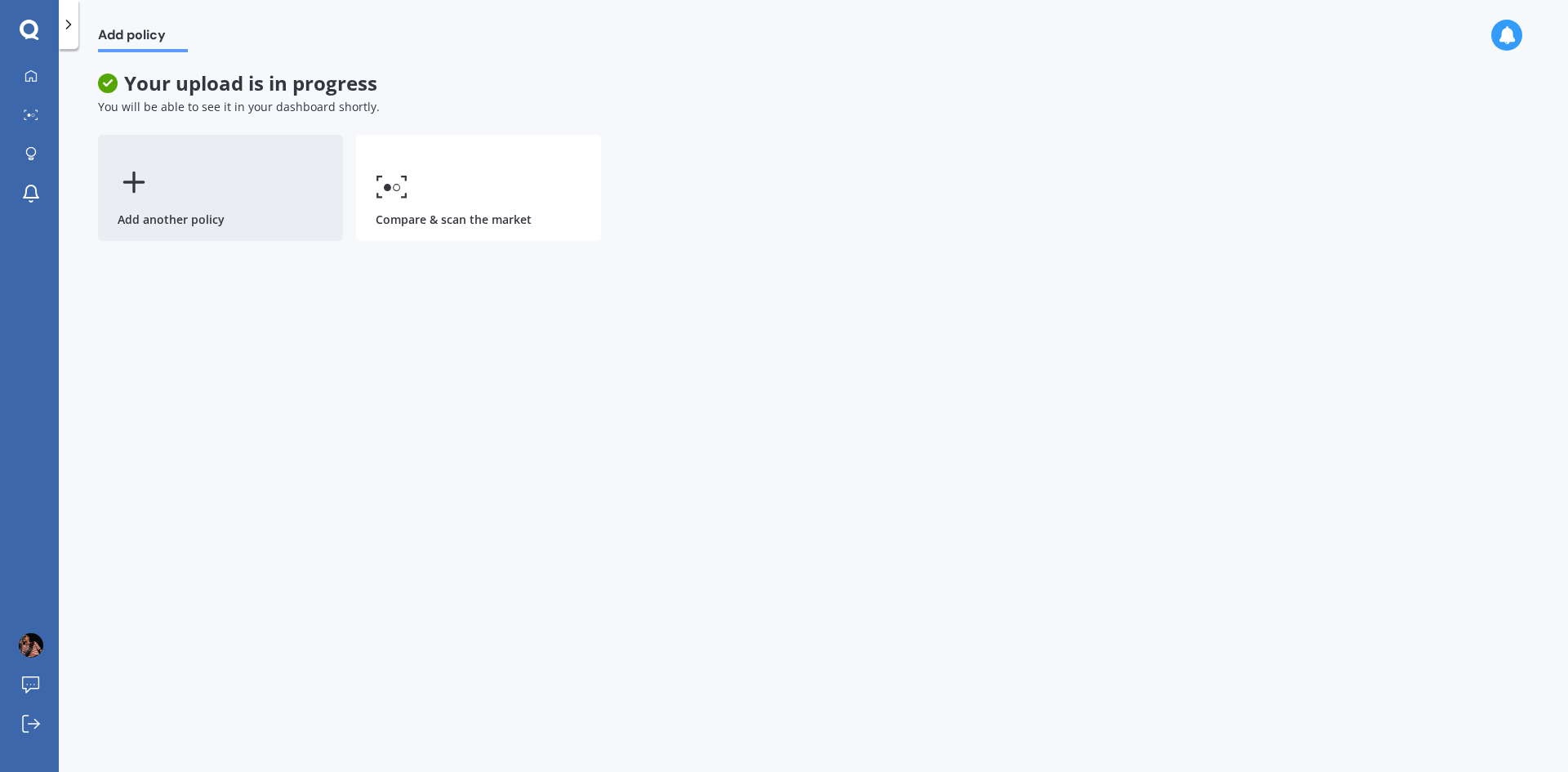
click at [128, 186] on icon at bounding box center [134, 182] width 33 height 33
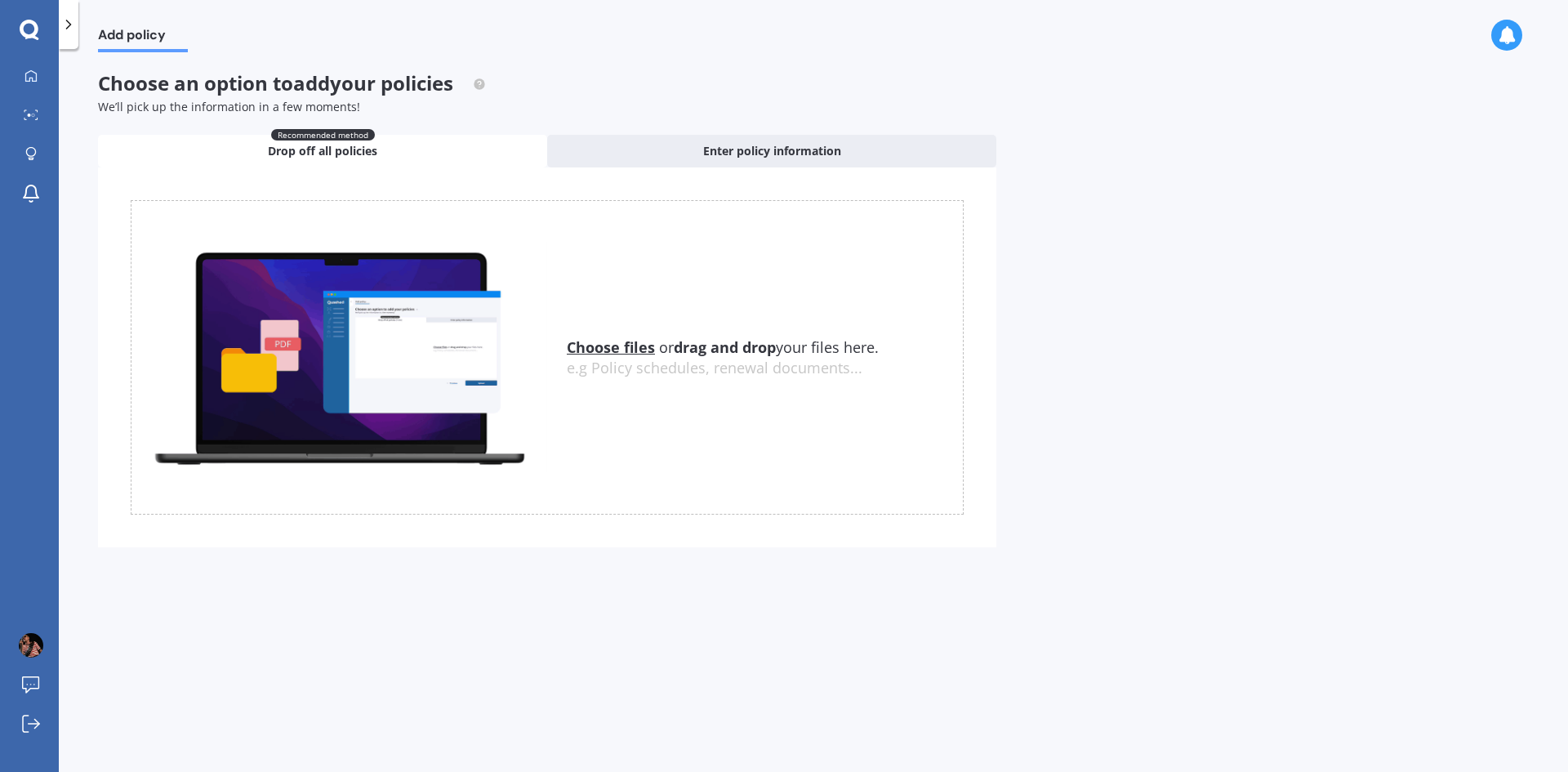
click at [604, 347] on u "Choose files" at bounding box center [611, 347] width 88 height 19
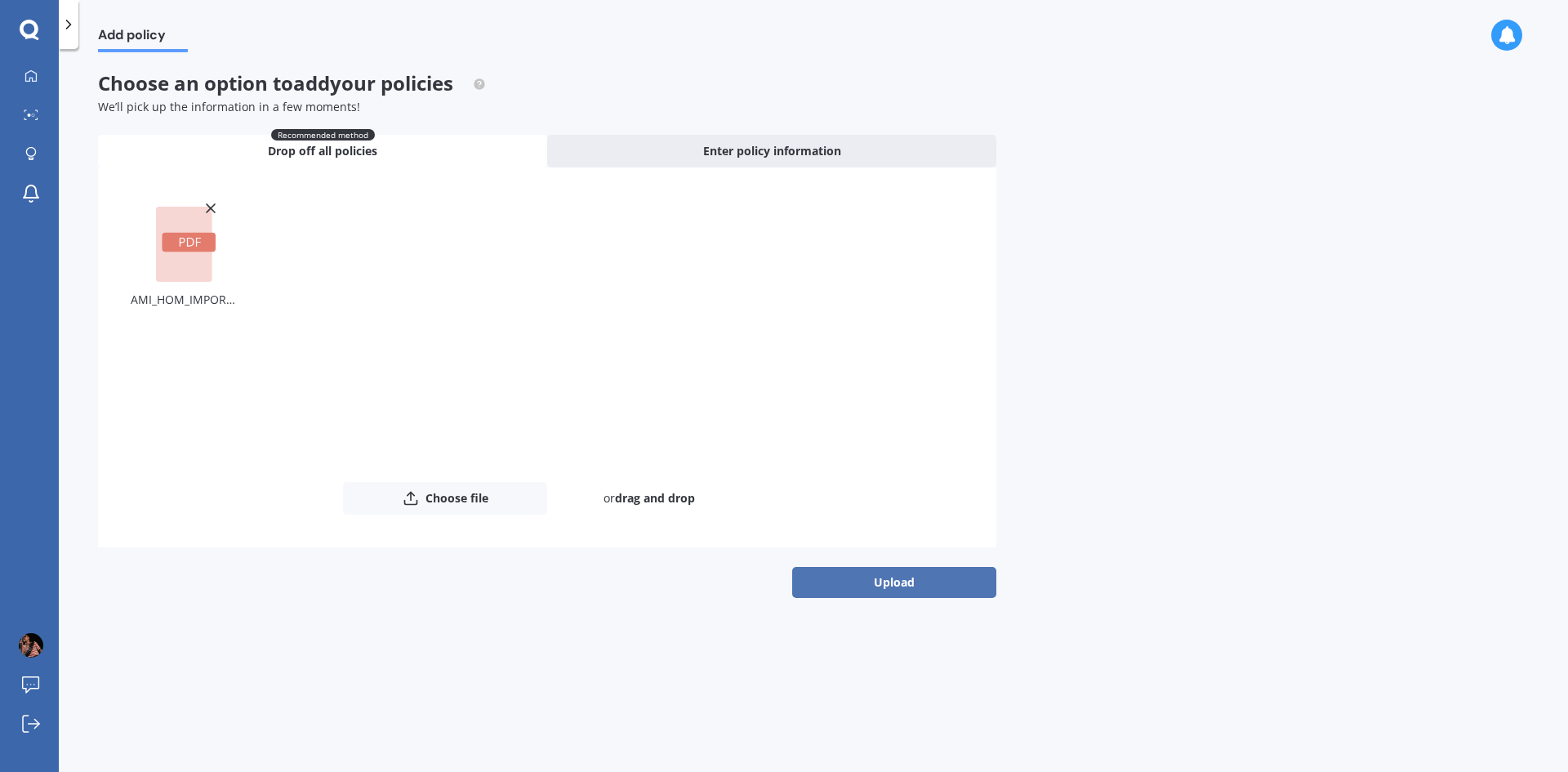
click at [889, 577] on button "Upload" at bounding box center [894, 582] width 204 height 31
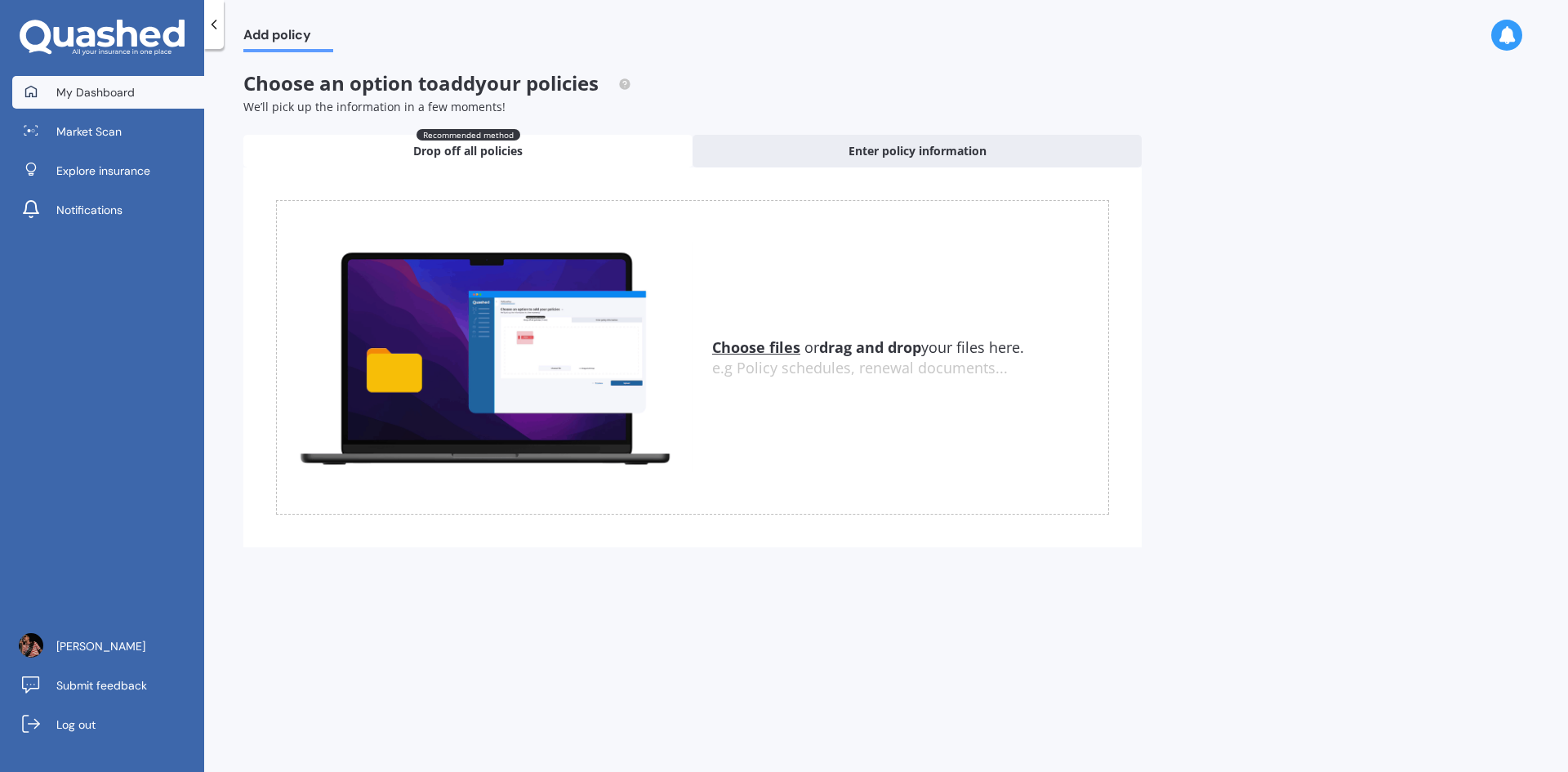
click at [70, 96] on span "My Dashboard" at bounding box center [95, 92] width 78 height 17
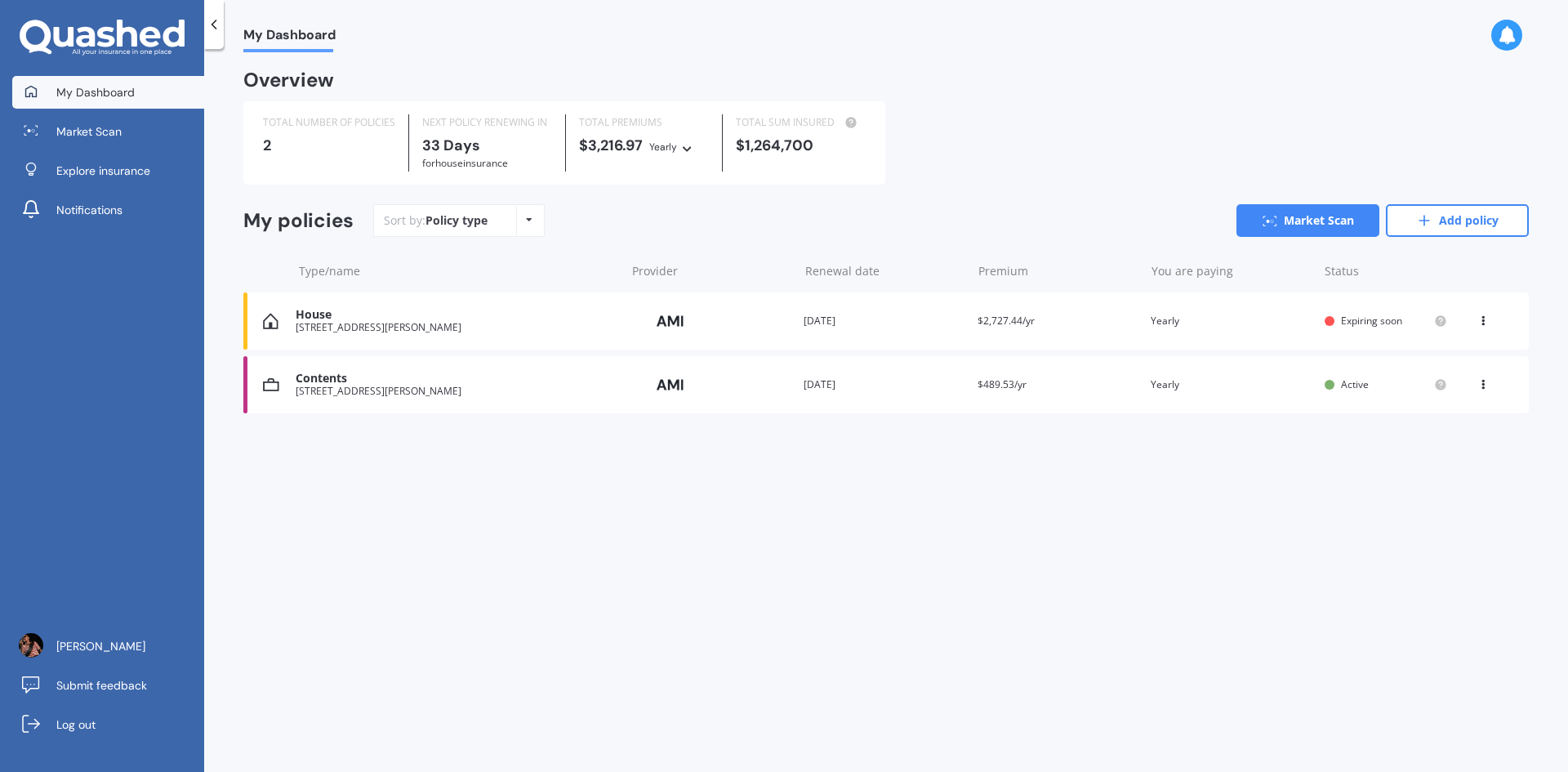
click at [1477, 322] on div "View option View policy Delete" at bounding box center [1485, 321] width 49 height 17
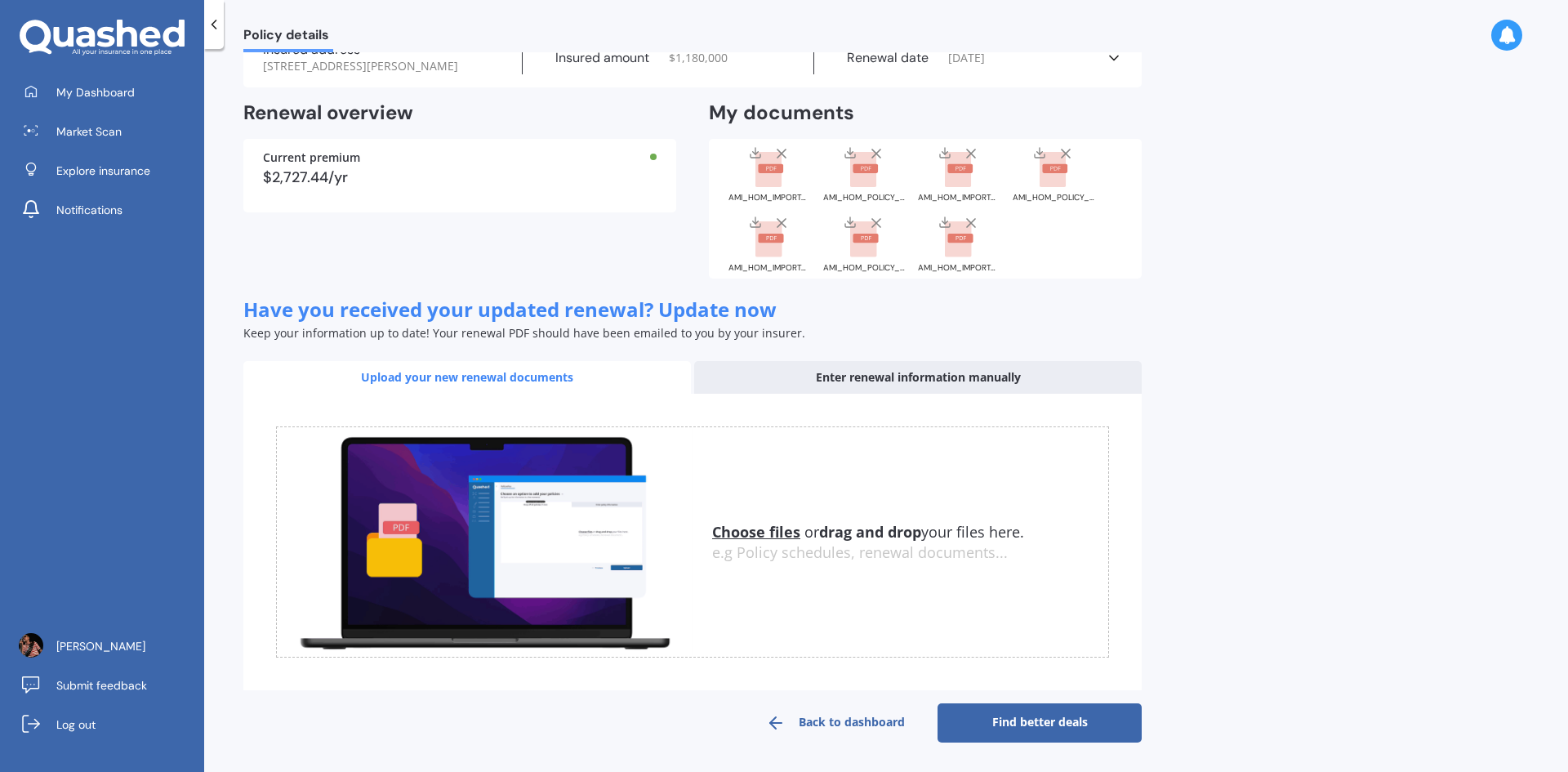
scroll to position [98, 0]
click at [1042, 717] on link "Find better deals" at bounding box center [1040, 723] width 204 height 40
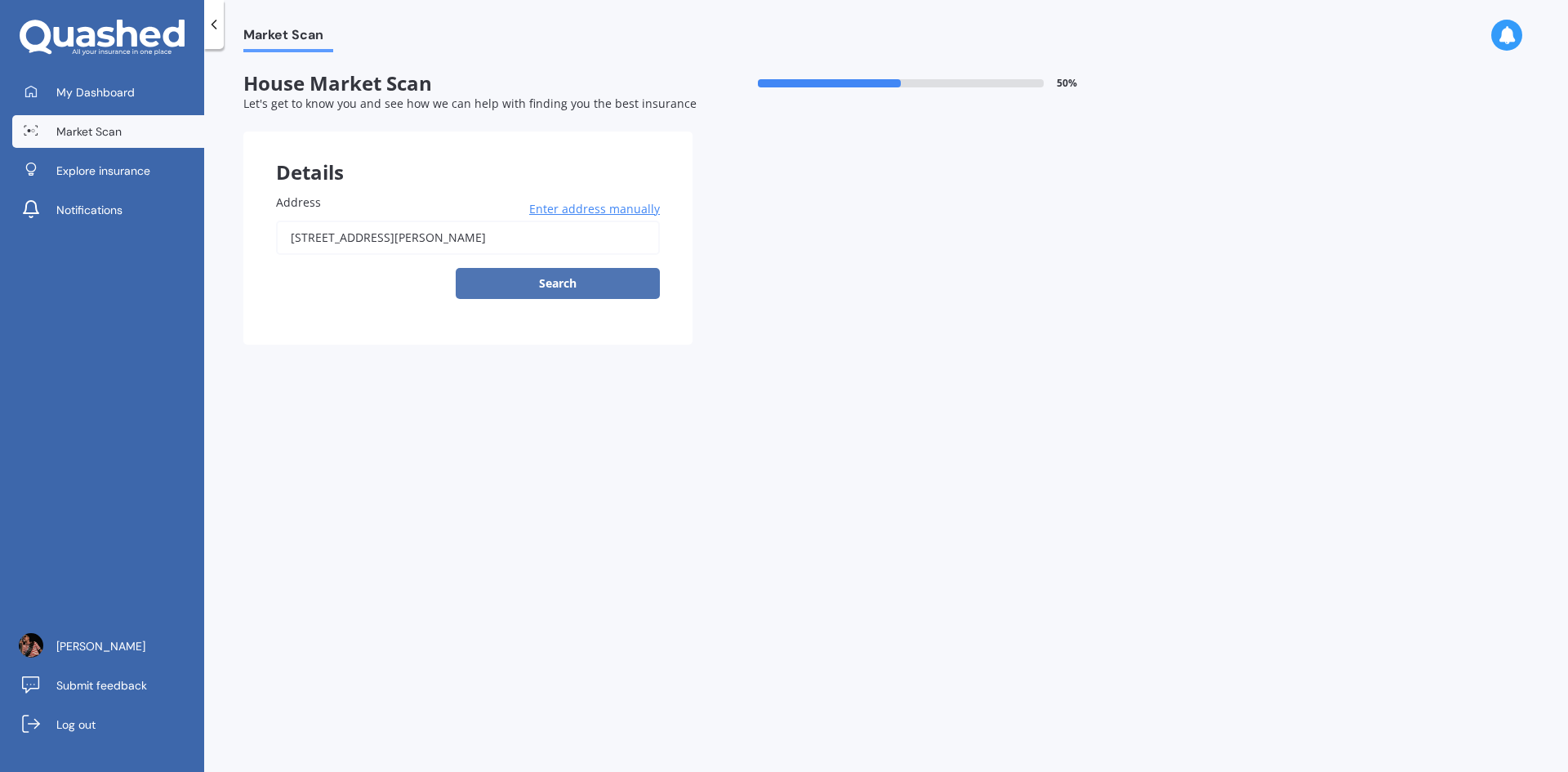
click at [591, 285] on button "Search" at bounding box center [557, 283] width 204 height 31
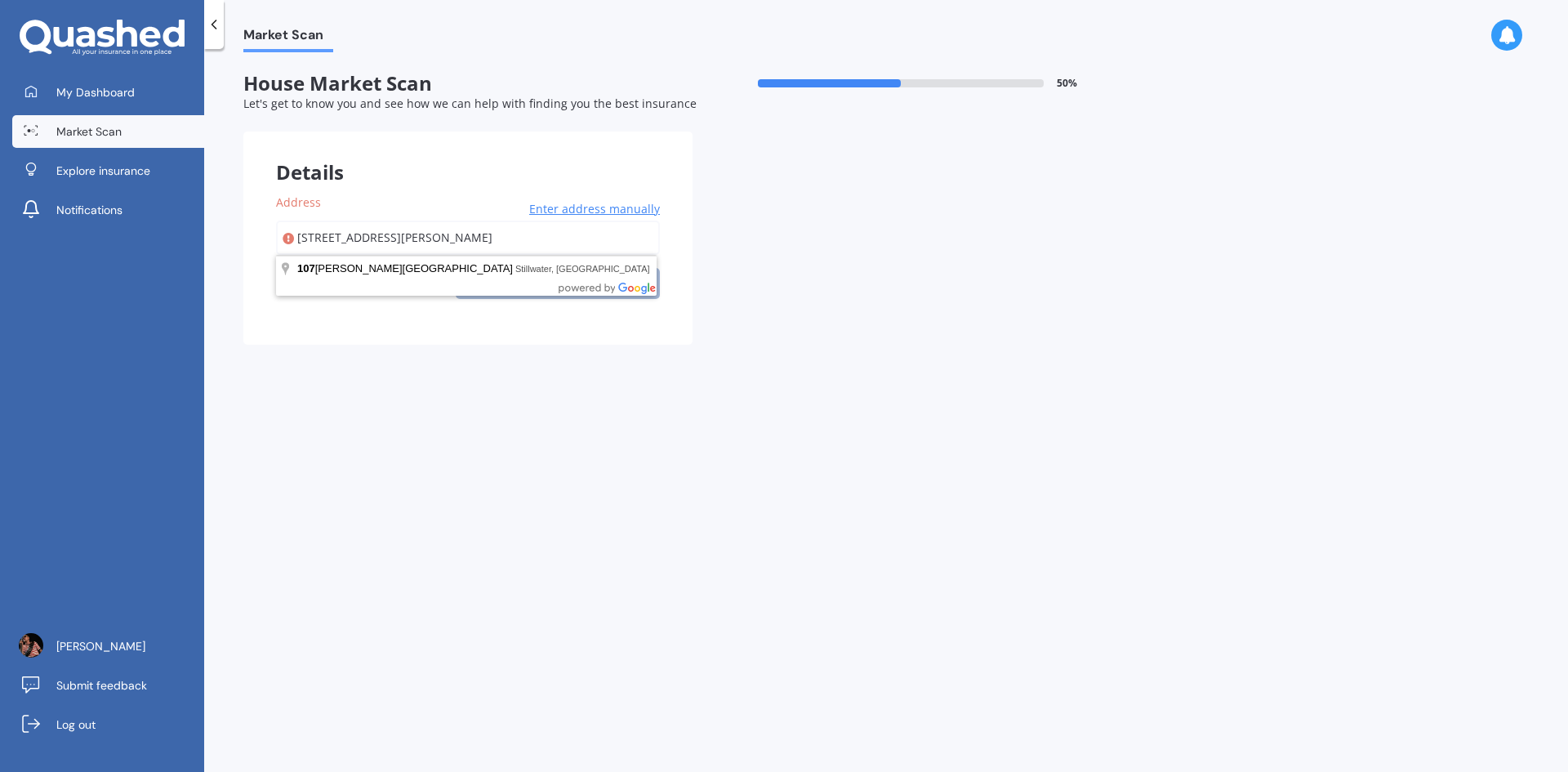
click at [621, 236] on input "107 NEWMAN ROAD, RD 3 SILVERDALE SILVERDALE 0993" at bounding box center [468, 237] width 384 height 34
type input "[STREET_ADDRESS][PERSON_NAME]"
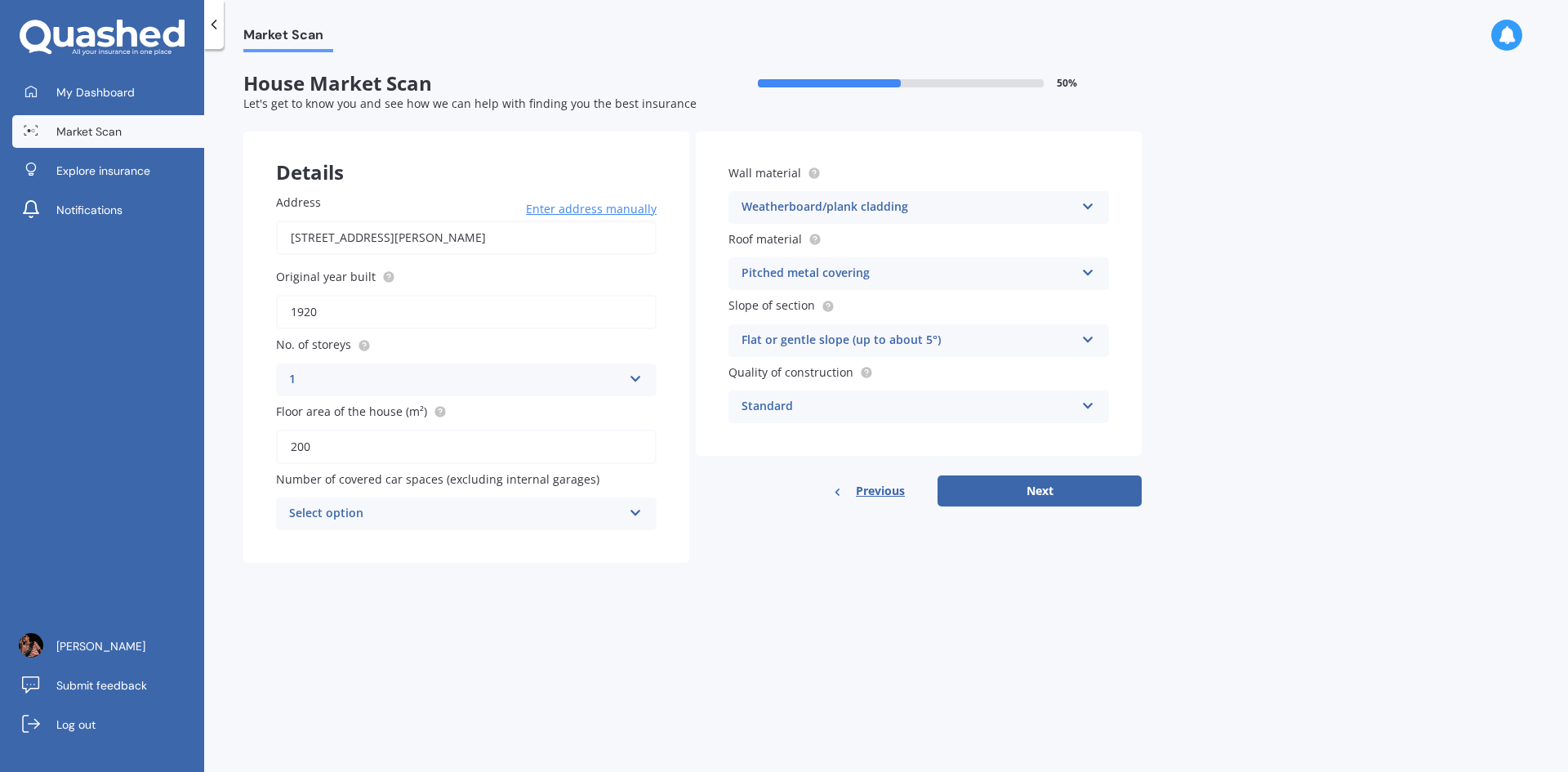
click at [405, 317] on input "1920" at bounding box center [466, 311] width 381 height 34
type input "1922"
click at [626, 513] on div "Select option 0 1 2 3 4 5+" at bounding box center [466, 513] width 381 height 33
click at [568, 570] on div "1" at bounding box center [466, 574] width 379 height 29
click at [1091, 339] on icon at bounding box center [1088, 336] width 14 height 11
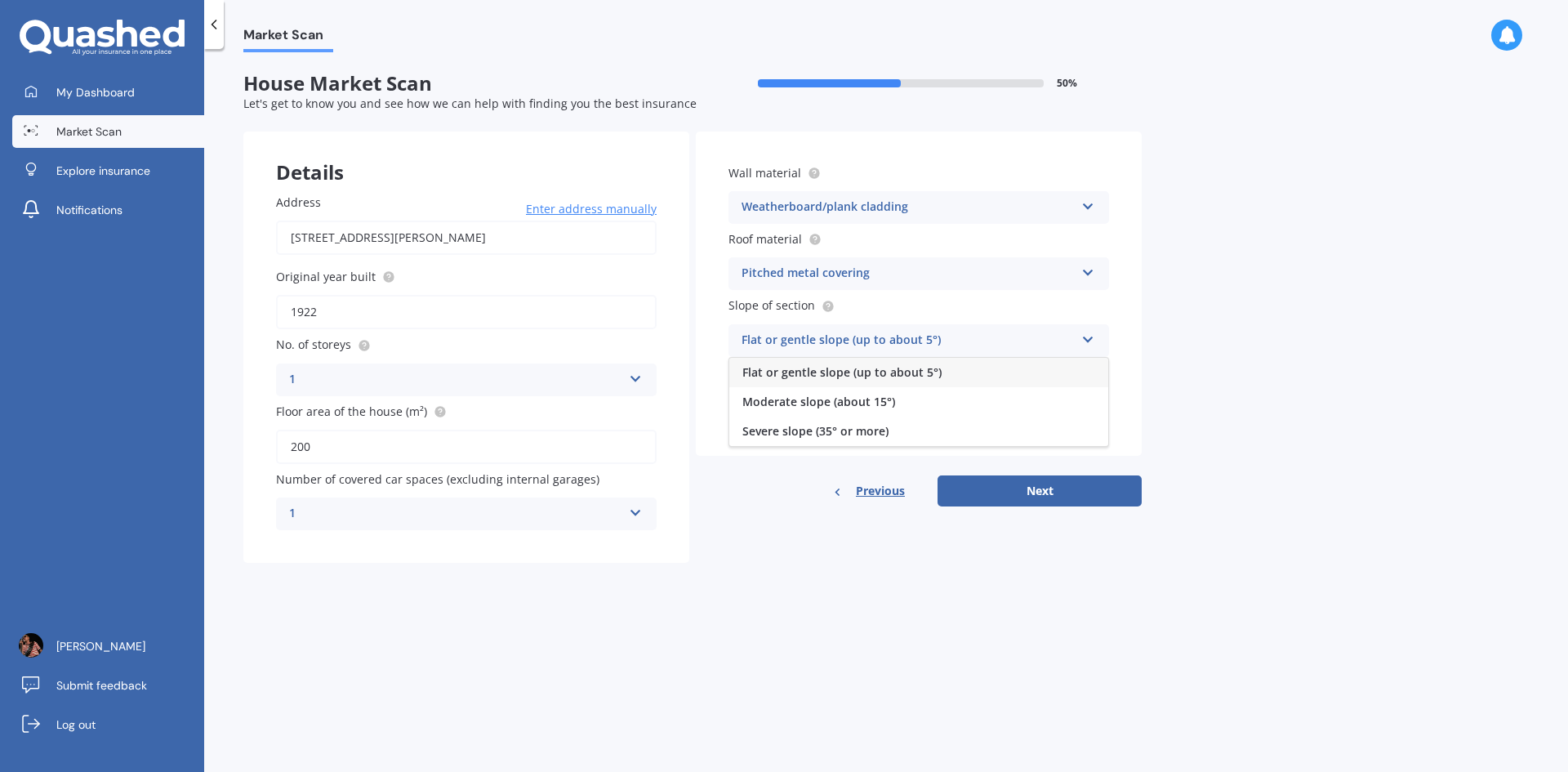
click at [1091, 339] on icon at bounding box center [1088, 336] width 14 height 11
click at [1015, 405] on div "Moderate slope (about 15°)" at bounding box center [918, 401] width 379 height 29
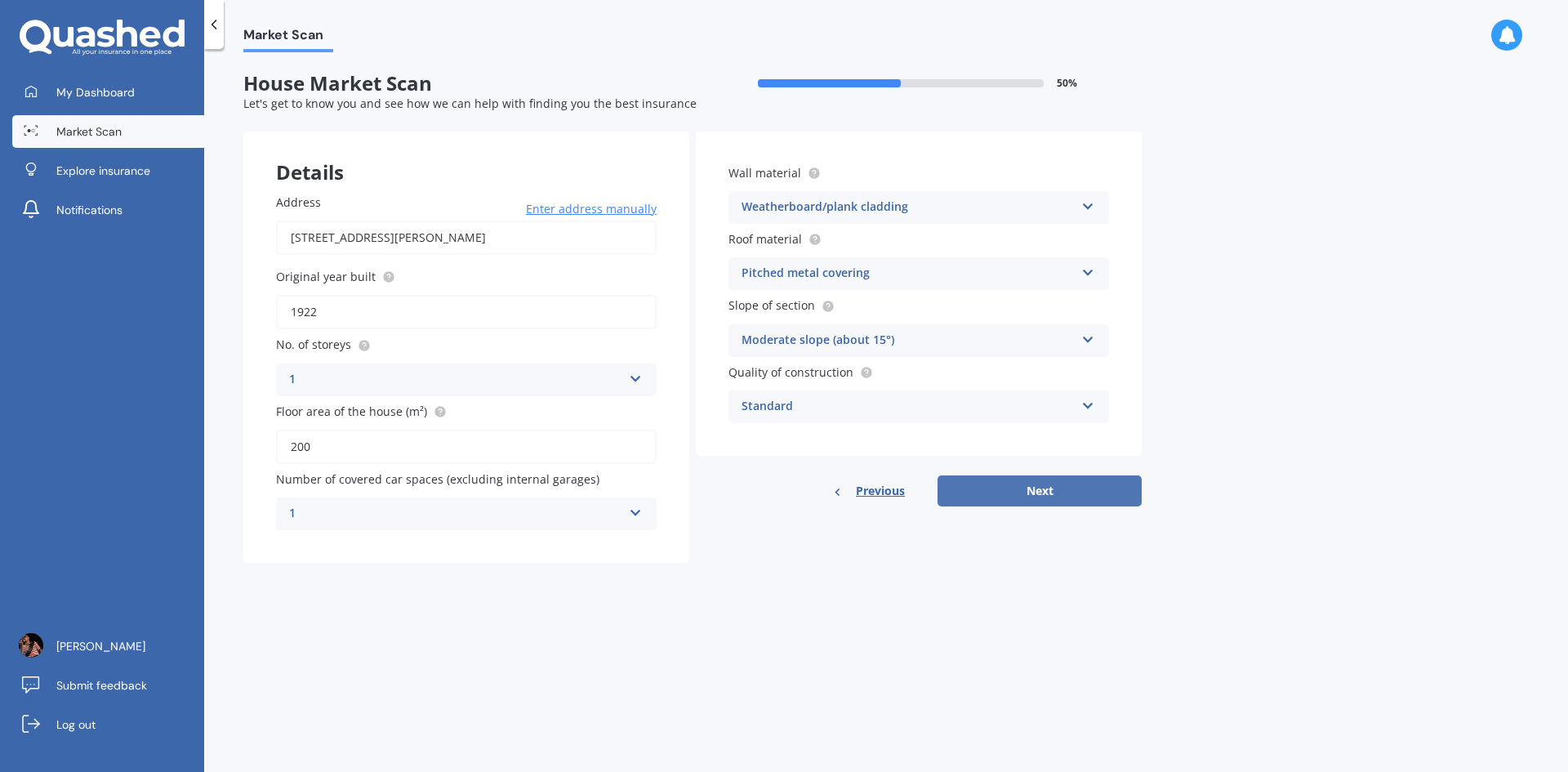
click at [1063, 492] on button "Next" at bounding box center [1040, 491] width 204 height 31
select select "23"
select select "04"
select select "1964"
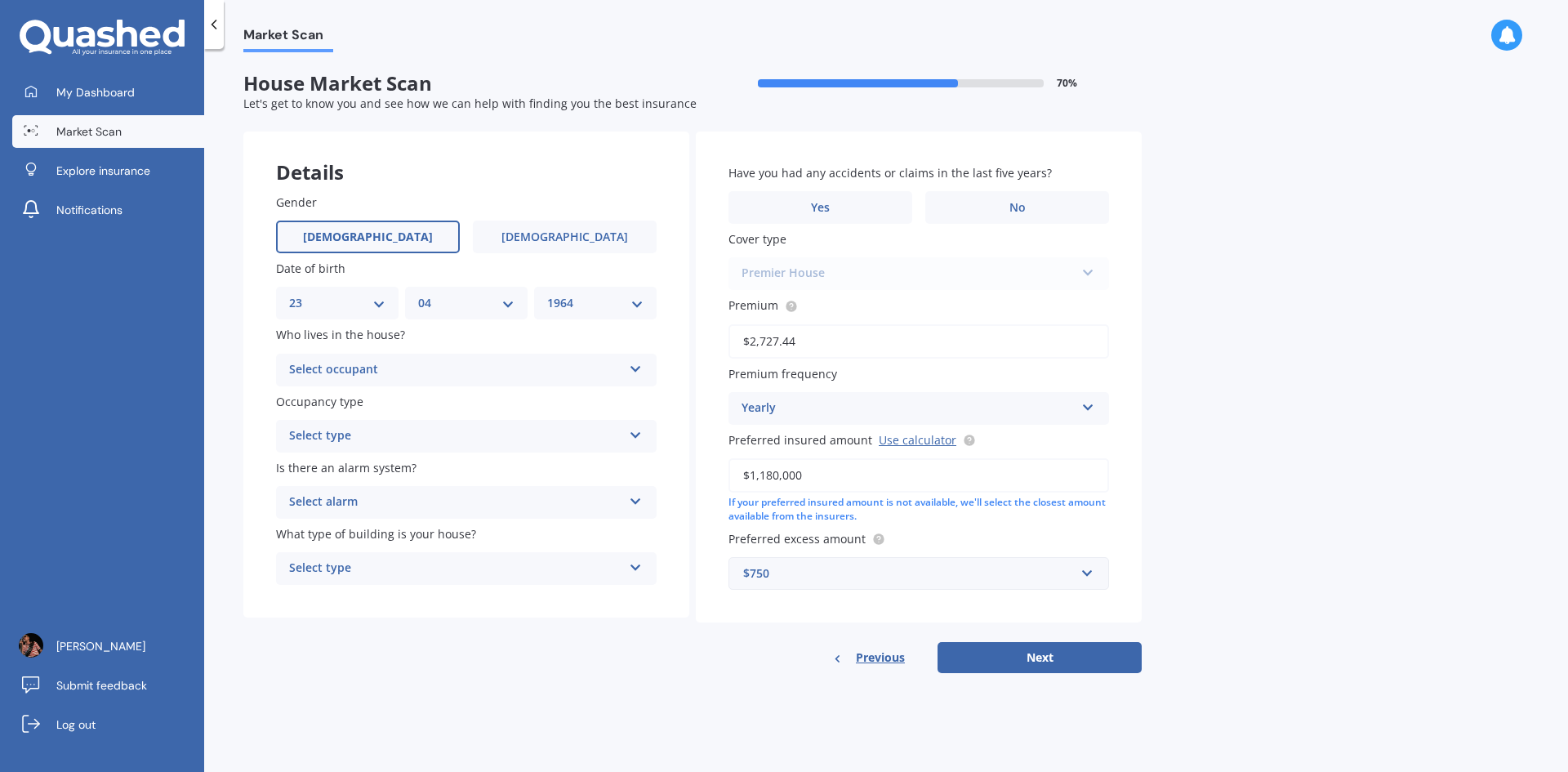
click at [567, 363] on div "Select occupant" at bounding box center [455, 370] width 333 height 19
click at [565, 366] on div "Owner" at bounding box center [455, 370] width 333 height 19
click at [565, 366] on div "Select occupant" at bounding box center [459, 370] width 325 height 18
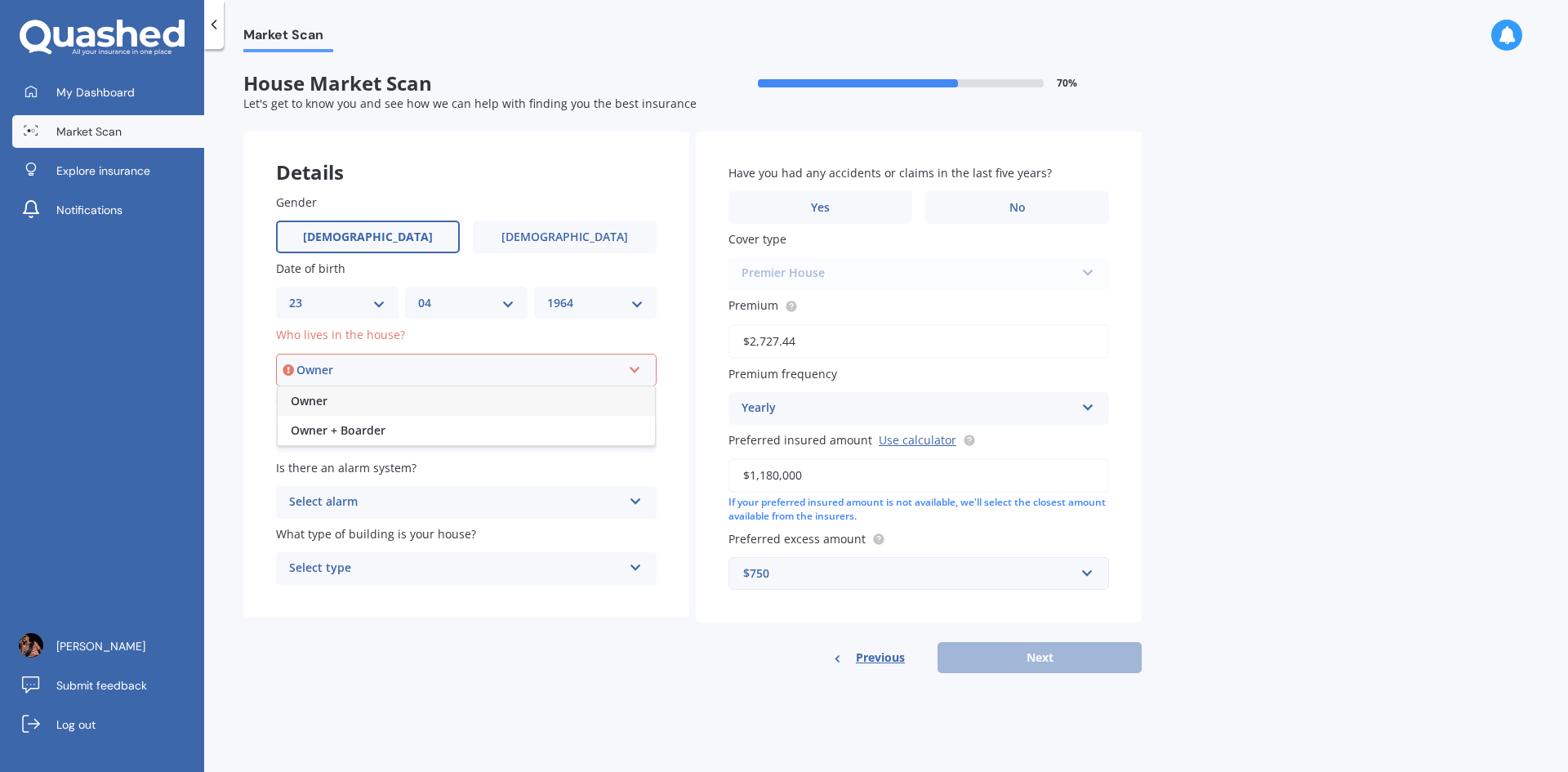
click at [430, 403] on div "Owner" at bounding box center [466, 400] width 377 height 29
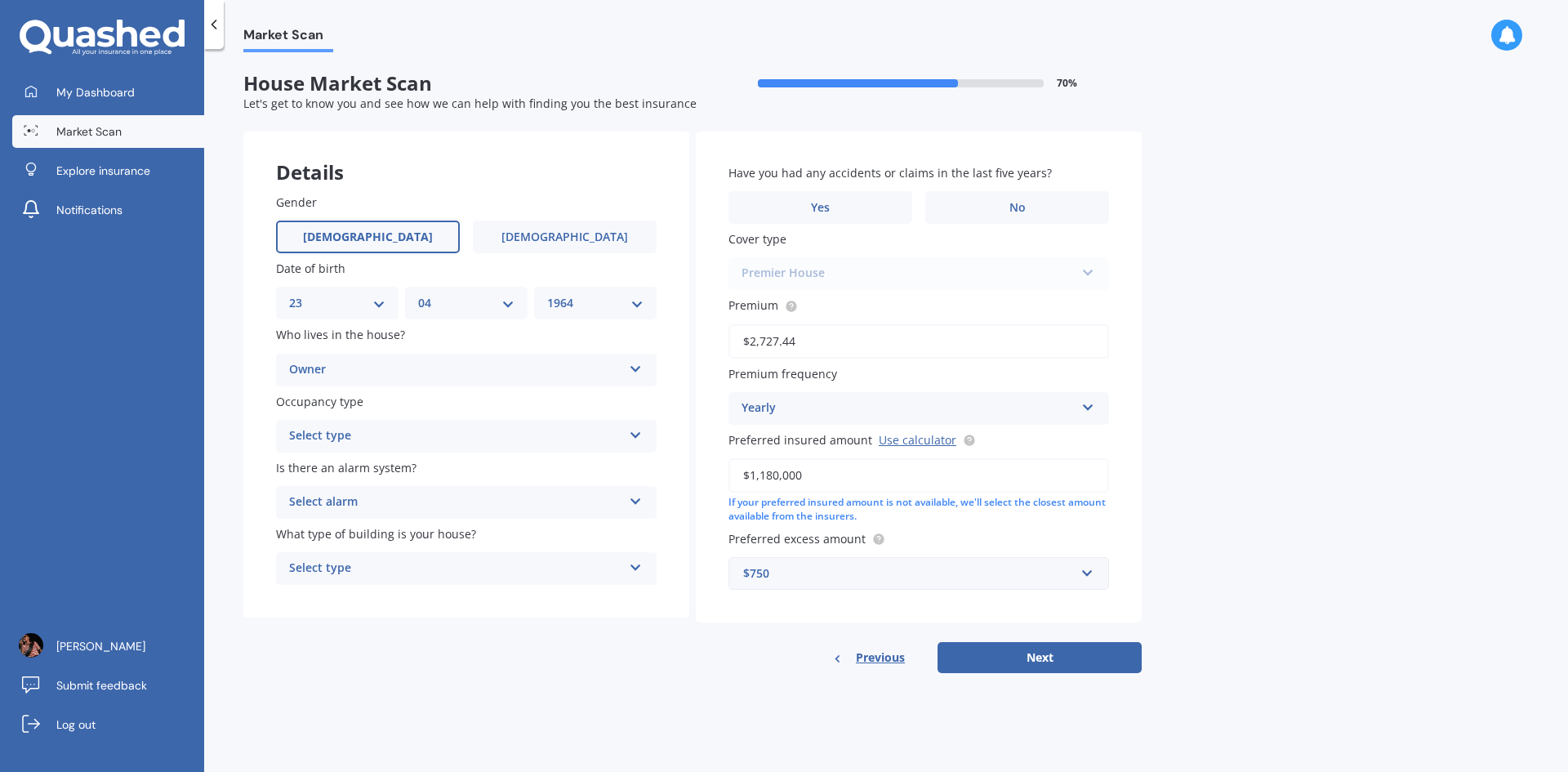
click at [408, 434] on div "Select type" at bounding box center [455, 436] width 333 height 19
click at [397, 467] on div "Permanent" at bounding box center [466, 468] width 379 height 29
click at [486, 500] on div "Select alarm" at bounding box center [455, 502] width 333 height 19
click at [398, 589] on div "No" at bounding box center [466, 593] width 379 height 29
click at [462, 570] on div "Select type" at bounding box center [455, 568] width 333 height 19
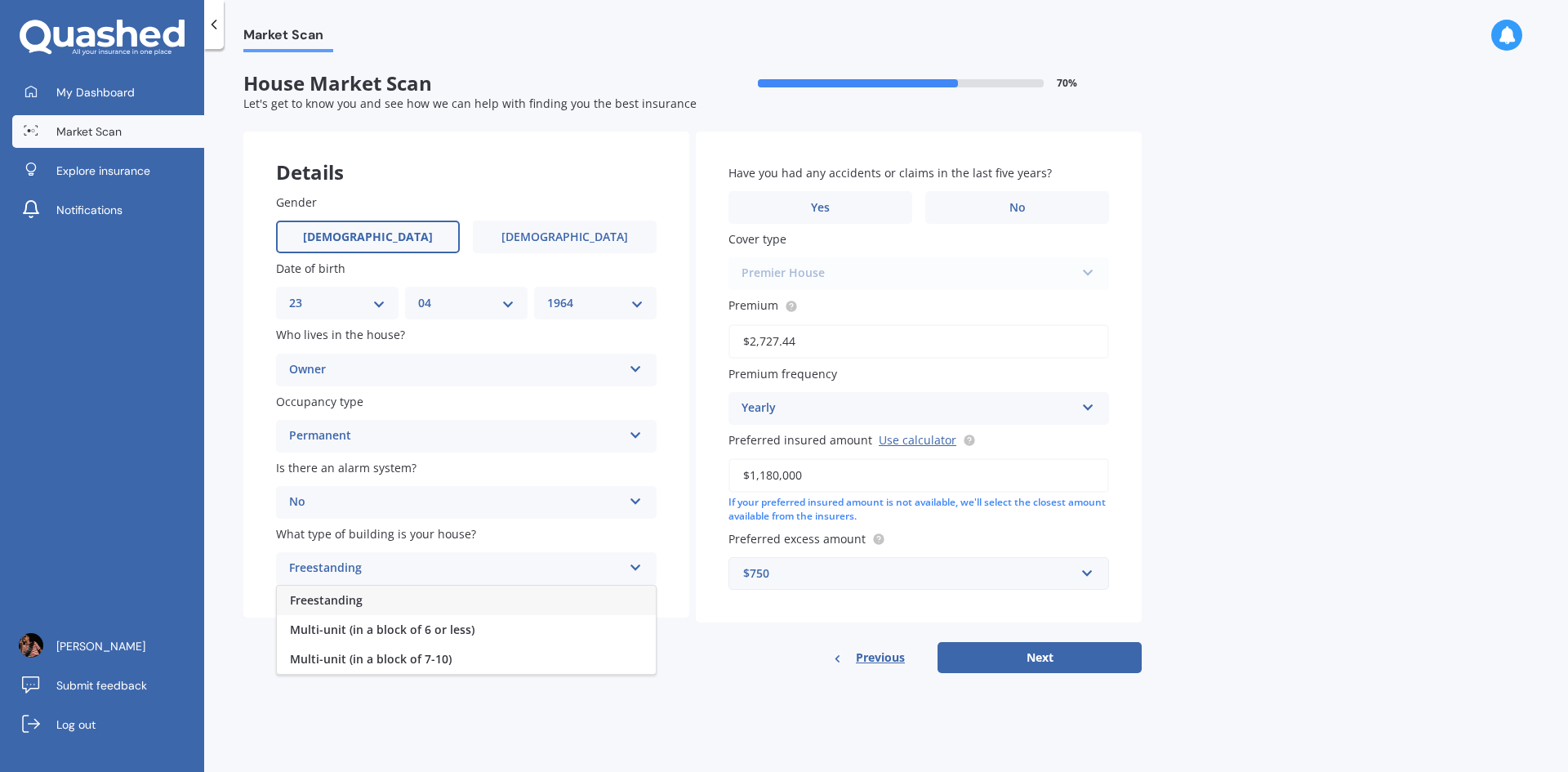
click at [459, 598] on div "Freestanding" at bounding box center [466, 600] width 379 height 29
click at [1040, 212] on label "No" at bounding box center [1017, 207] width 184 height 33
click at [0, 0] on input "No" at bounding box center [0, 0] width 0 height 0
click at [1085, 274] on div "Premier House Premier House Market Value House Home Plus" at bounding box center [918, 273] width 381 height 33
click at [1042, 273] on div "Premier House Premier House Market Value House Home Plus" at bounding box center [918, 273] width 381 height 33
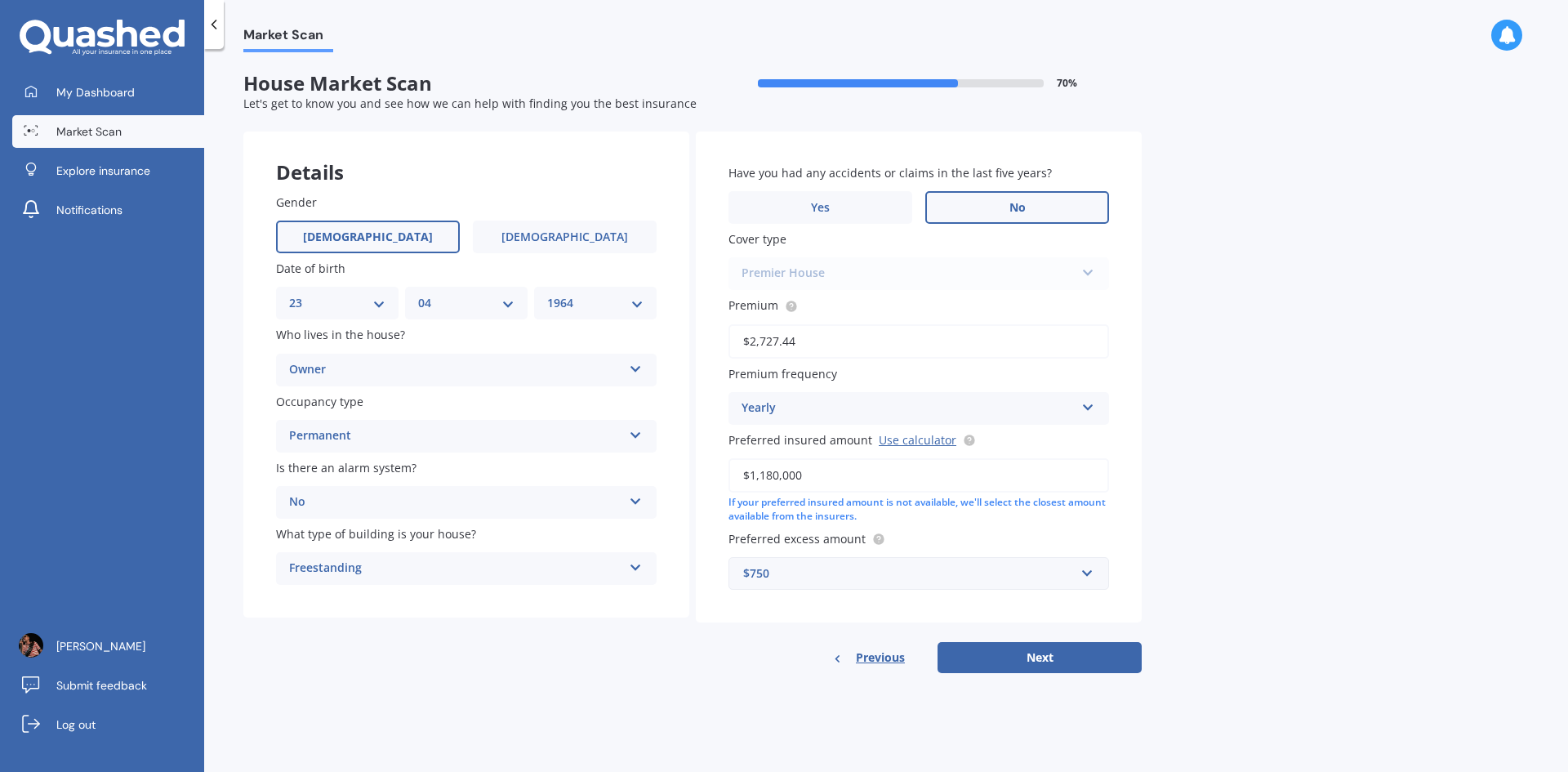
click at [811, 342] on input "$2,727.44" at bounding box center [918, 341] width 381 height 34
click at [1237, 305] on div "Market Scan House Market Scan 70 % Let's get to know you and see how we can hel…" at bounding box center [885, 413] width 1363 height 723
drag, startPoint x: 1286, startPoint y: 295, endPoint x: 1286, endPoint y: 306, distance: 11.0
click at [1285, 295] on div "Market Scan House Market Scan 70 % Let's get to know you and see how we can hel…" at bounding box center [885, 413] width 1363 height 723
drag, startPoint x: 778, startPoint y: 473, endPoint x: 762, endPoint y: 471, distance: 16.1
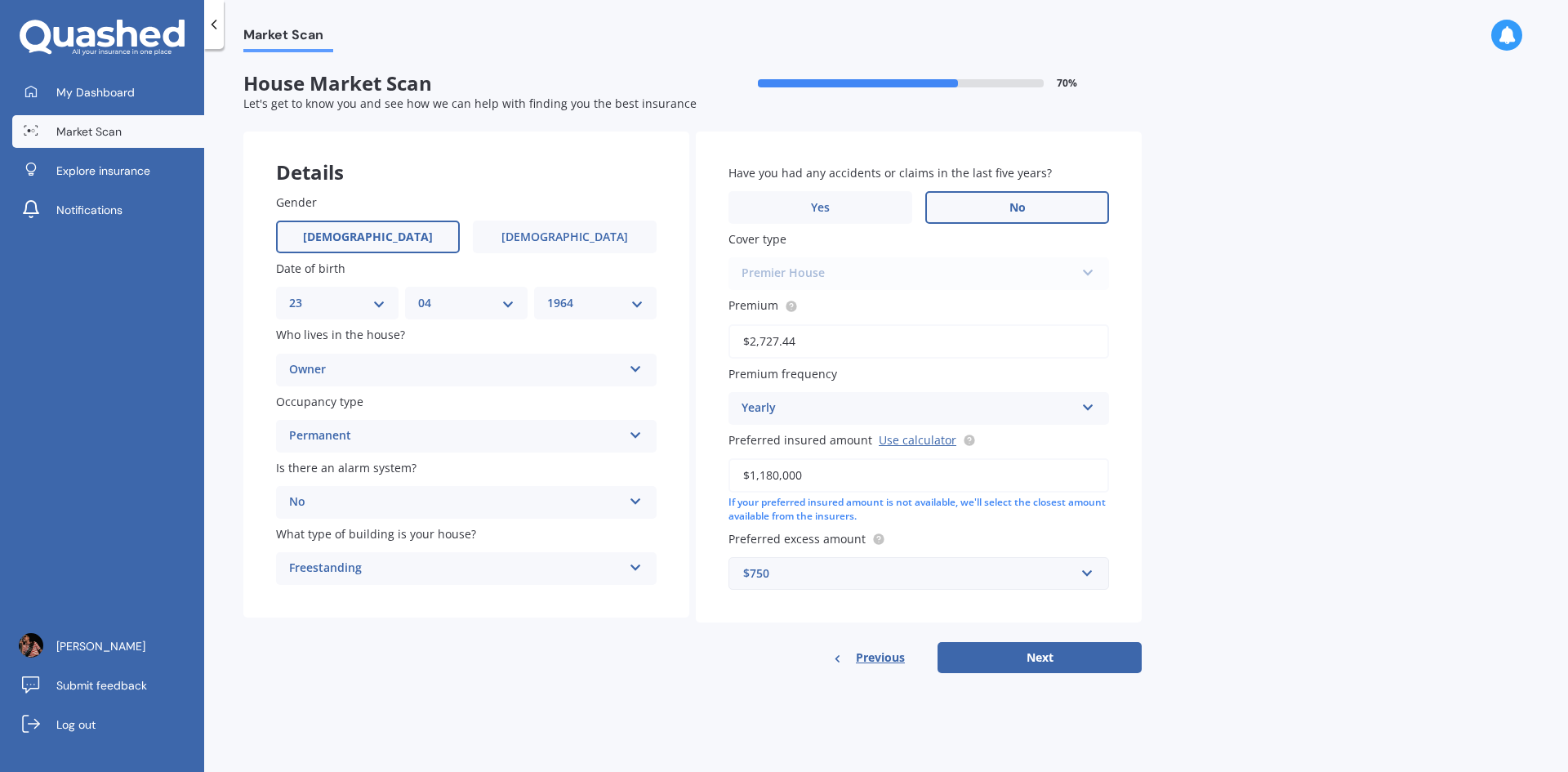
click at [762, 471] on input "$1,180,000" at bounding box center [918, 475] width 381 height 34
type input "$1,200,000"
click at [1056, 657] on button "Next" at bounding box center [1040, 657] width 204 height 31
select select "23"
select select "04"
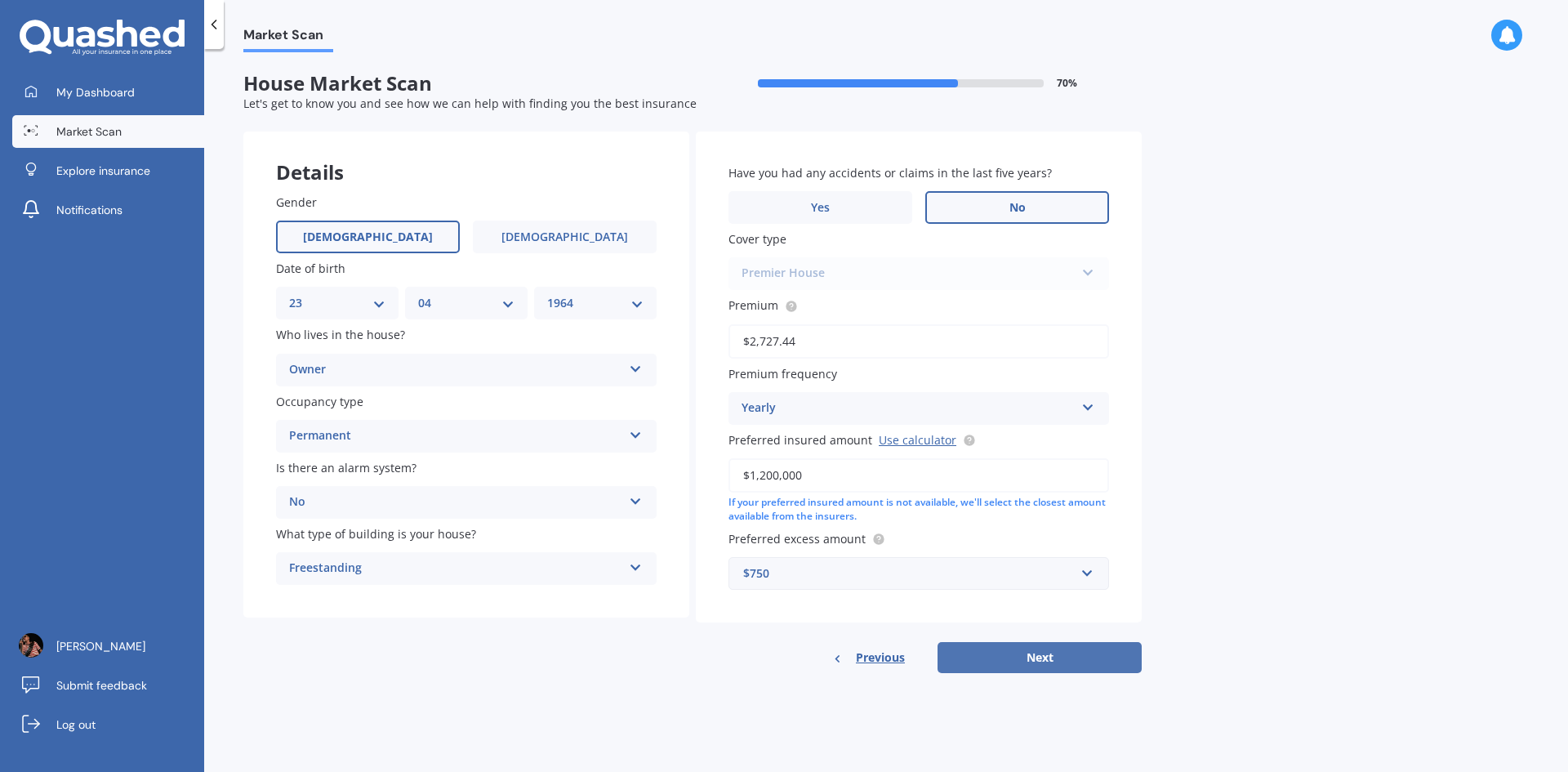
select select "1964"
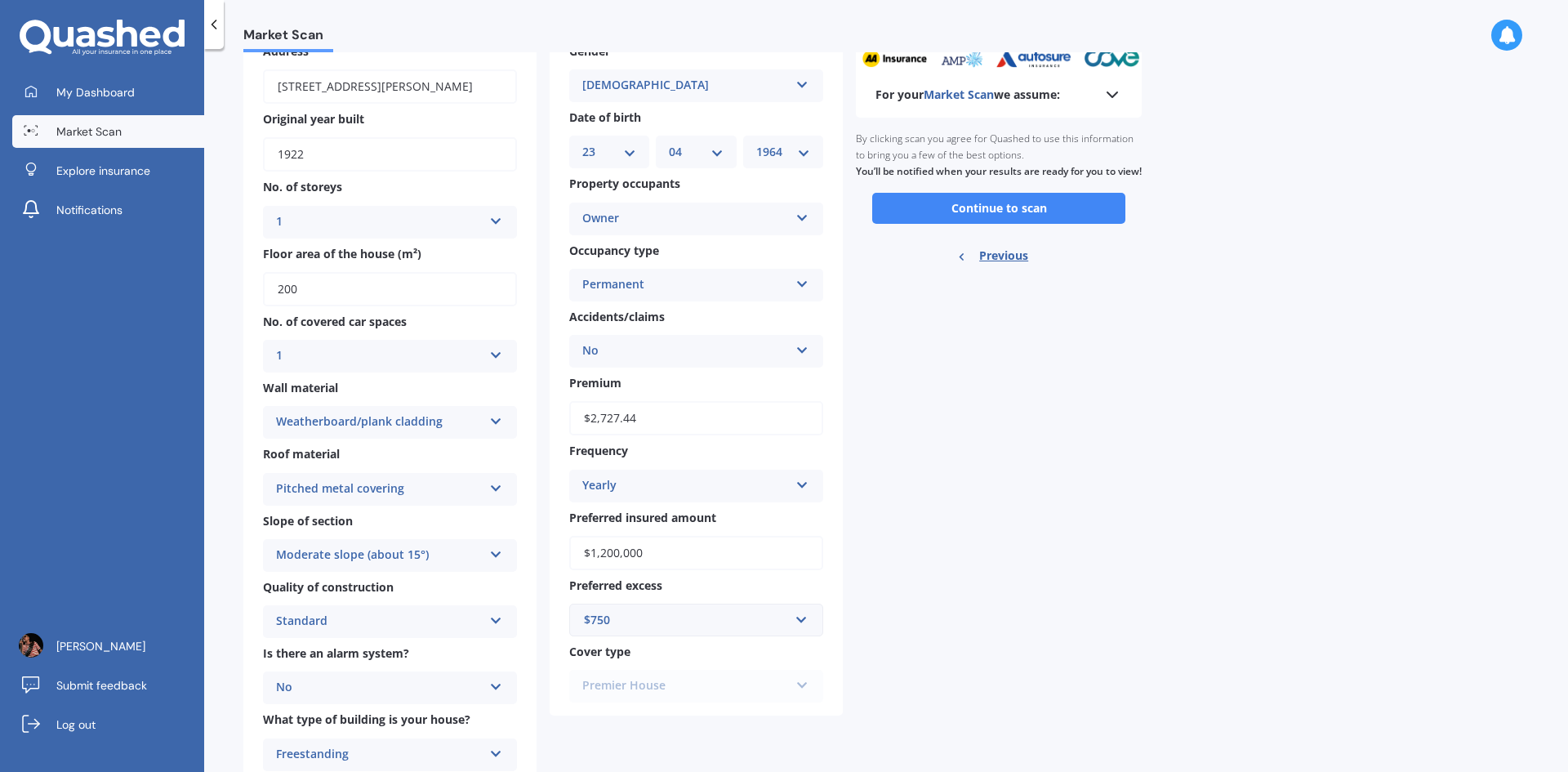
scroll to position [75, 0]
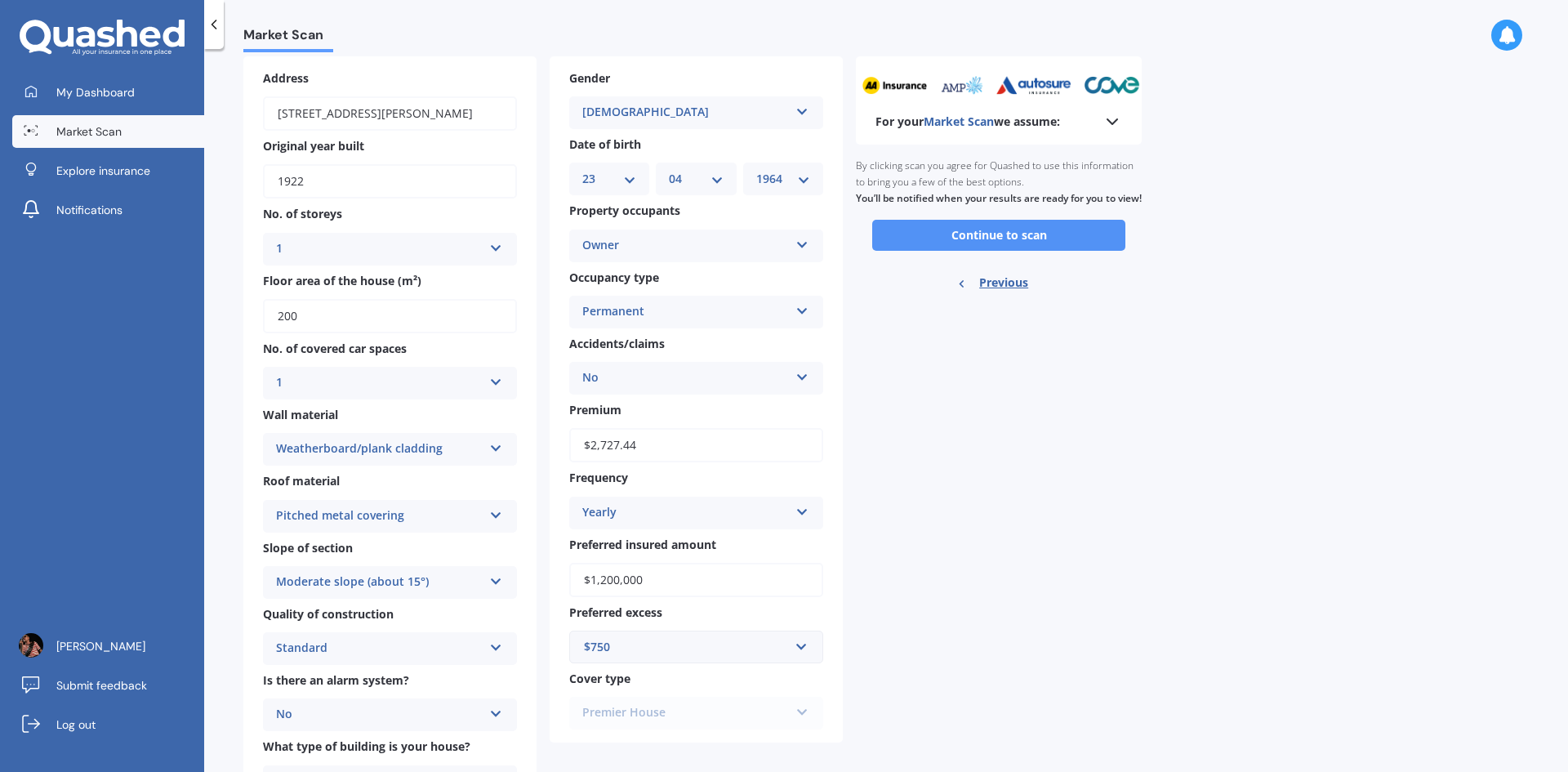
click at [995, 251] on button "Continue to scan" at bounding box center [998, 235] width 253 height 31
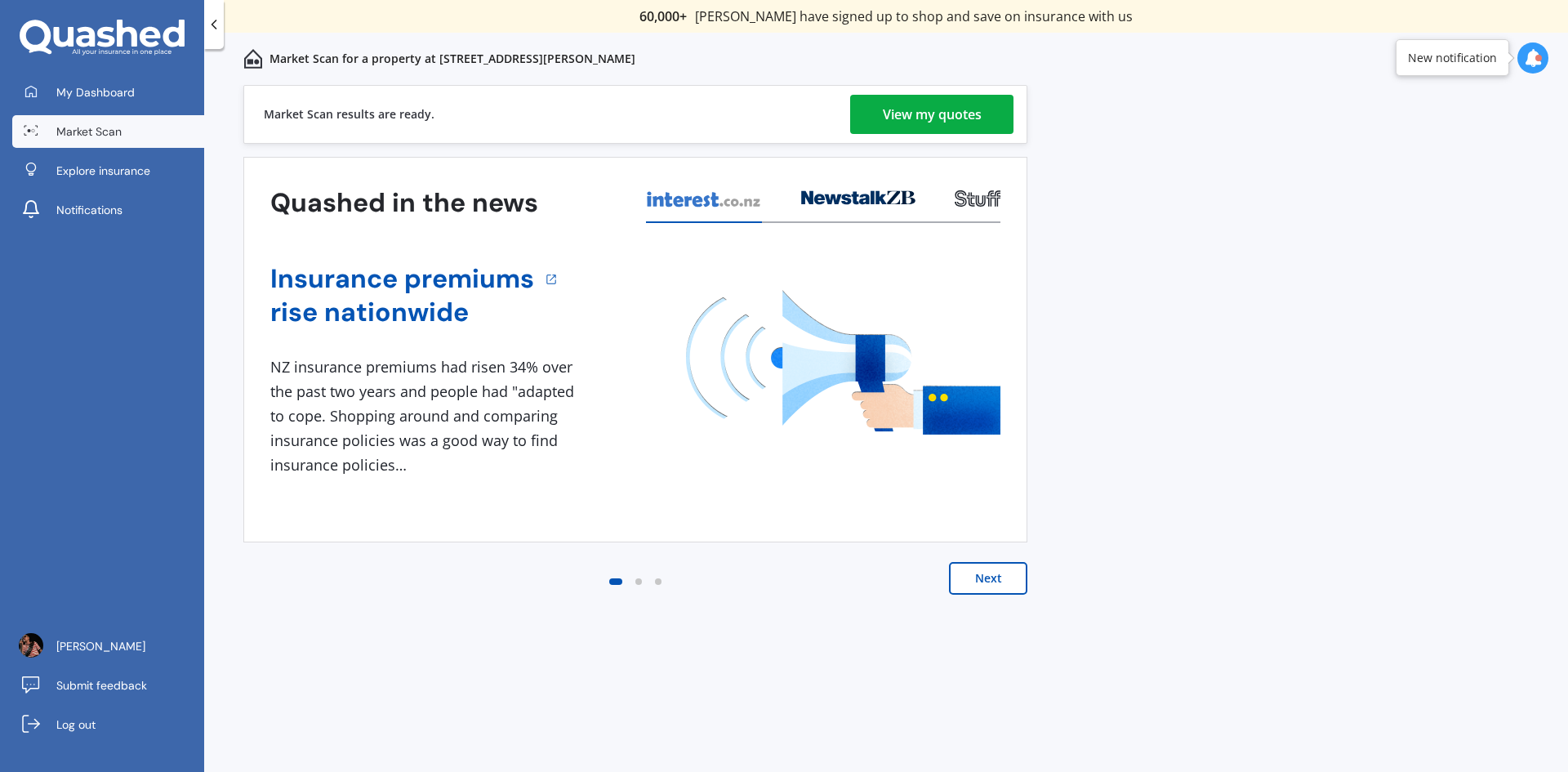
click at [943, 118] on div "View my quotes" at bounding box center [932, 114] width 98 height 40
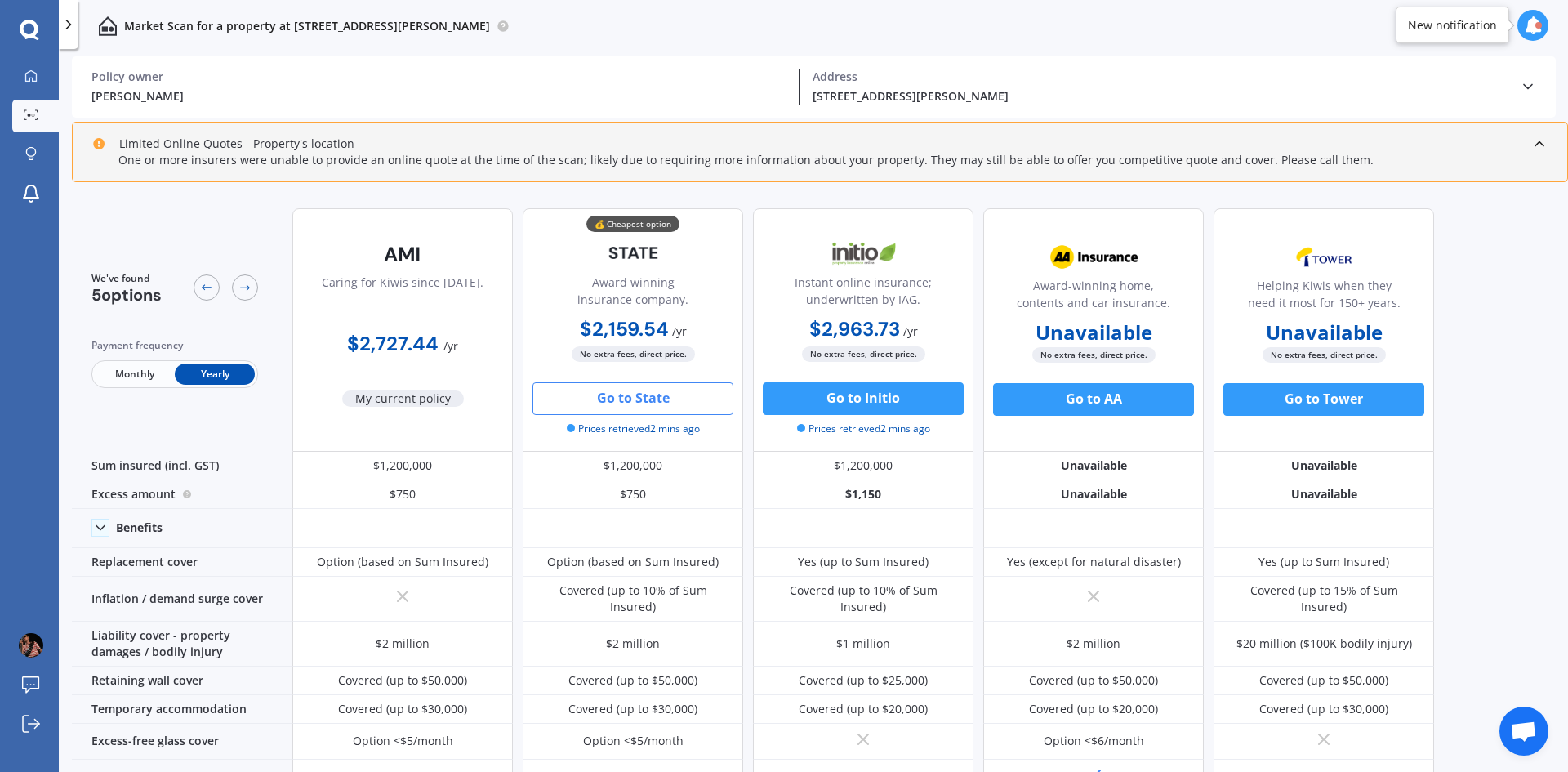
click at [636, 401] on button "Go to State" at bounding box center [633, 398] width 201 height 33
